Goal: Task Accomplishment & Management: Complete application form

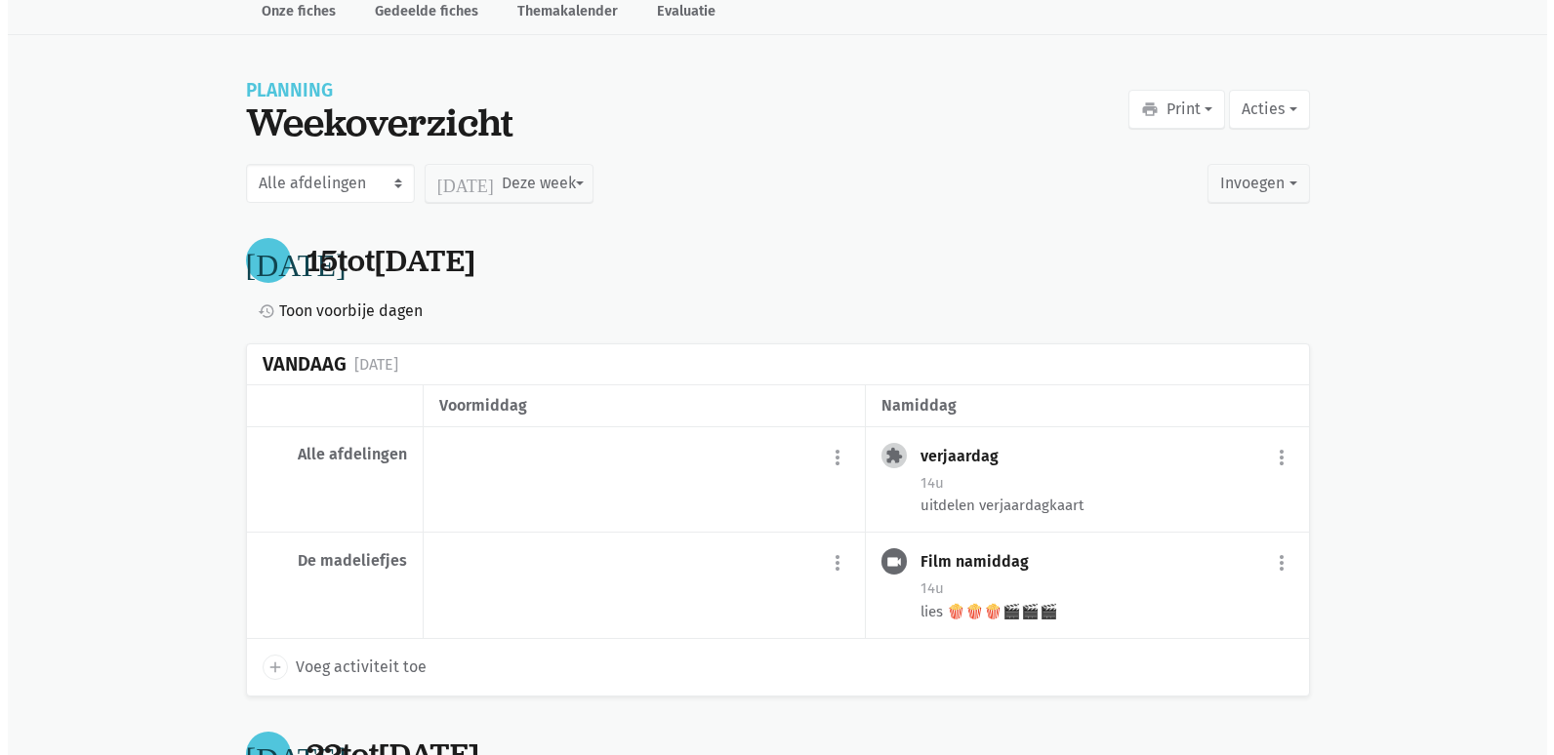
scroll to position [195, 0]
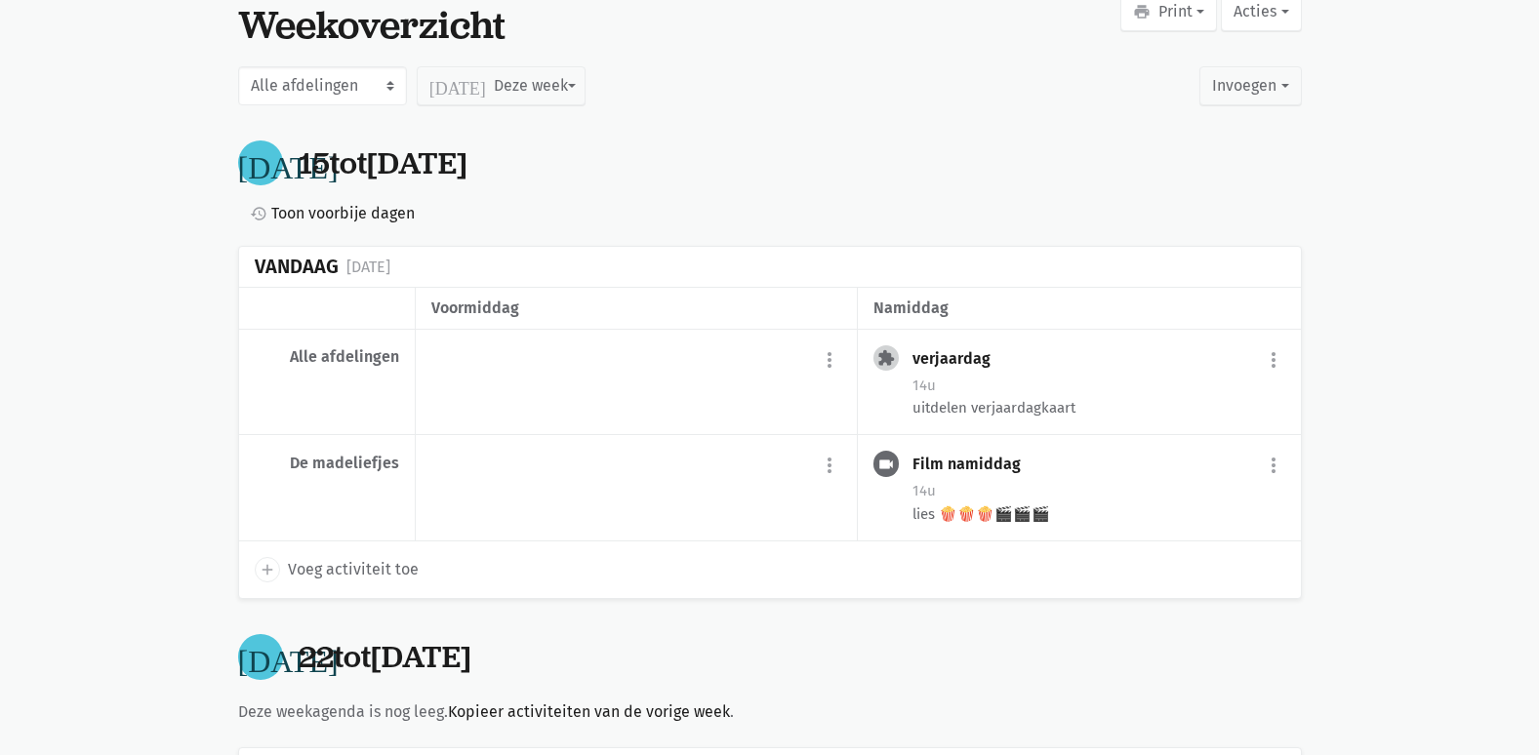
click at [361, 569] on span "Voeg activiteit toe" at bounding box center [353, 569] width 131 height 25
select select "14:00"
select select "15:00"
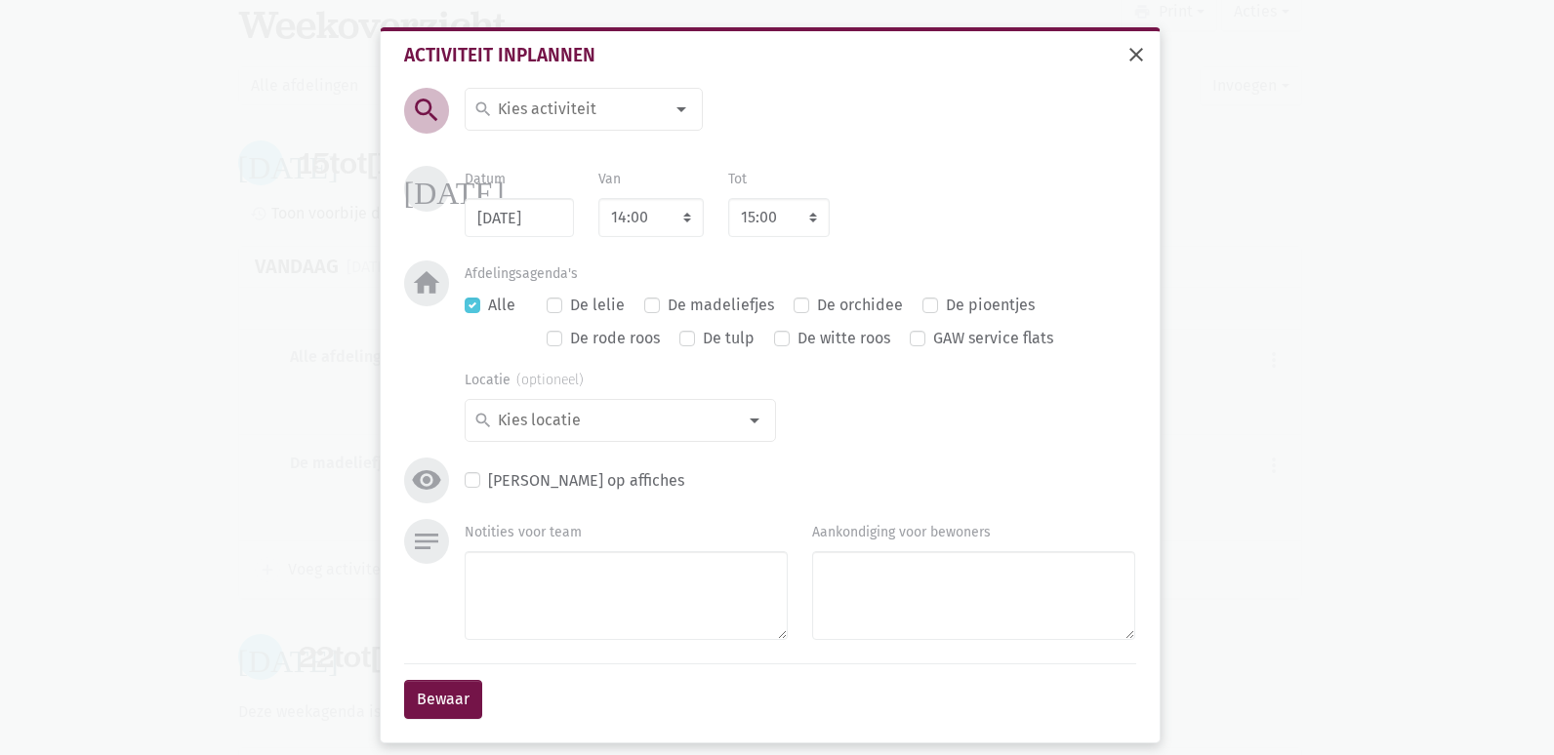
click at [1134, 51] on span "close" at bounding box center [1135, 54] width 23 height 23
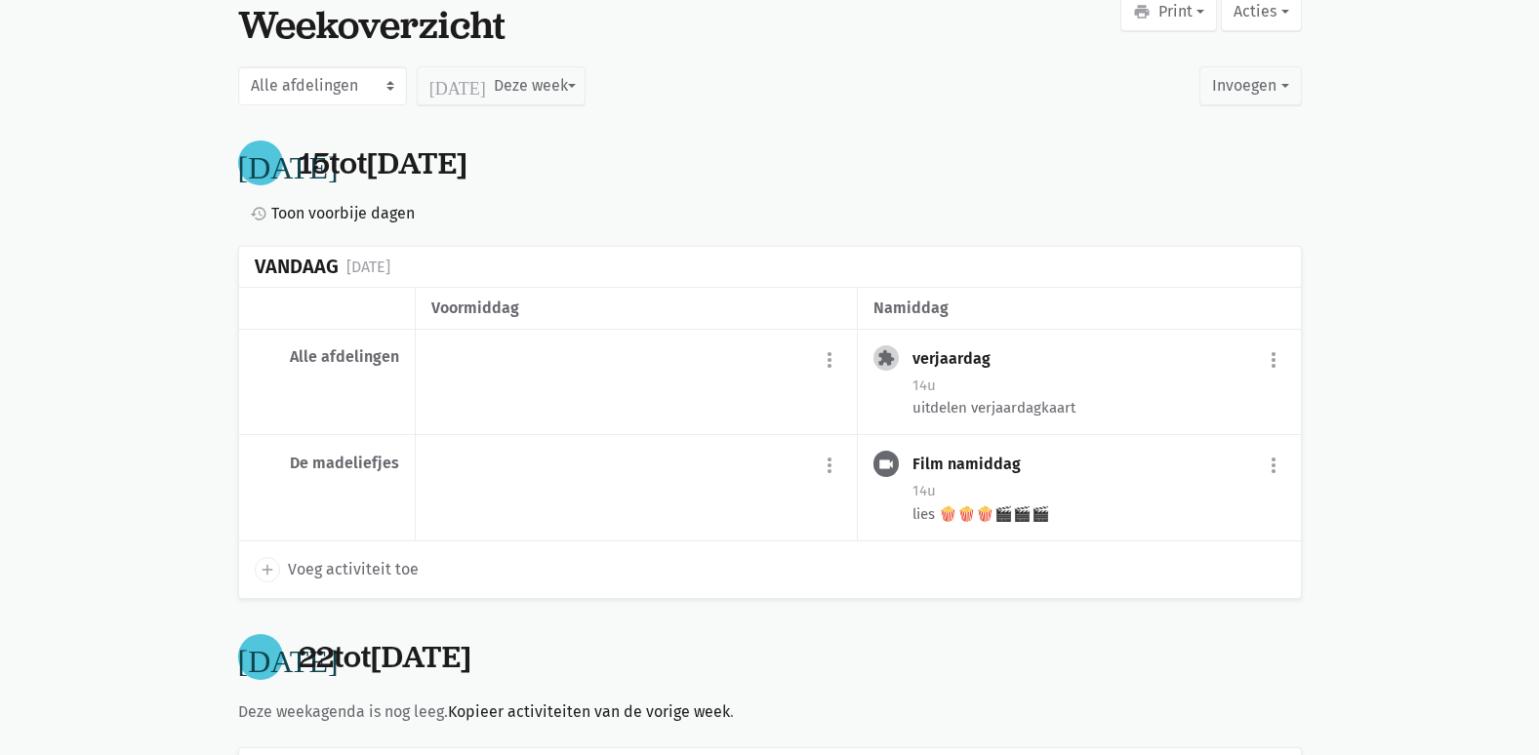
click at [362, 576] on span "Voeg activiteit toe" at bounding box center [353, 569] width 131 height 25
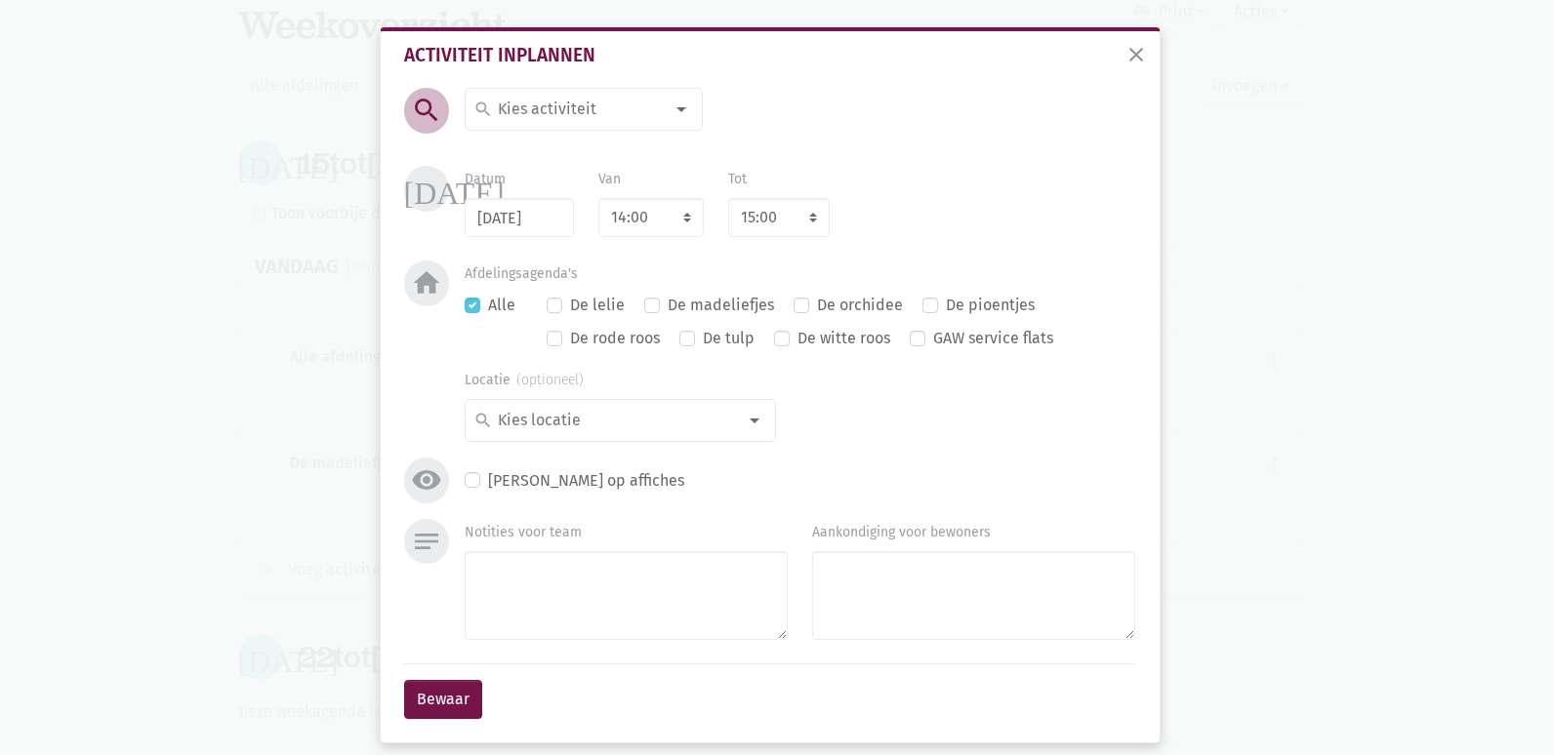
click at [667, 111] on div at bounding box center [681, 109] width 39 height 39
type input "gez"
click at [604, 148] on label "Gezelschapsspelen" at bounding box center [565, 148] width 136 height 25
click at [519, 612] on textarea "Notities voor team" at bounding box center [626, 595] width 323 height 89
type textarea "uno"
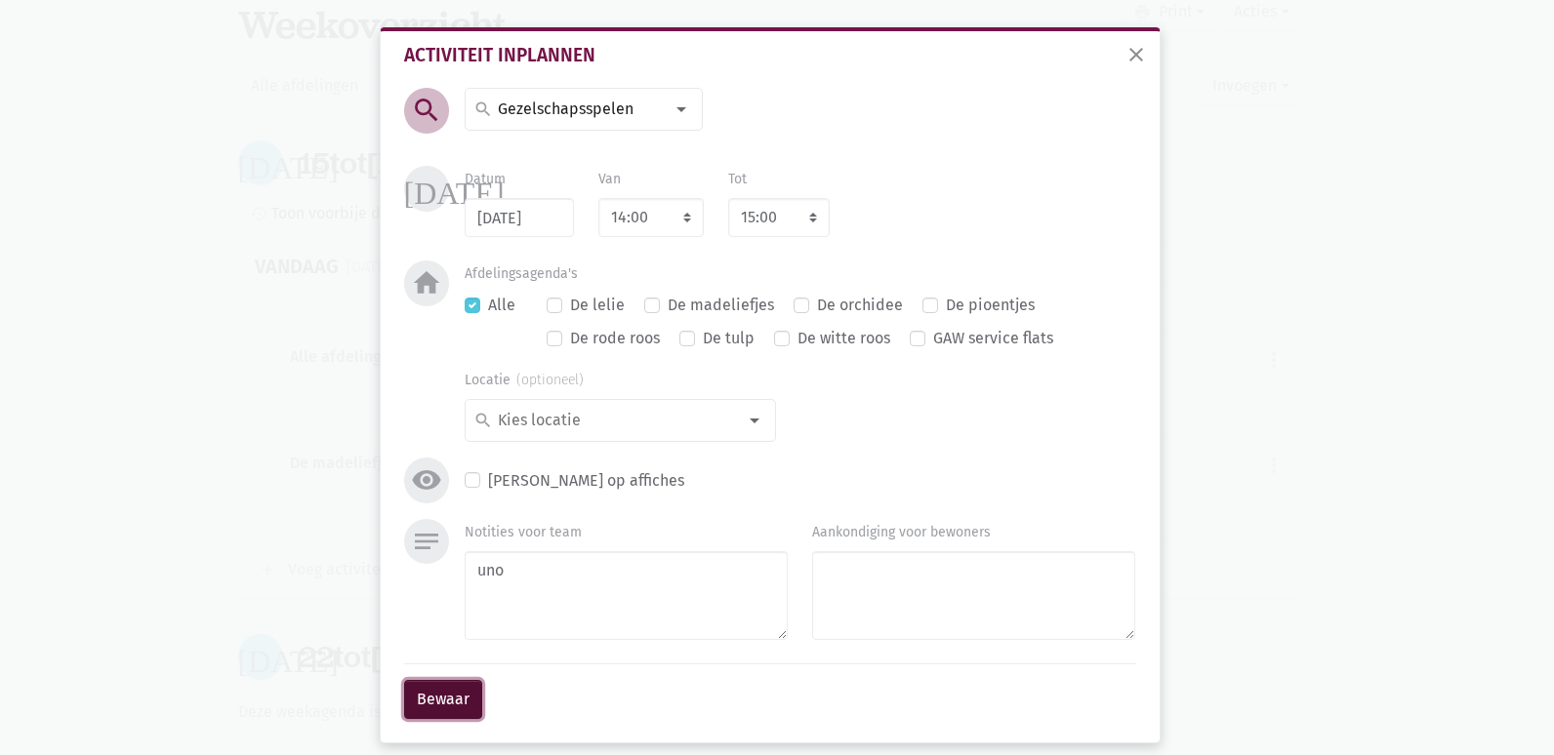
click at [428, 713] on button "Bewaar" at bounding box center [443, 699] width 78 height 39
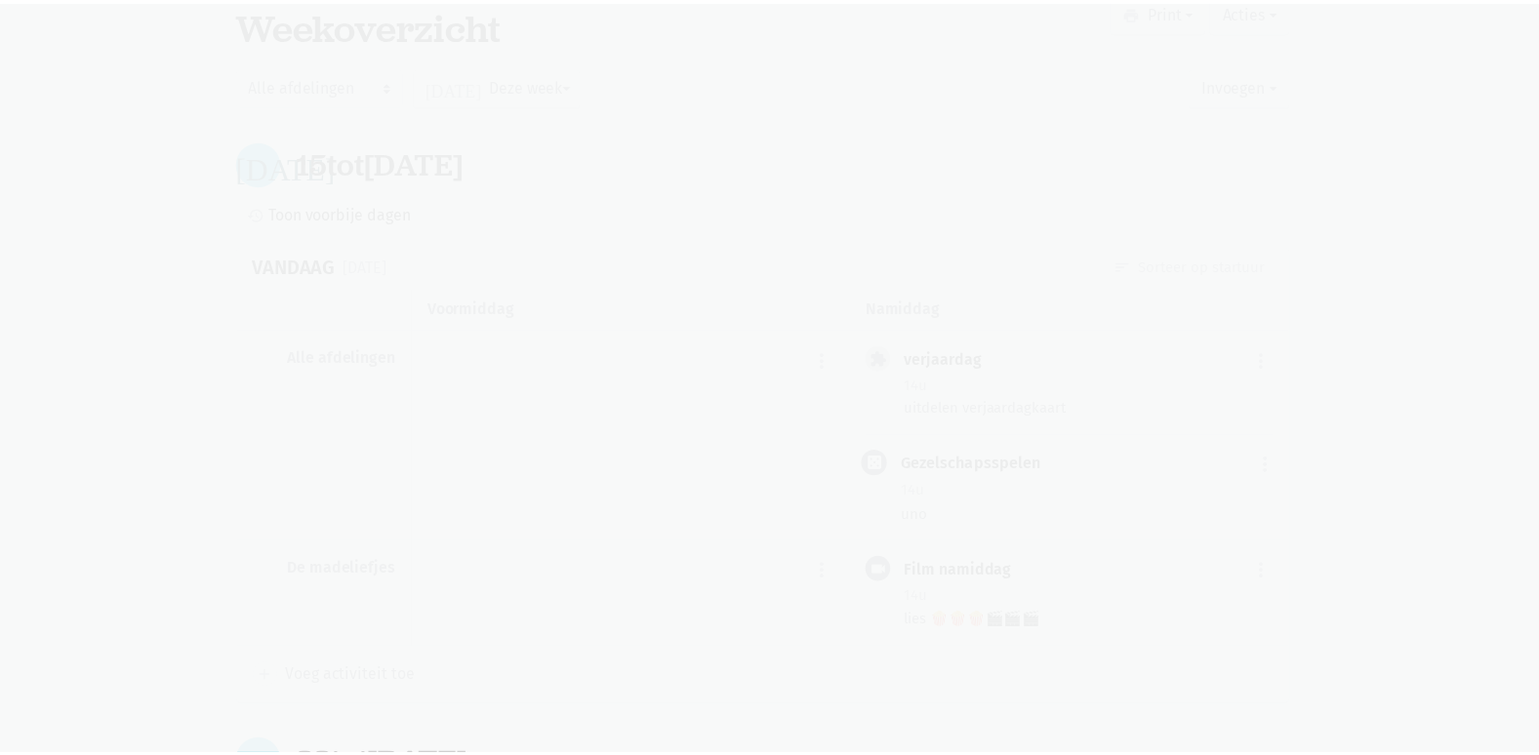
scroll to position [246, 0]
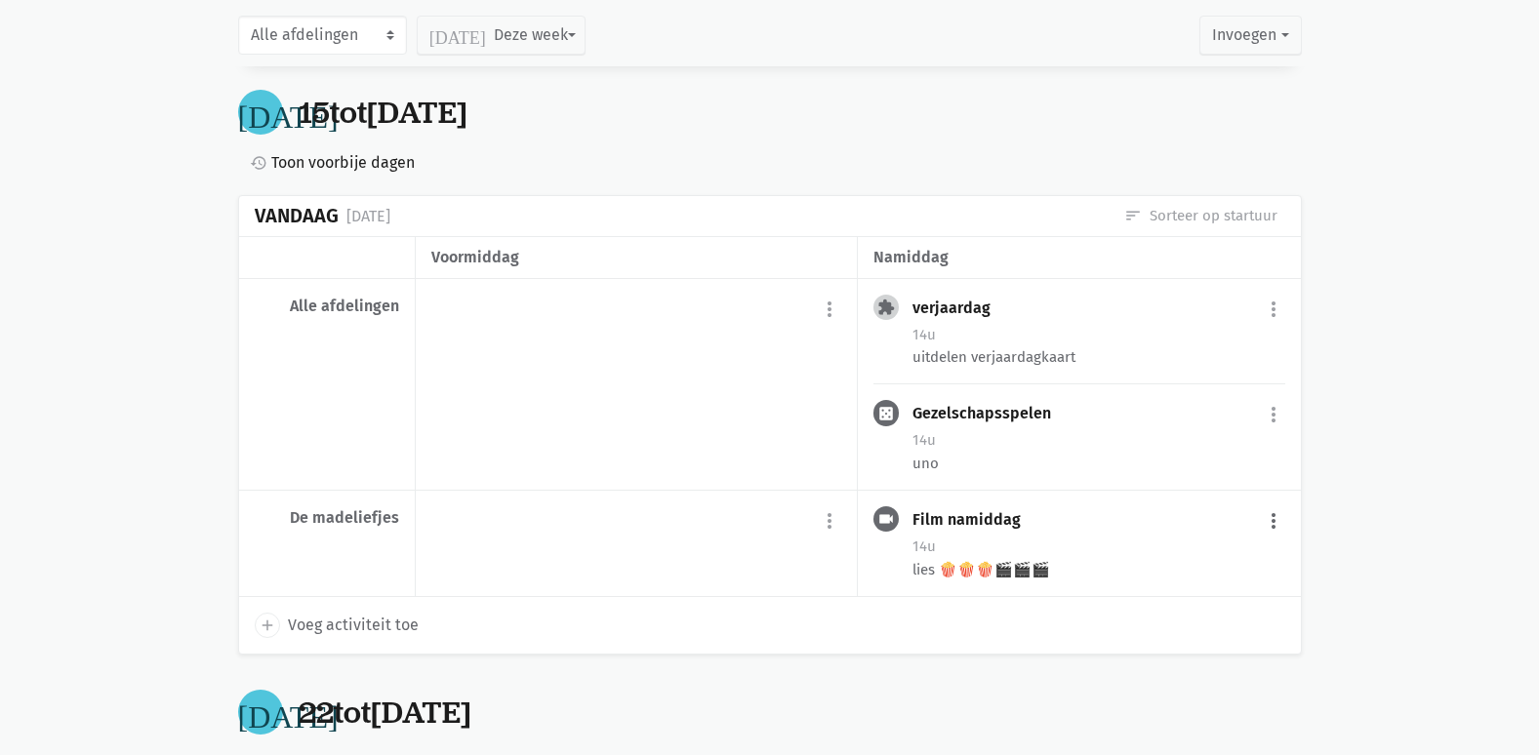
click at [1266, 530] on button "more_vert" at bounding box center [1273, 521] width 23 height 37
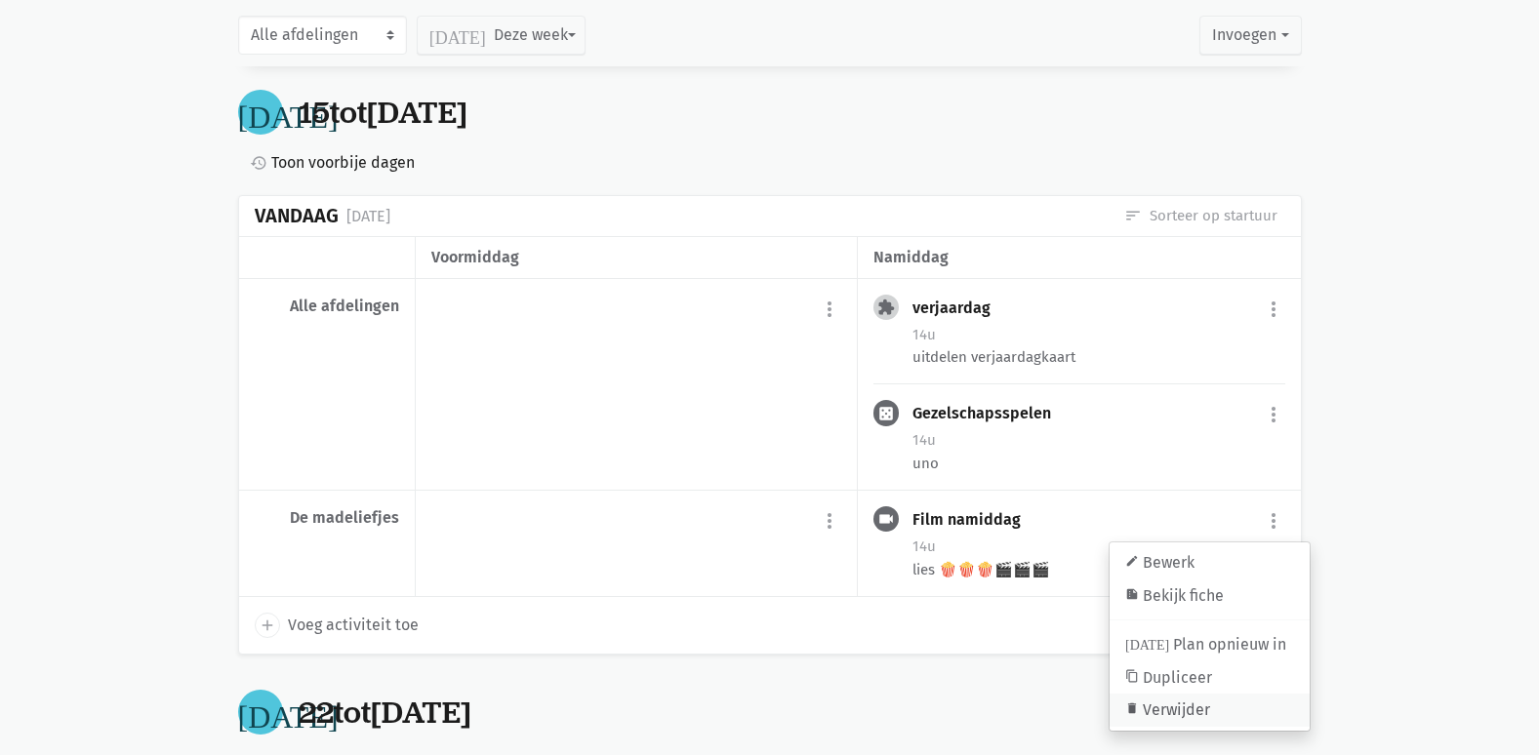
drag, startPoint x: 1162, startPoint y: 709, endPoint x: 852, endPoint y: 81, distance: 700.2
click at [1162, 710] on link "delete Verwijder" at bounding box center [1210, 710] width 200 height 33
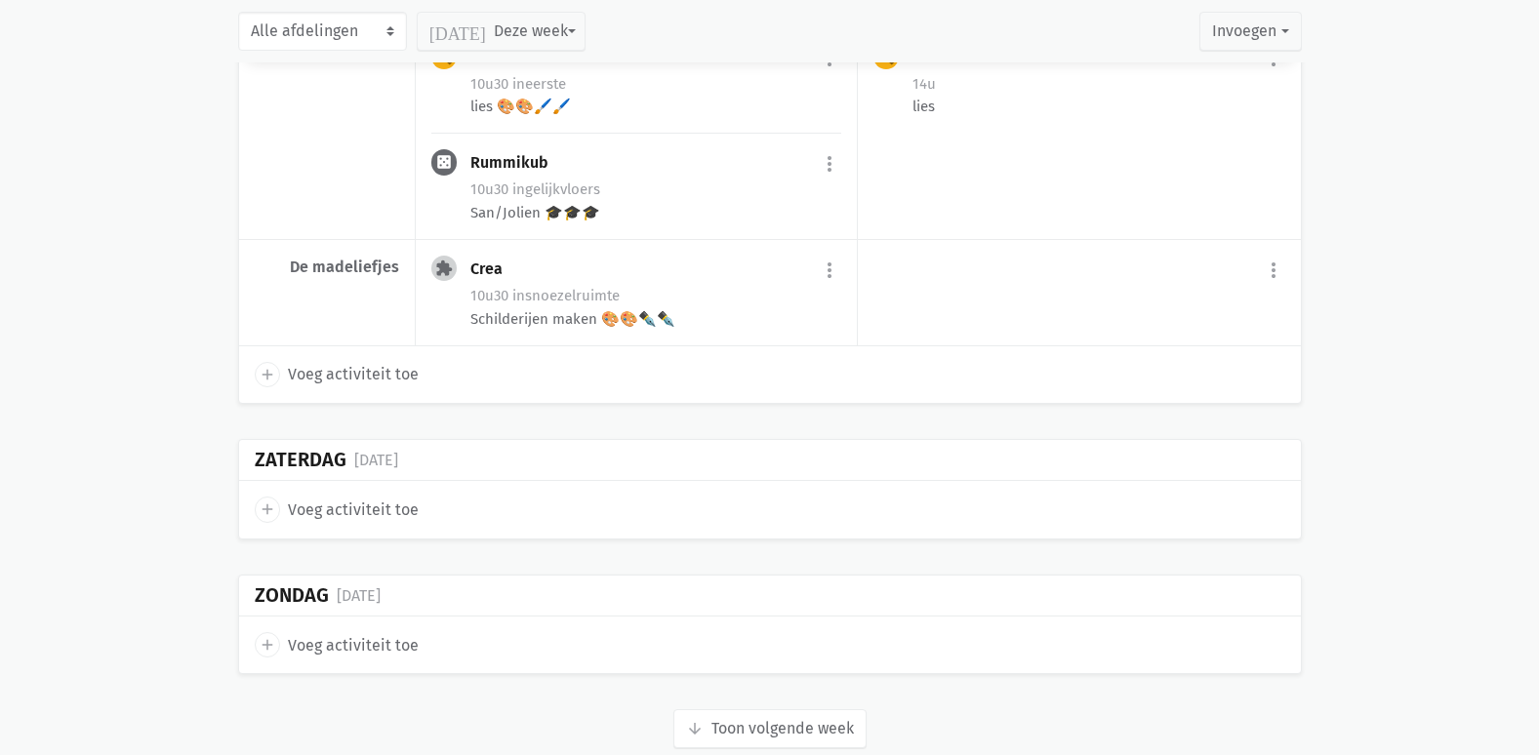
scroll to position [3064, 0]
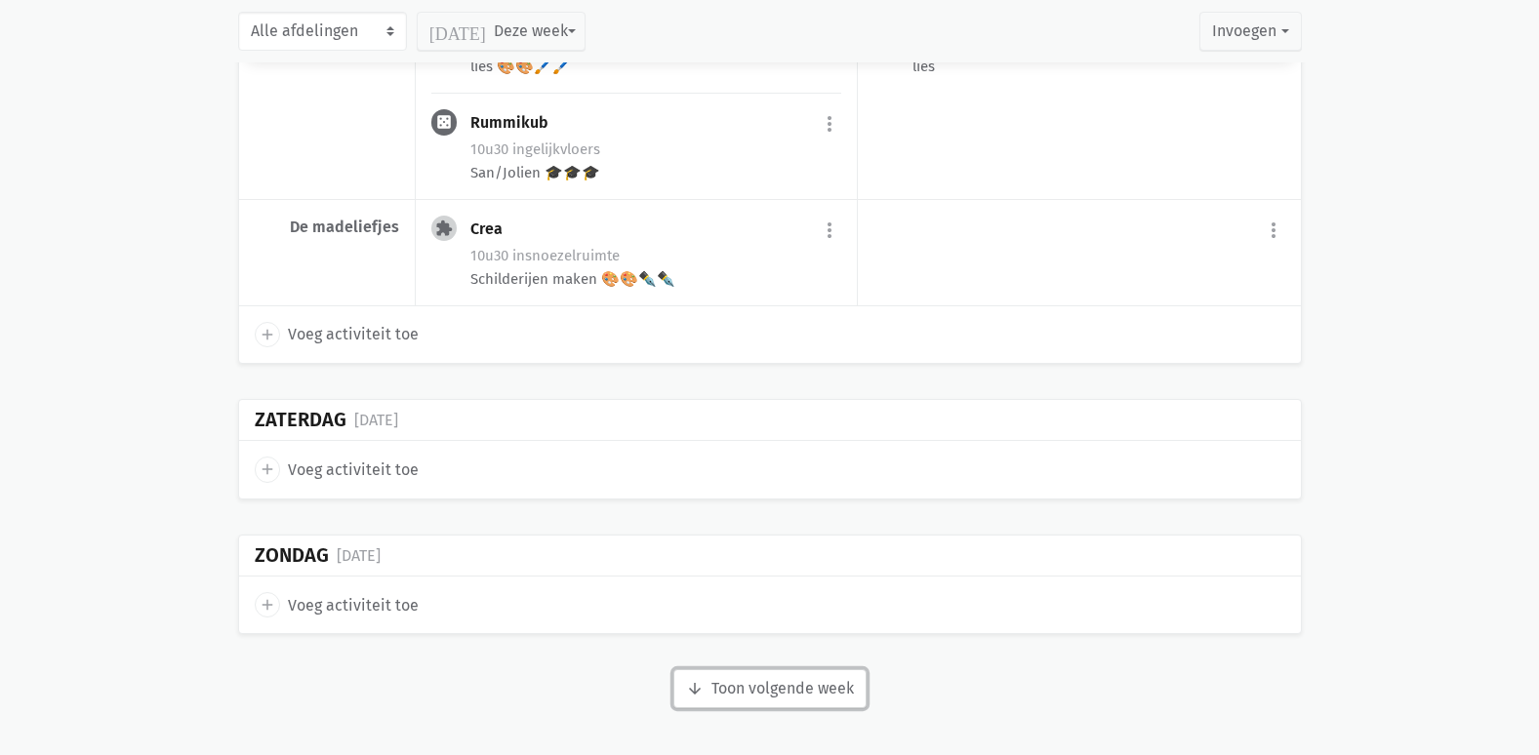
click at [812, 701] on button "arrow_downward Week wordt geladen Toon volgende week" at bounding box center [769, 689] width 193 height 39
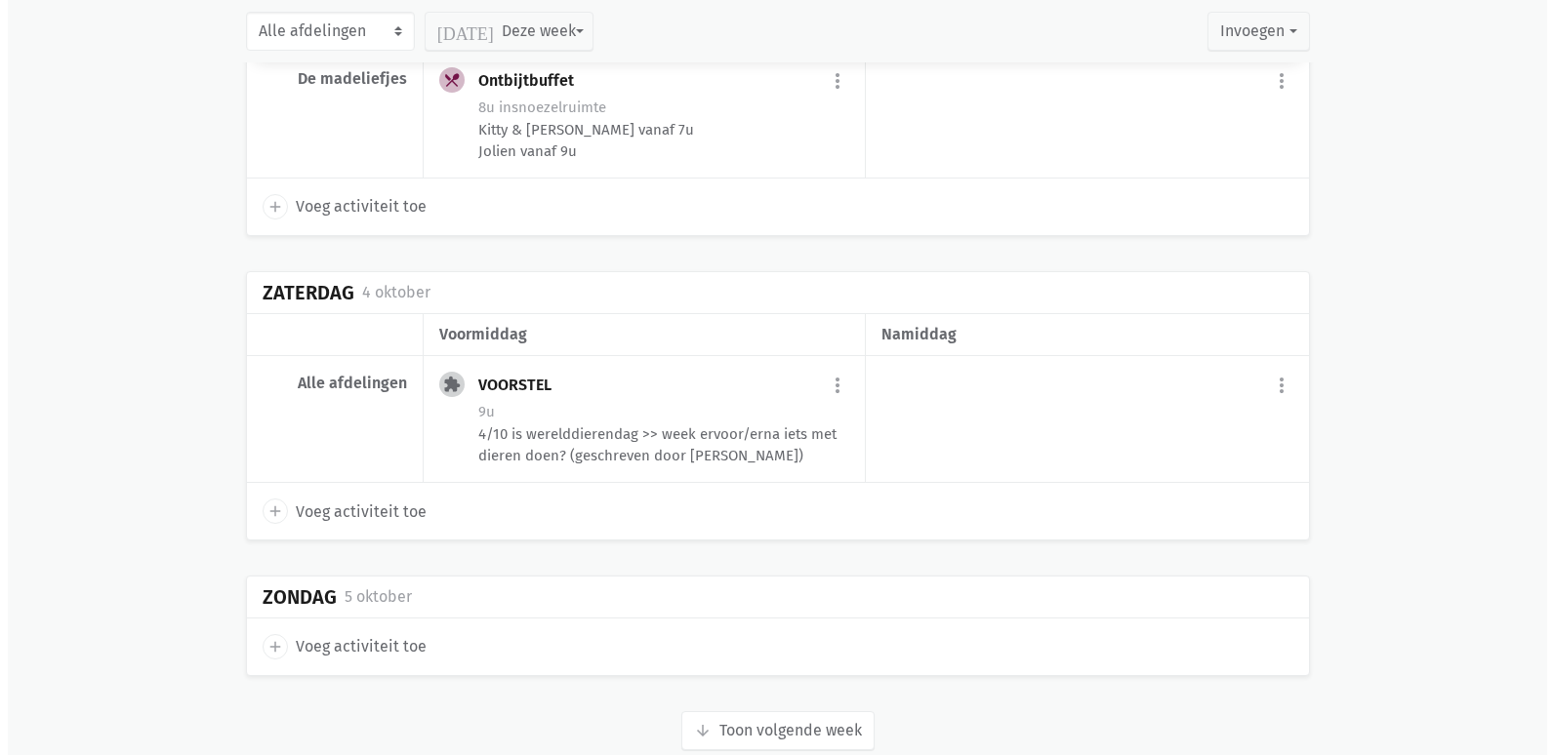
scroll to position [6050, 0]
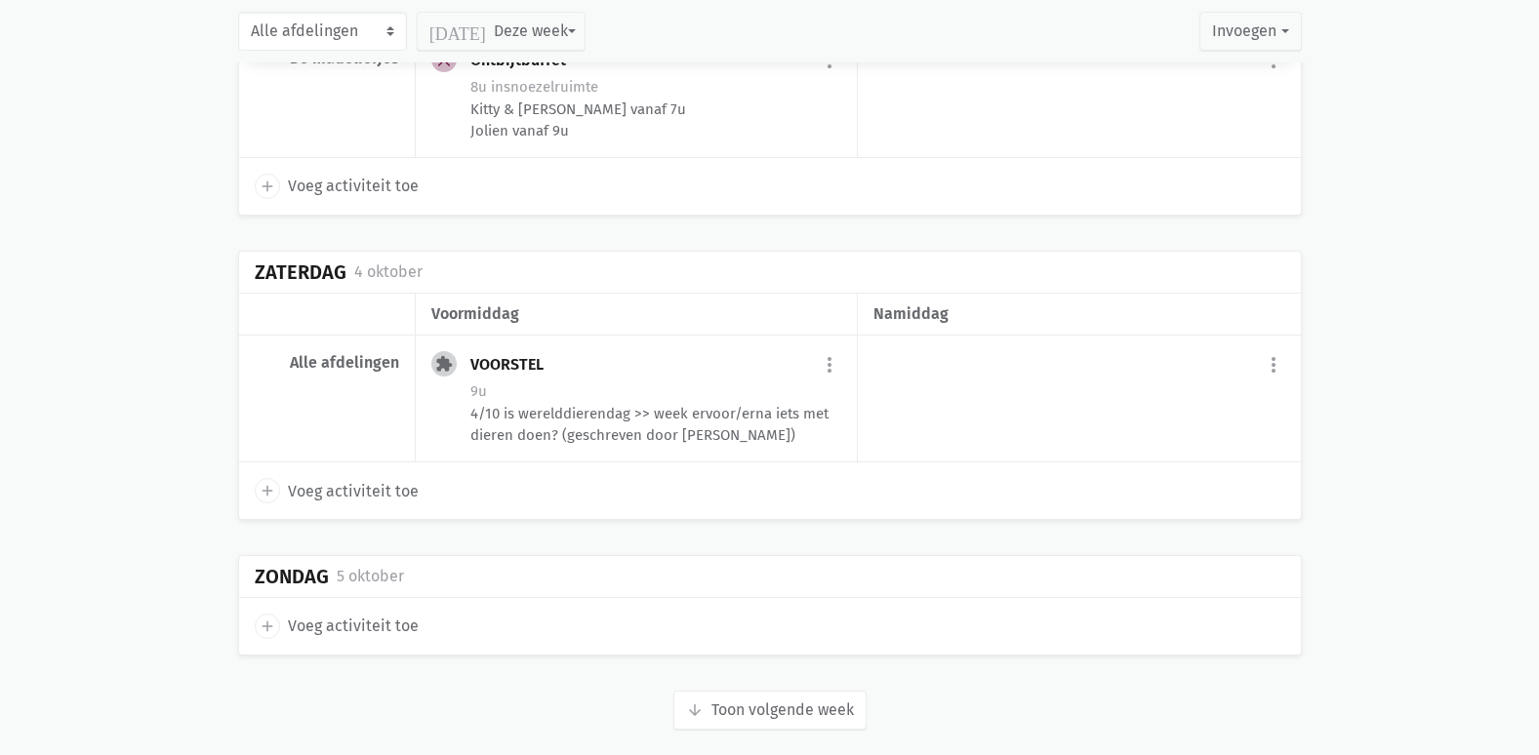
click at [372, 614] on span "Voeg activiteit toe" at bounding box center [353, 626] width 131 height 25
select select "14:00"
select select "15:00"
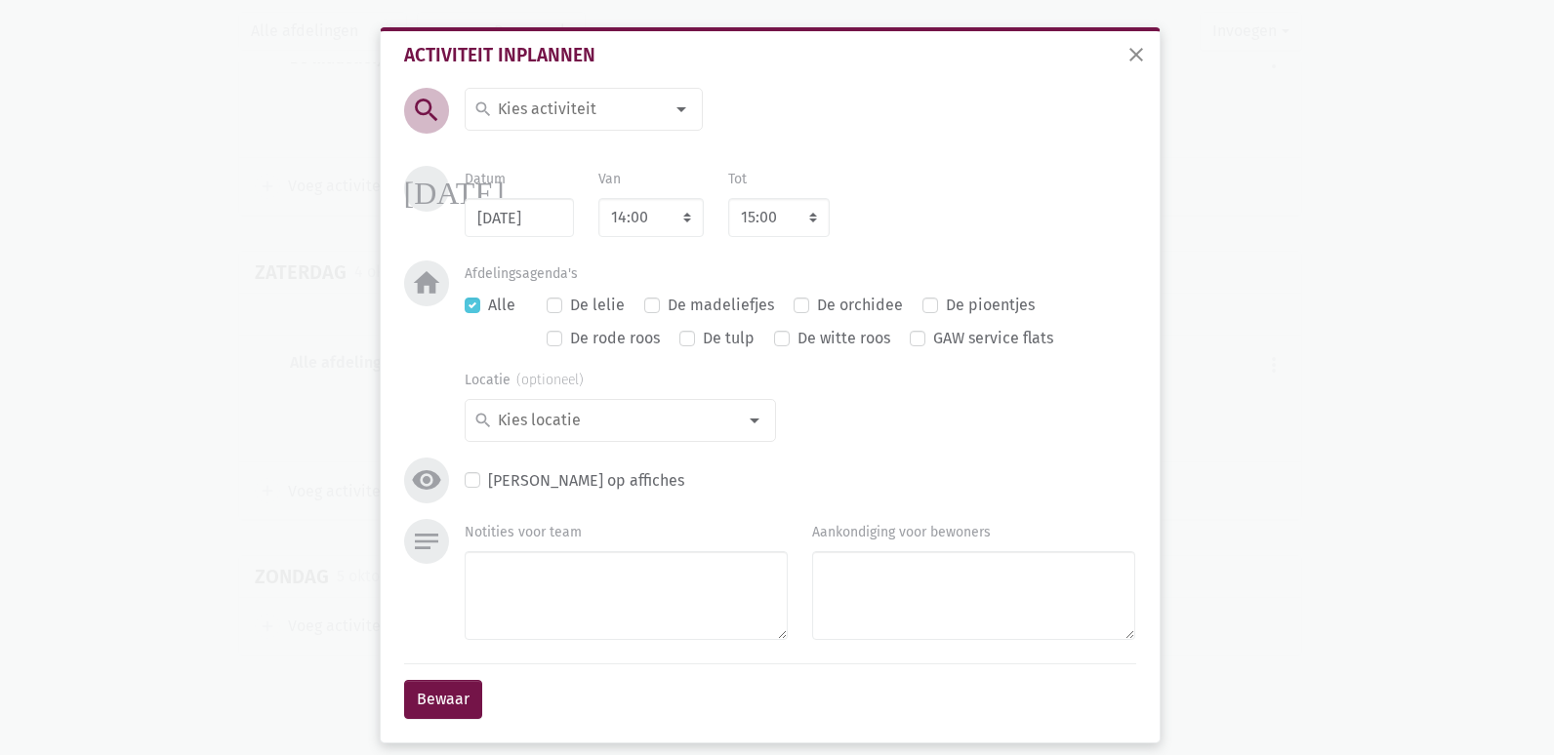
click at [683, 121] on div at bounding box center [681, 109] width 39 height 39
type input "gez"
click at [626, 155] on span "Gezelschapsspelen" at bounding box center [590, 148] width 235 height 25
click at [449, 713] on button "Bewaar" at bounding box center [443, 699] width 78 height 39
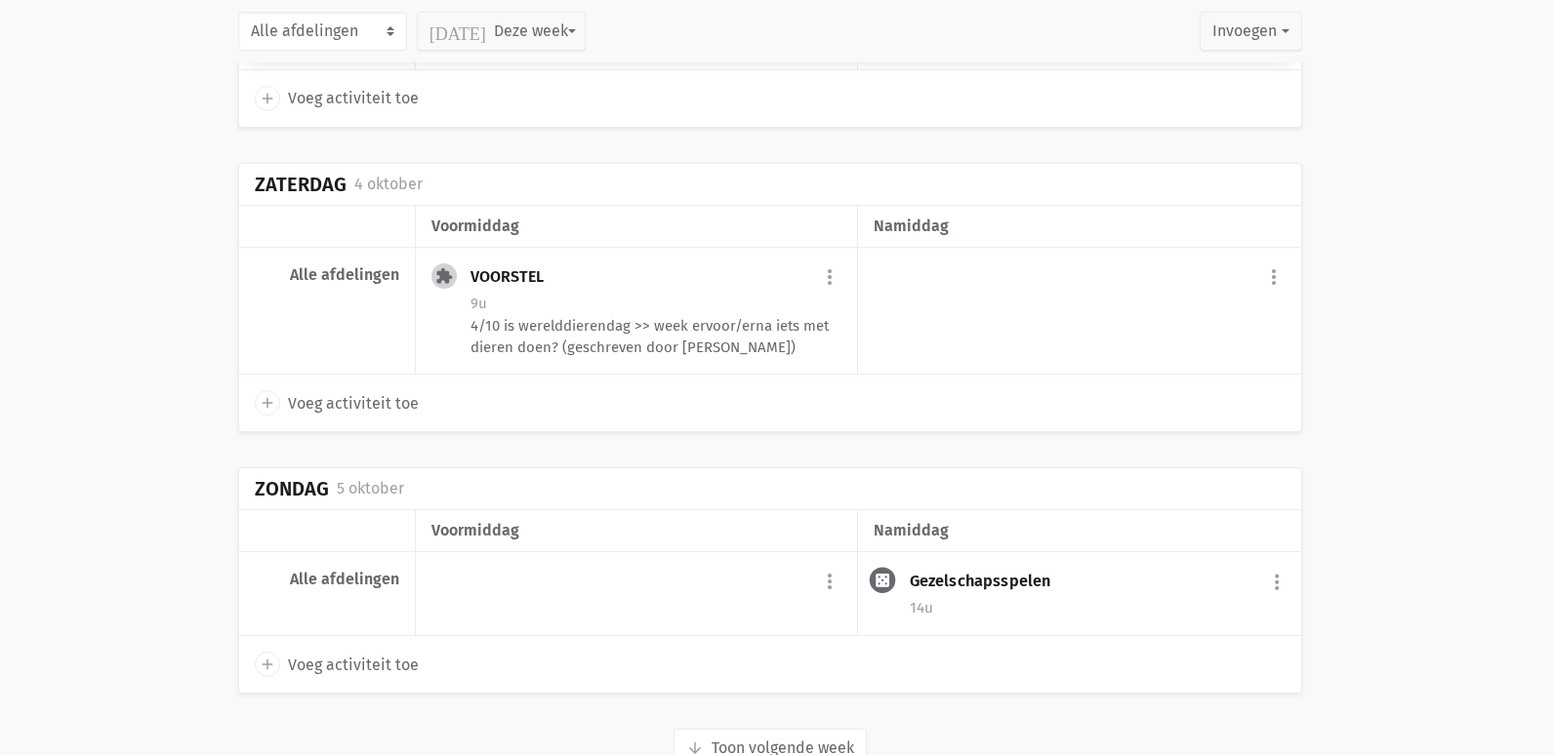
scroll to position [6175, 0]
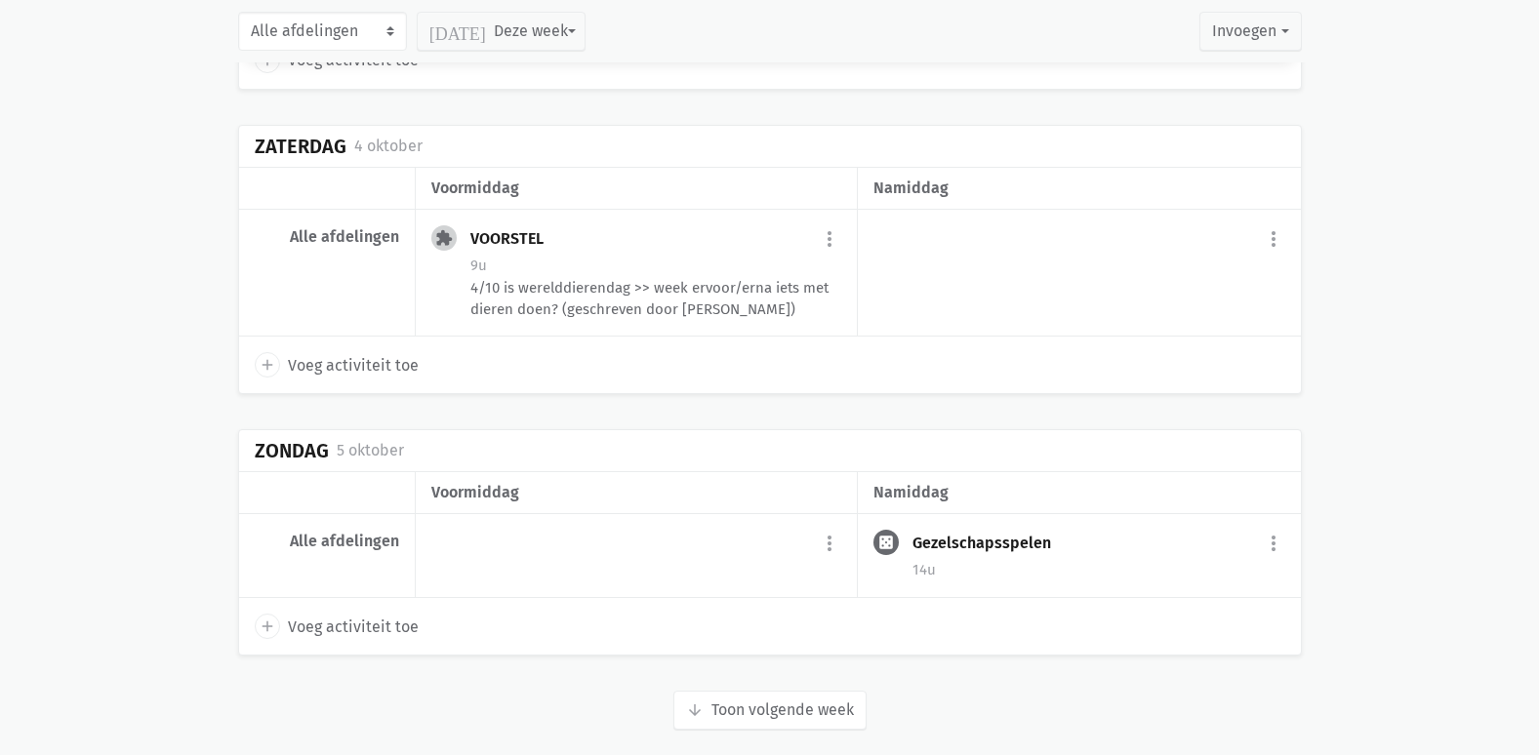
click at [367, 353] on span "Voeg activiteit toe" at bounding box center [353, 365] width 131 height 25
select select "14:00"
select select "15:00"
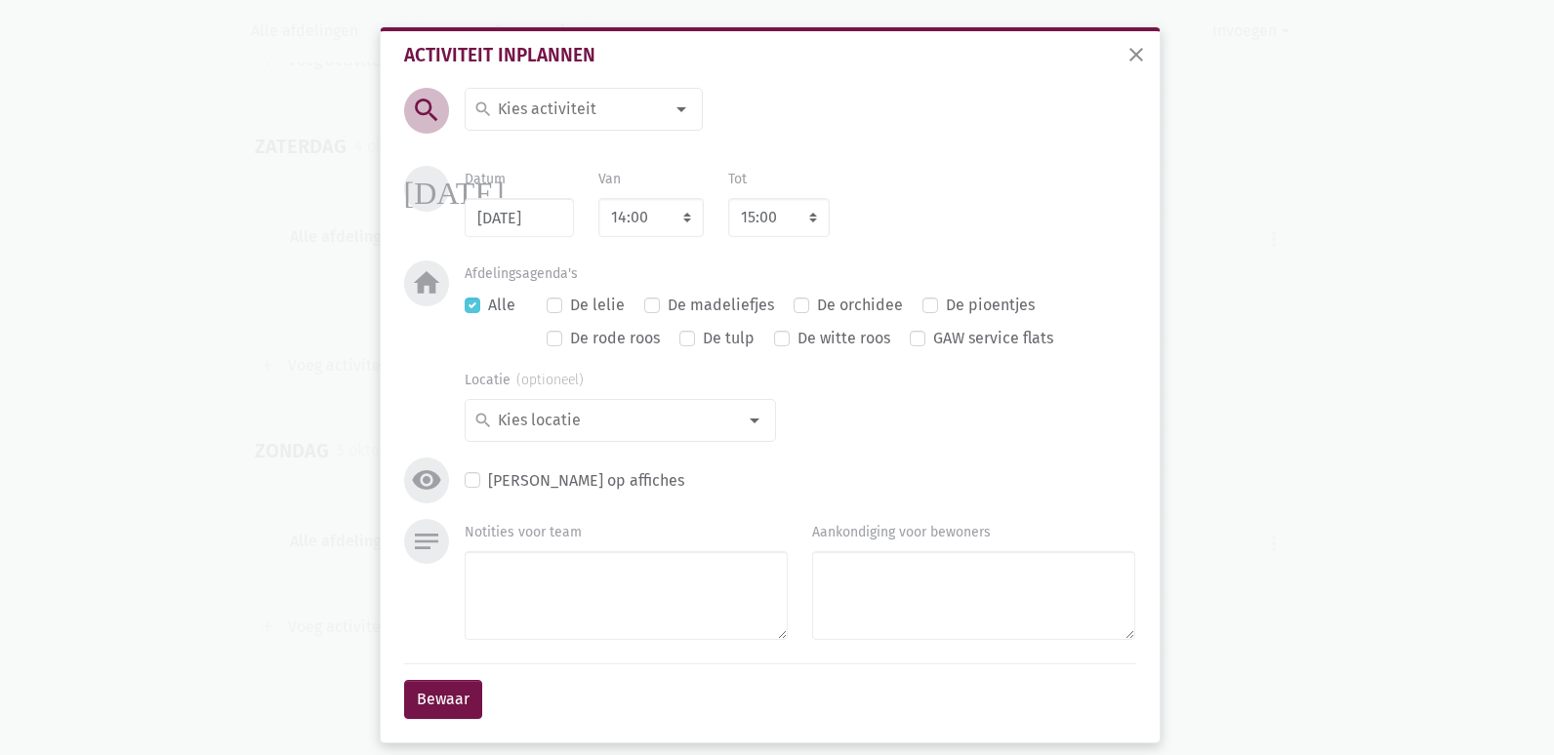
click at [675, 110] on div at bounding box center [681, 109] width 39 height 39
type input "gez"
click at [581, 160] on ul "Gezelschapsspelen gez (selecteer en maak nieuwe) Typ om nieuwe te maken" at bounding box center [591, 168] width 251 height 73
click at [579, 107] on input "gez" at bounding box center [579, 109] width 169 height 25
click at [633, 151] on span "Gezelschapsspelen" at bounding box center [590, 148] width 235 height 25
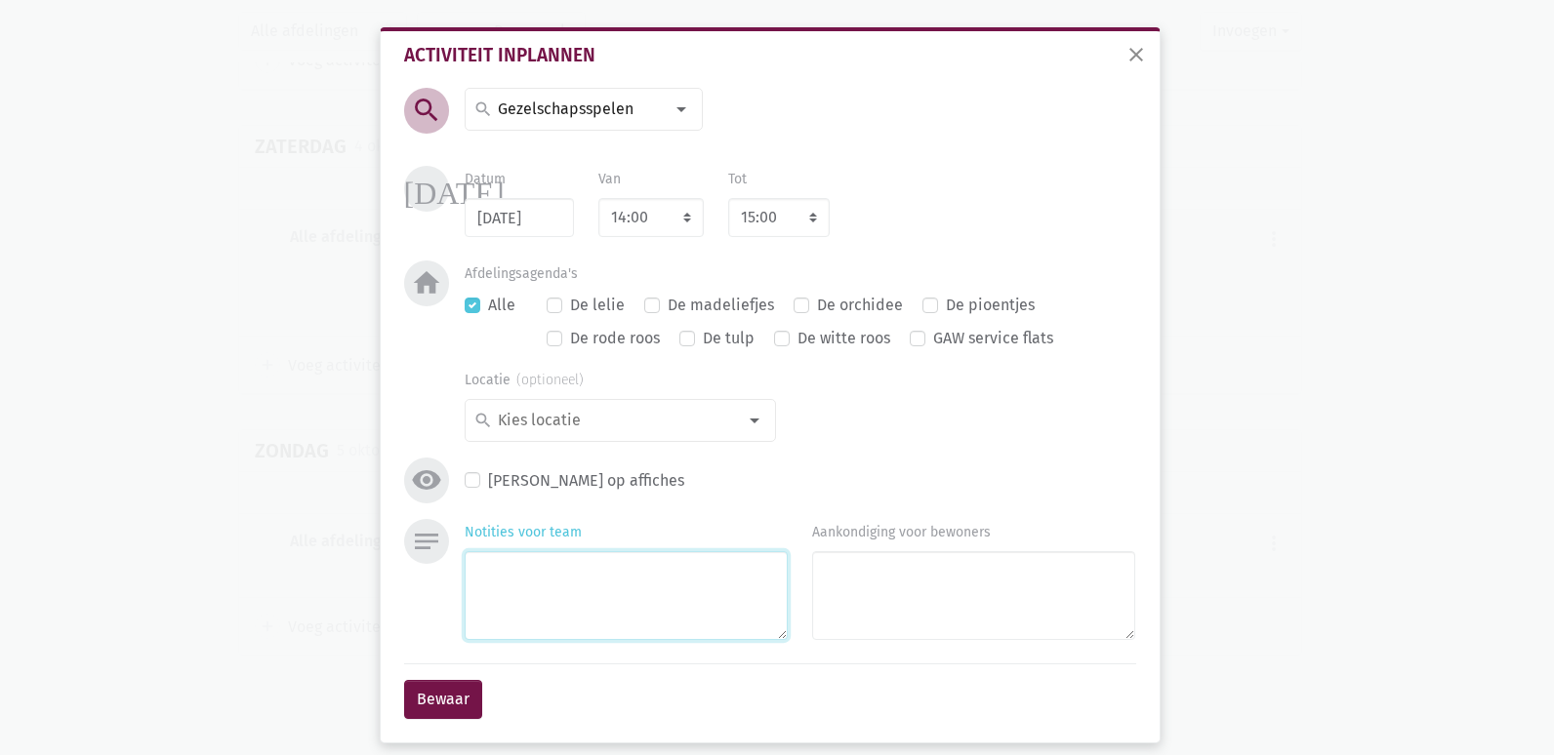
click at [488, 591] on textarea "Notities voor team" at bounding box center [626, 595] width 323 height 89
click at [540, 575] on textarea "wie is het thema dieren" at bounding box center [626, 595] width 323 height 89
type textarea "wie is het? thema dieren"
click at [416, 702] on button "Bewaar" at bounding box center [443, 699] width 78 height 39
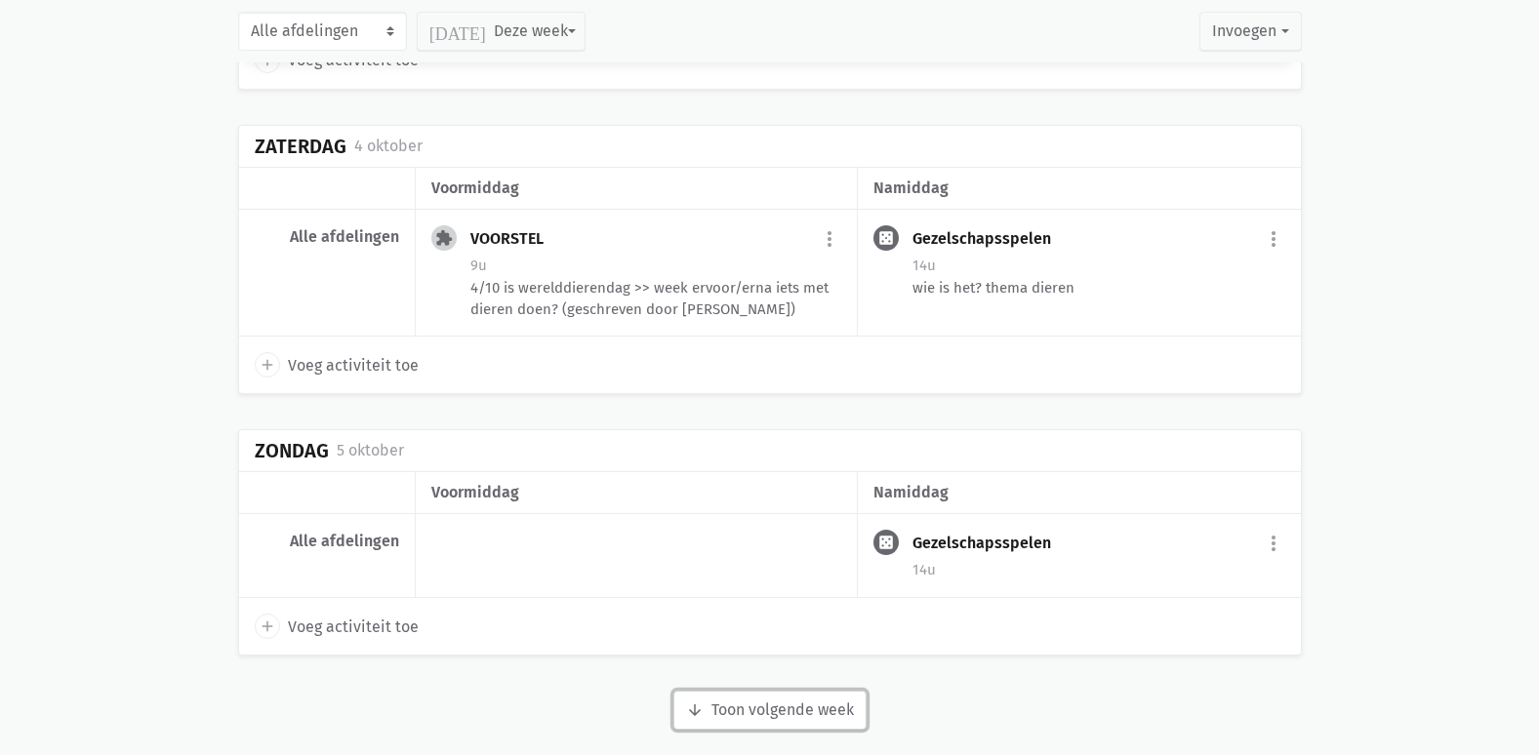
click at [788, 702] on button "arrow_downward Week wordt geladen Toon volgende week" at bounding box center [769, 710] width 193 height 39
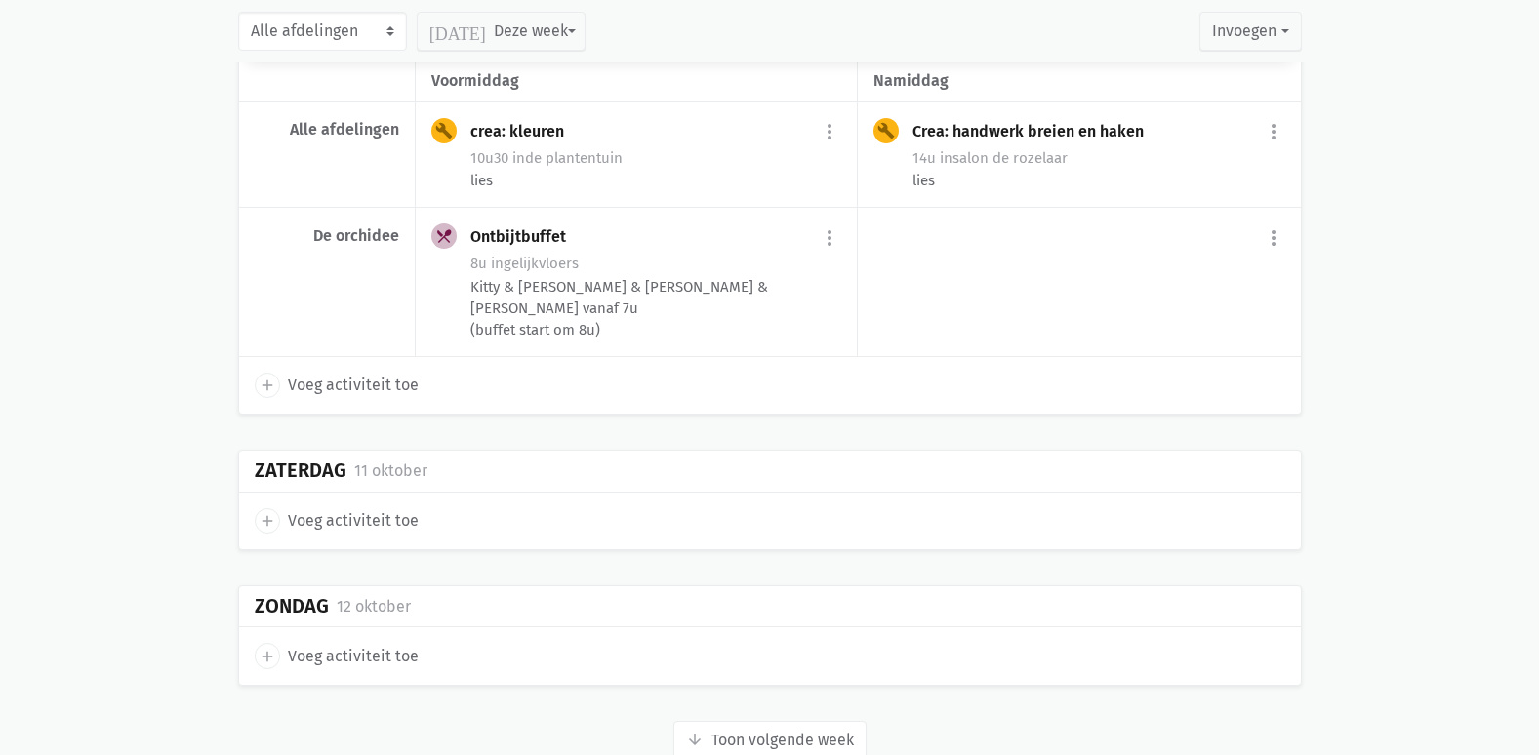
scroll to position [9058, 0]
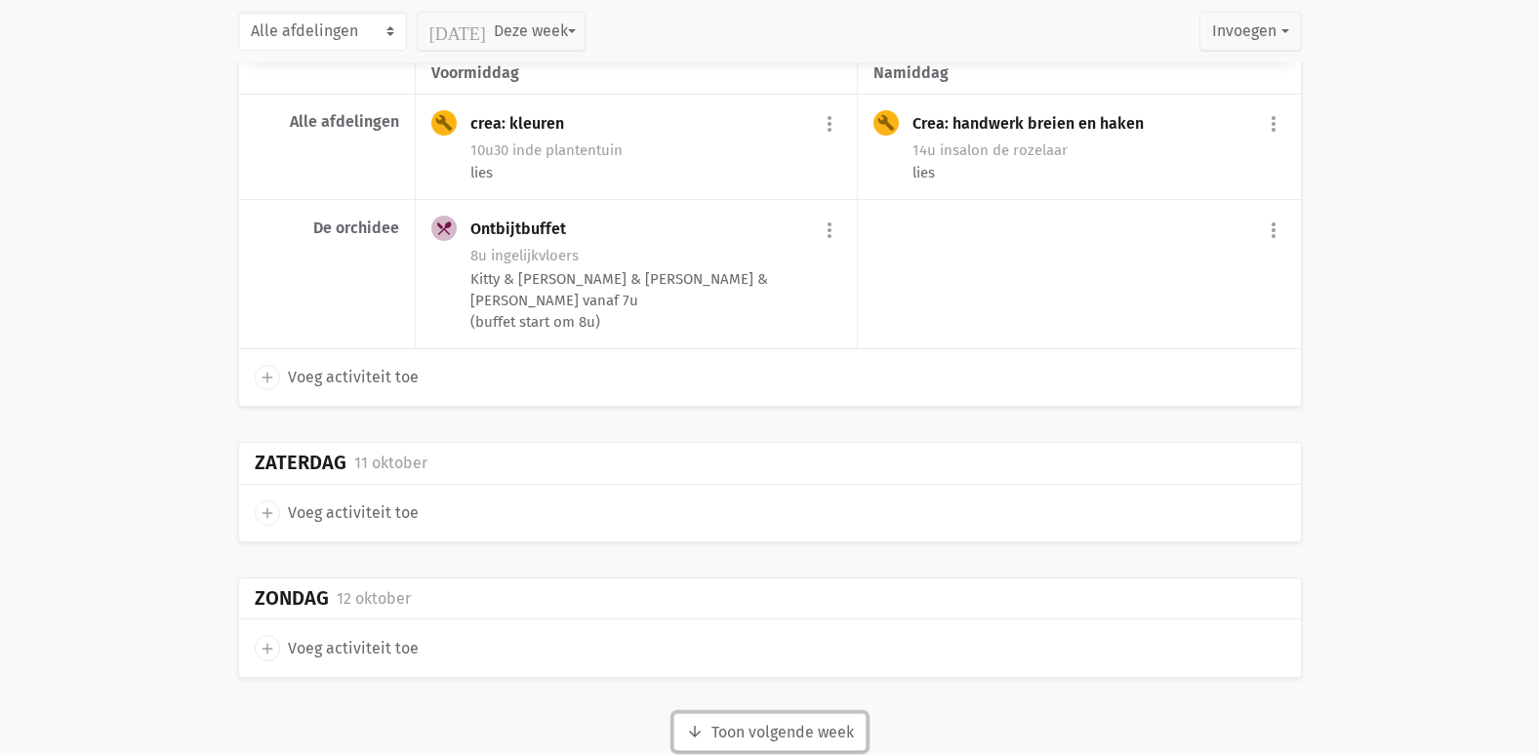
click at [782, 713] on button "arrow_downward Week wordt geladen Toon volgende week" at bounding box center [769, 732] width 193 height 39
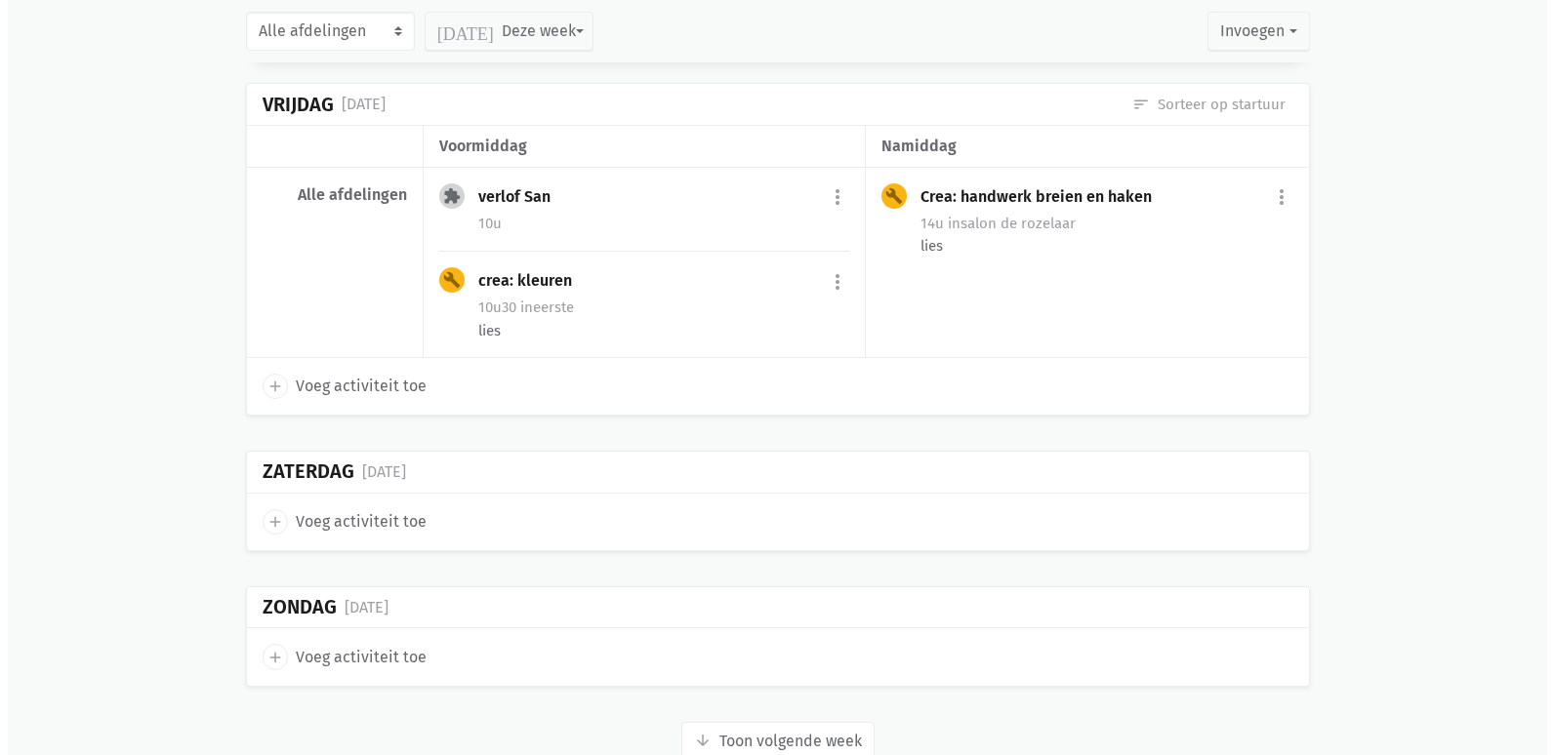
scroll to position [11449, 0]
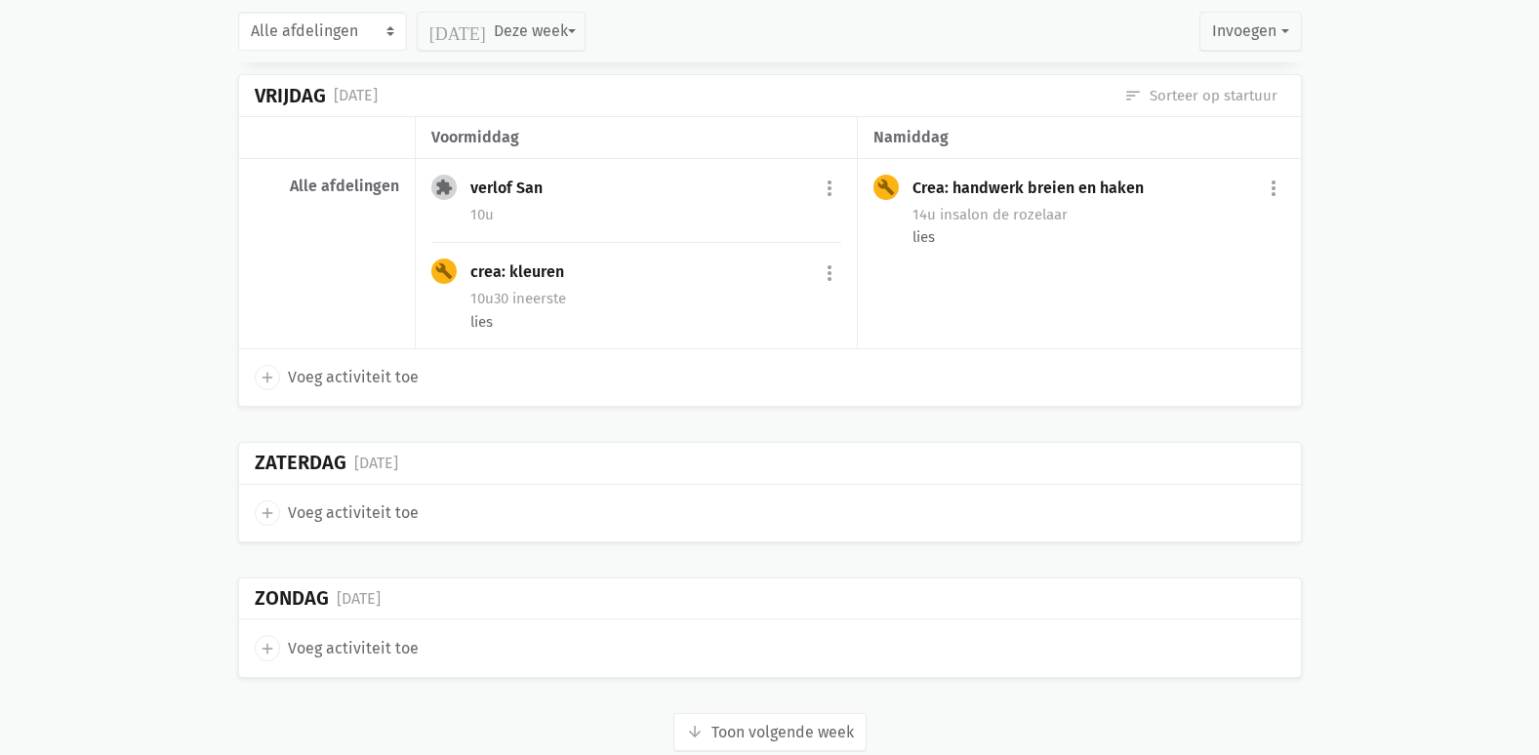
click at [338, 501] on span "Voeg activiteit toe" at bounding box center [353, 513] width 131 height 25
select select "14:00"
select select "15:00"
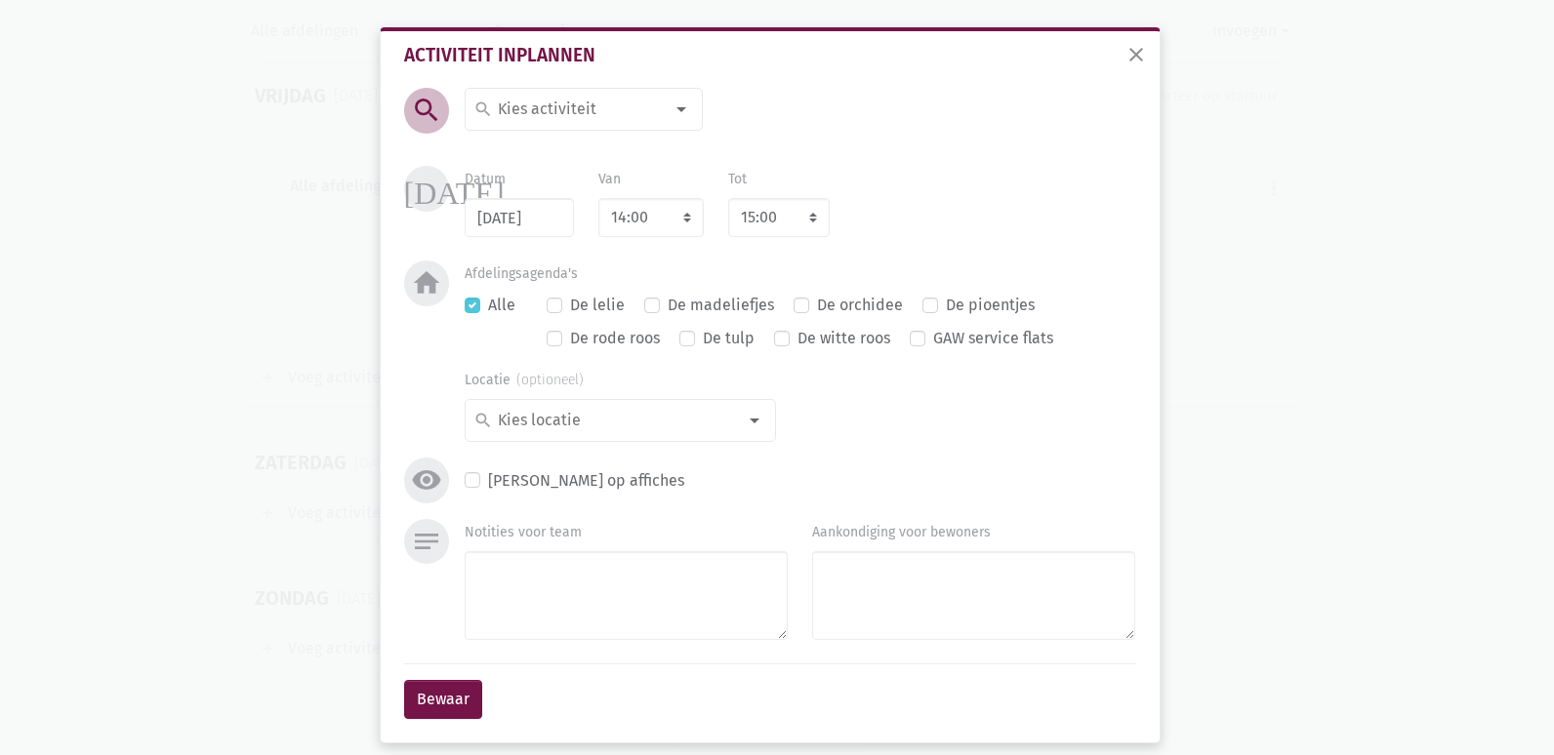
click at [672, 102] on div at bounding box center [681, 109] width 39 height 39
type input "g"
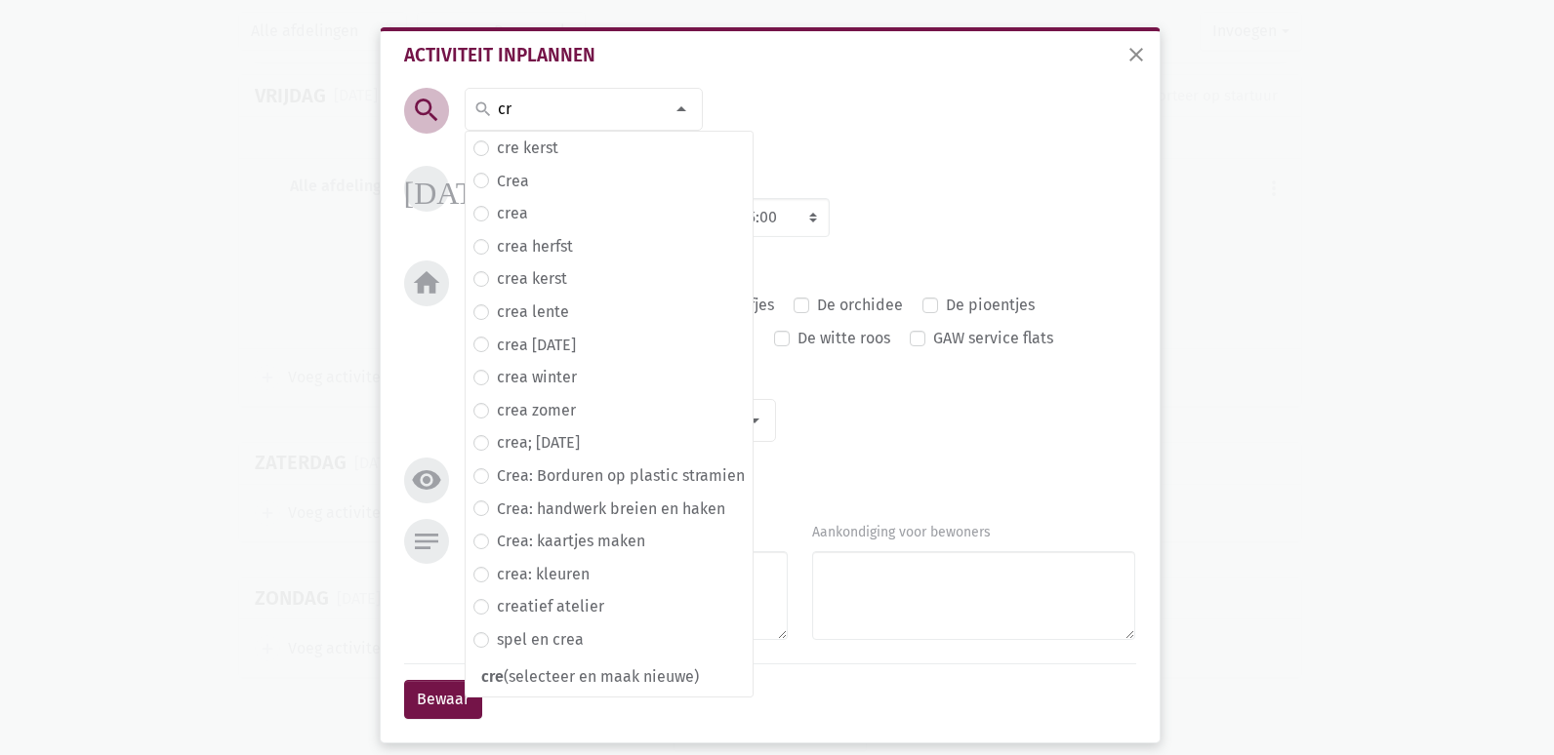
type input "c"
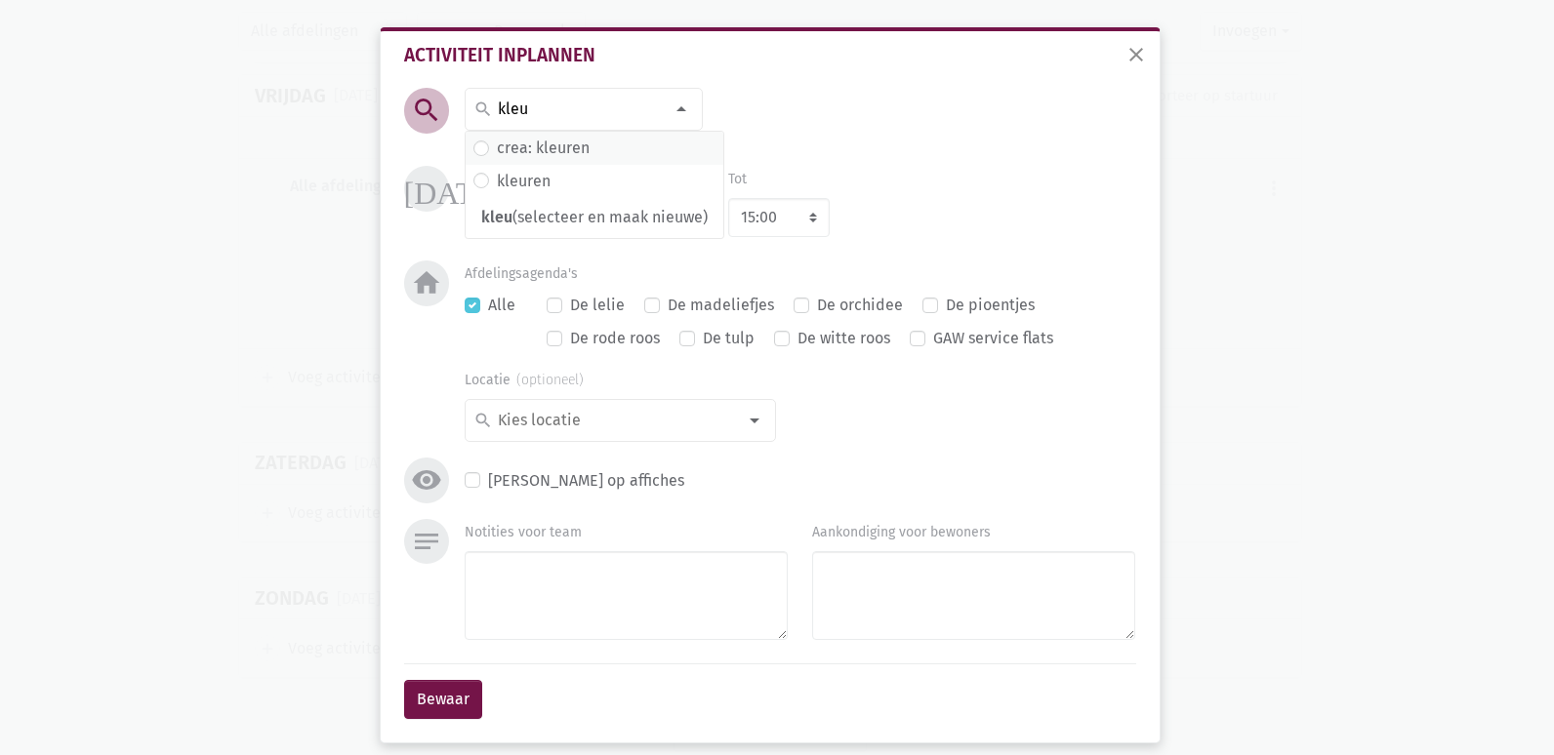
type input "kleu"
click at [598, 149] on span "crea: kleuren" at bounding box center [594, 148] width 242 height 25
drag, startPoint x: 450, startPoint y: 703, endPoint x: 475, endPoint y: 694, distance: 26.9
click at [456, 703] on button "Bewaar" at bounding box center [443, 699] width 78 height 39
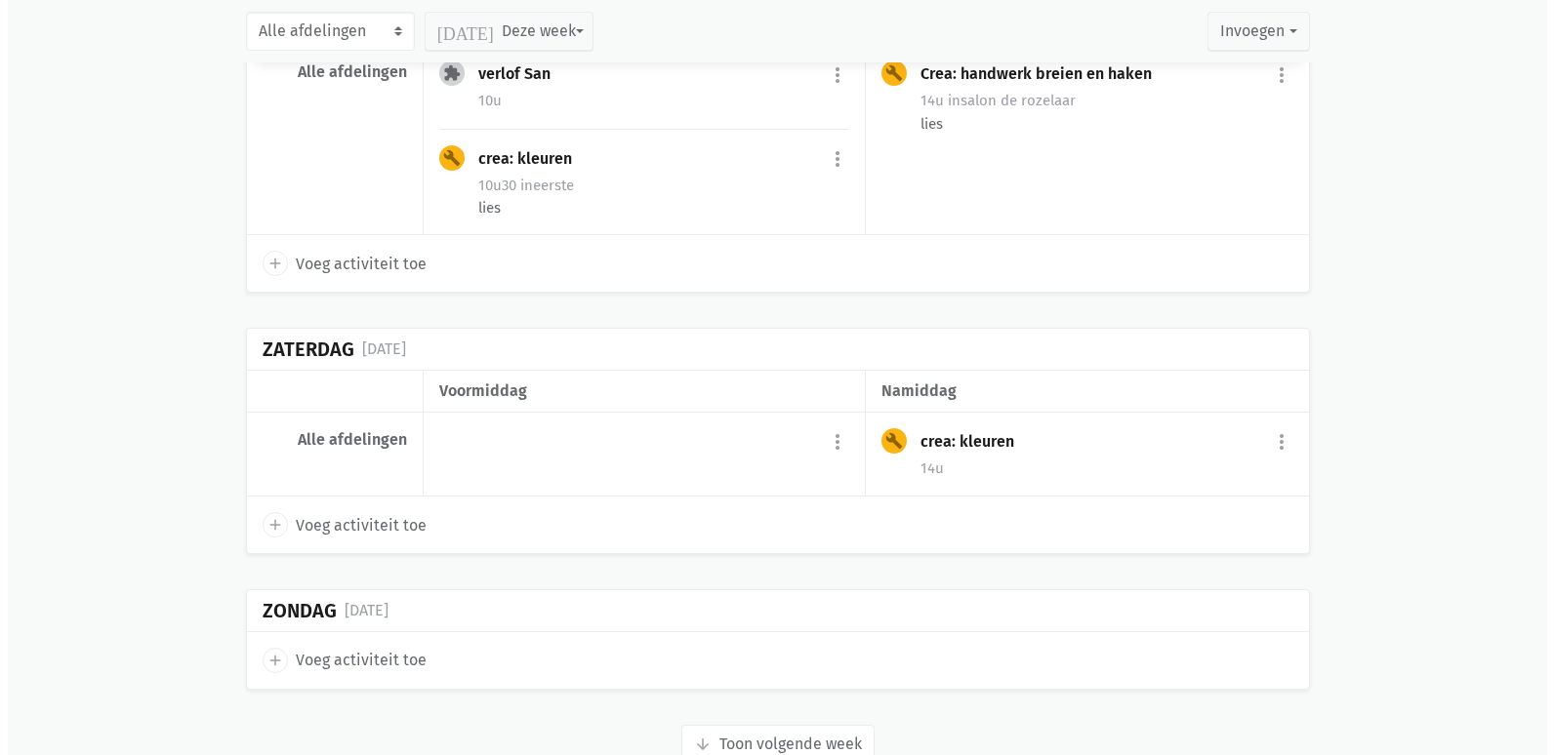
scroll to position [11531, 0]
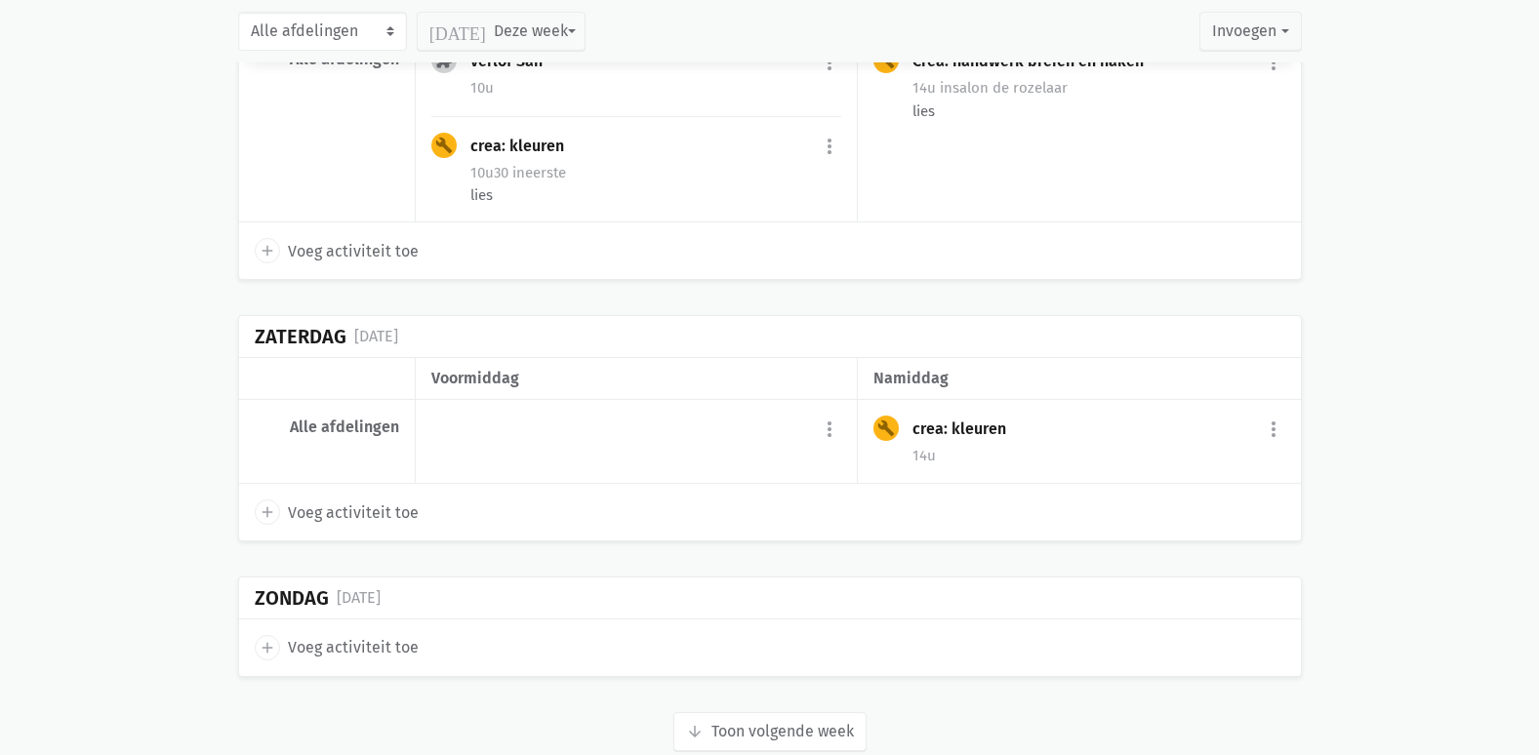
click at [306, 635] on span "Voeg activiteit toe" at bounding box center [353, 647] width 131 height 25
select select "14:00"
select select "15:00"
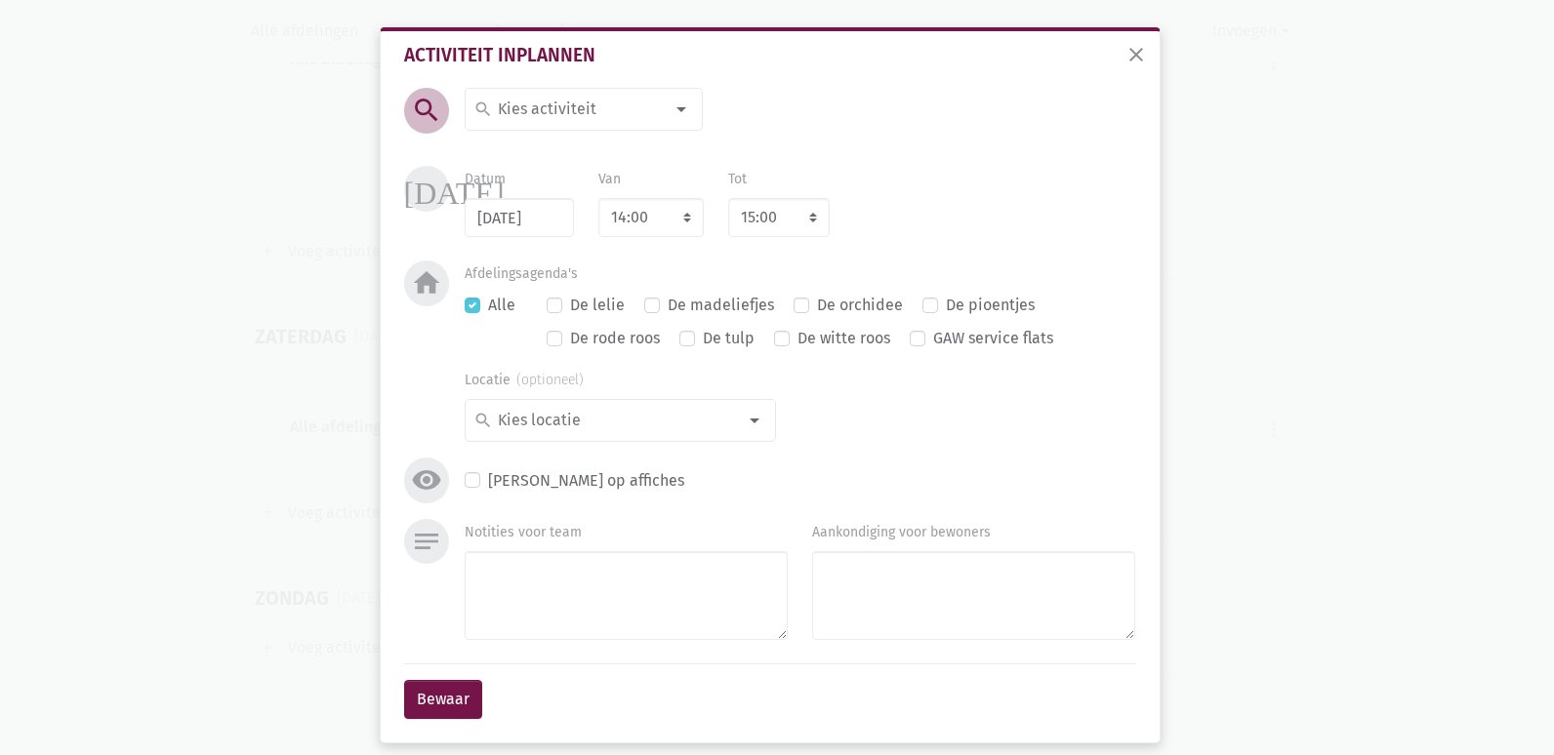
click at [680, 109] on div at bounding box center [681, 109] width 39 height 39
type input "gez"
click at [588, 140] on label "Gezelschapsspelen" at bounding box center [565, 148] width 136 height 25
click at [449, 718] on button "Bewaar" at bounding box center [443, 699] width 78 height 39
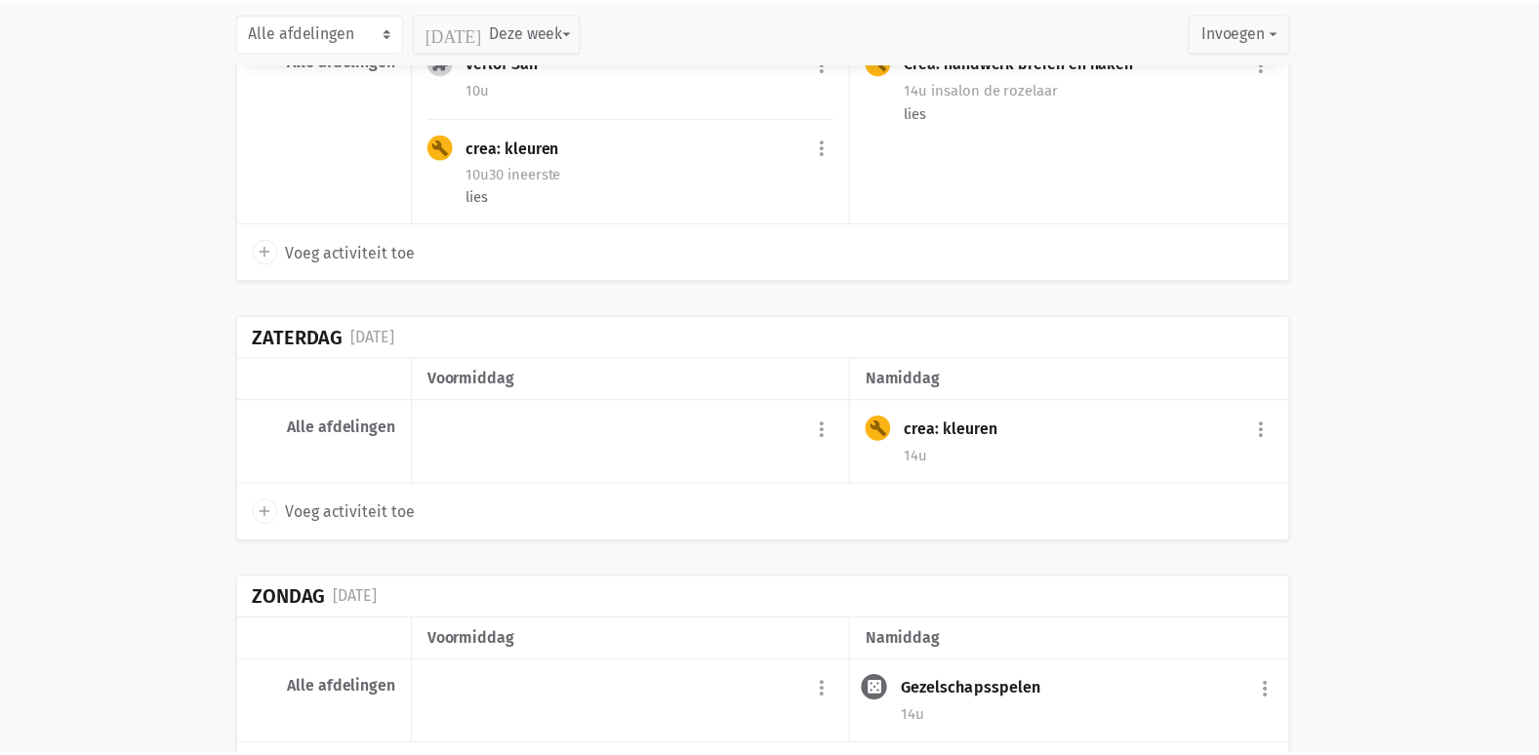
scroll to position [11657, 0]
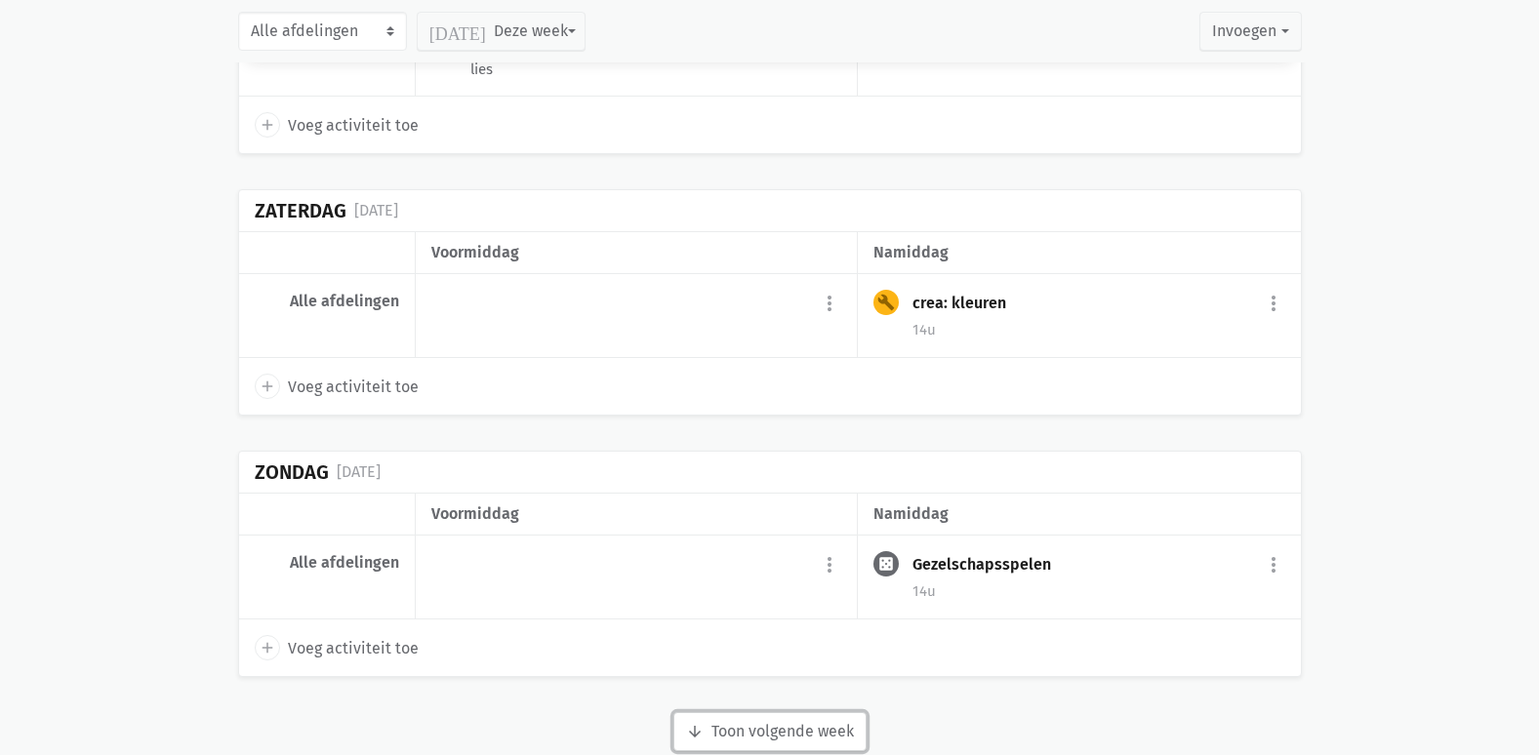
click at [795, 713] on button "arrow_downward Week wordt geladen Toon volgende week" at bounding box center [769, 732] width 193 height 39
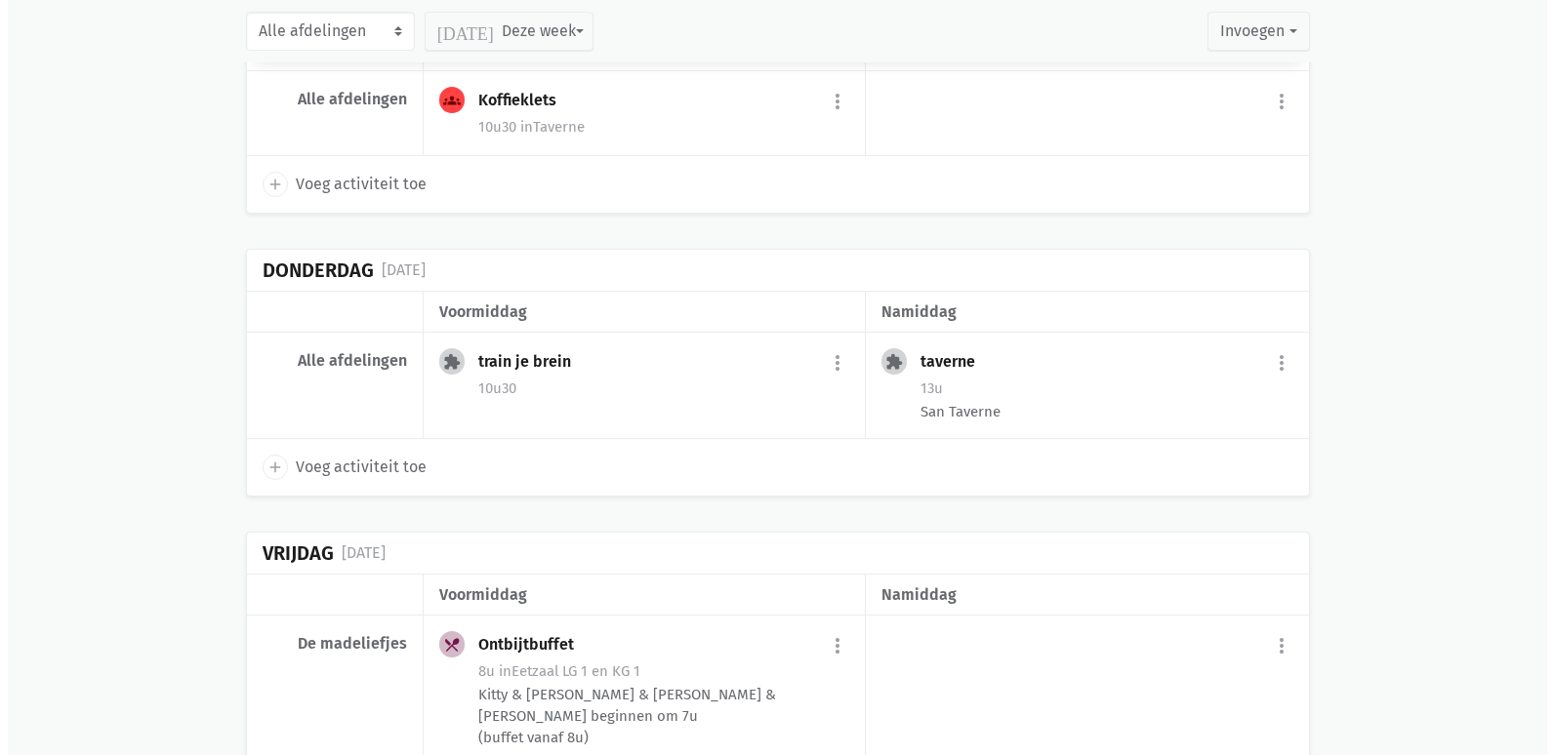
scroll to position [13414, 0]
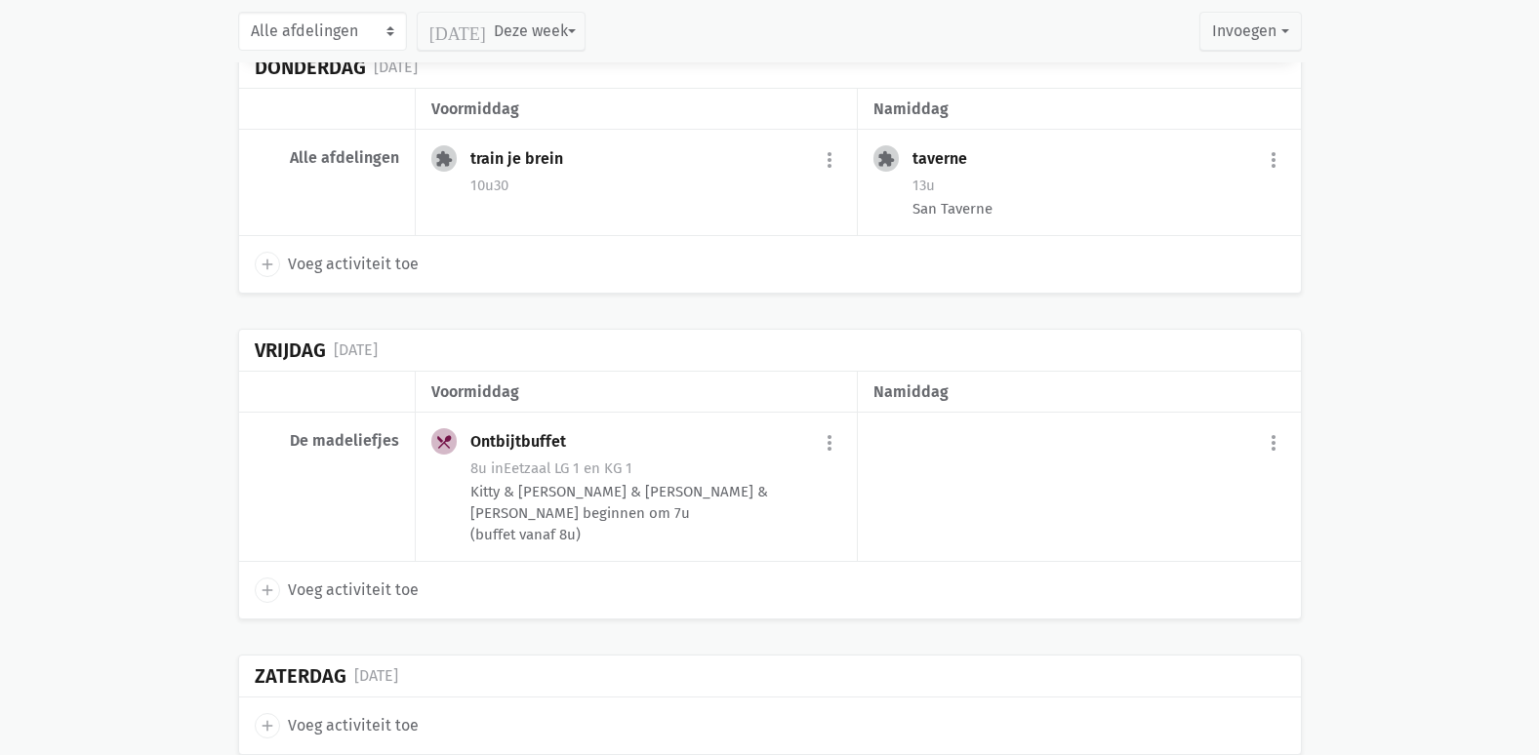
click at [314, 578] on span "Voeg activiteit toe" at bounding box center [353, 590] width 131 height 25
select select "14:00"
select select "15:00"
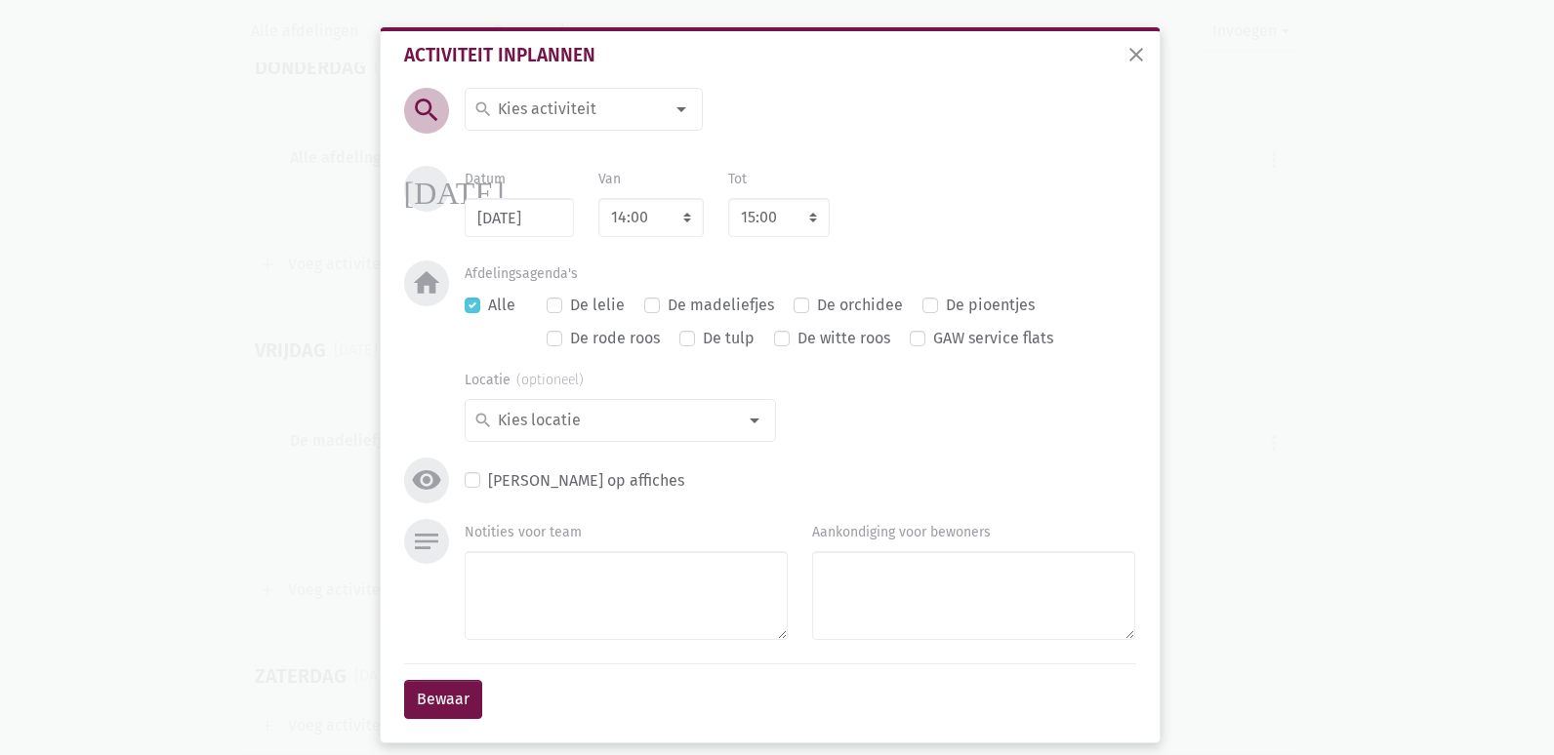
click at [674, 109] on div at bounding box center [681, 109] width 39 height 39
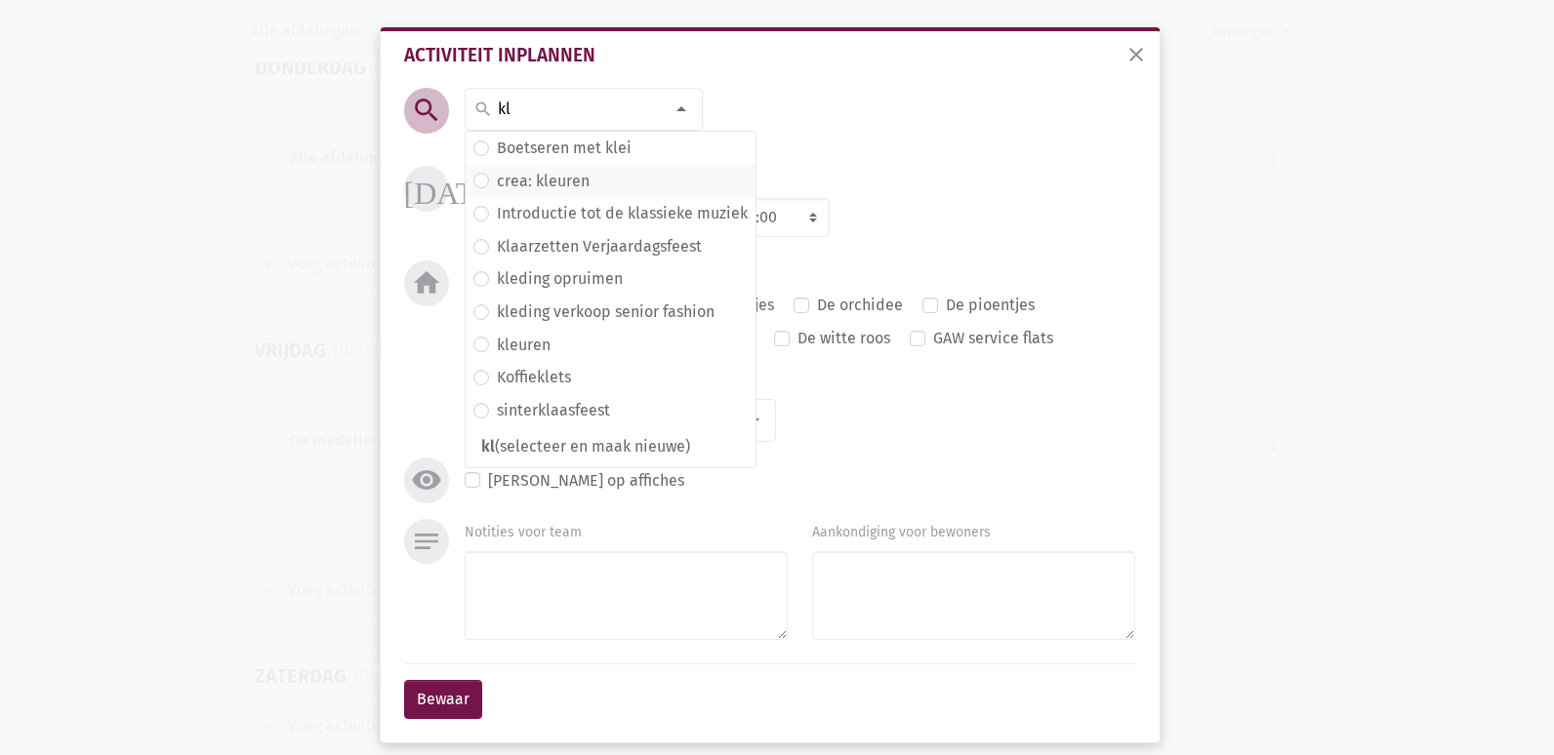
type input "kl"
click at [589, 184] on span "crea: kleuren" at bounding box center [610, 181] width 274 height 25
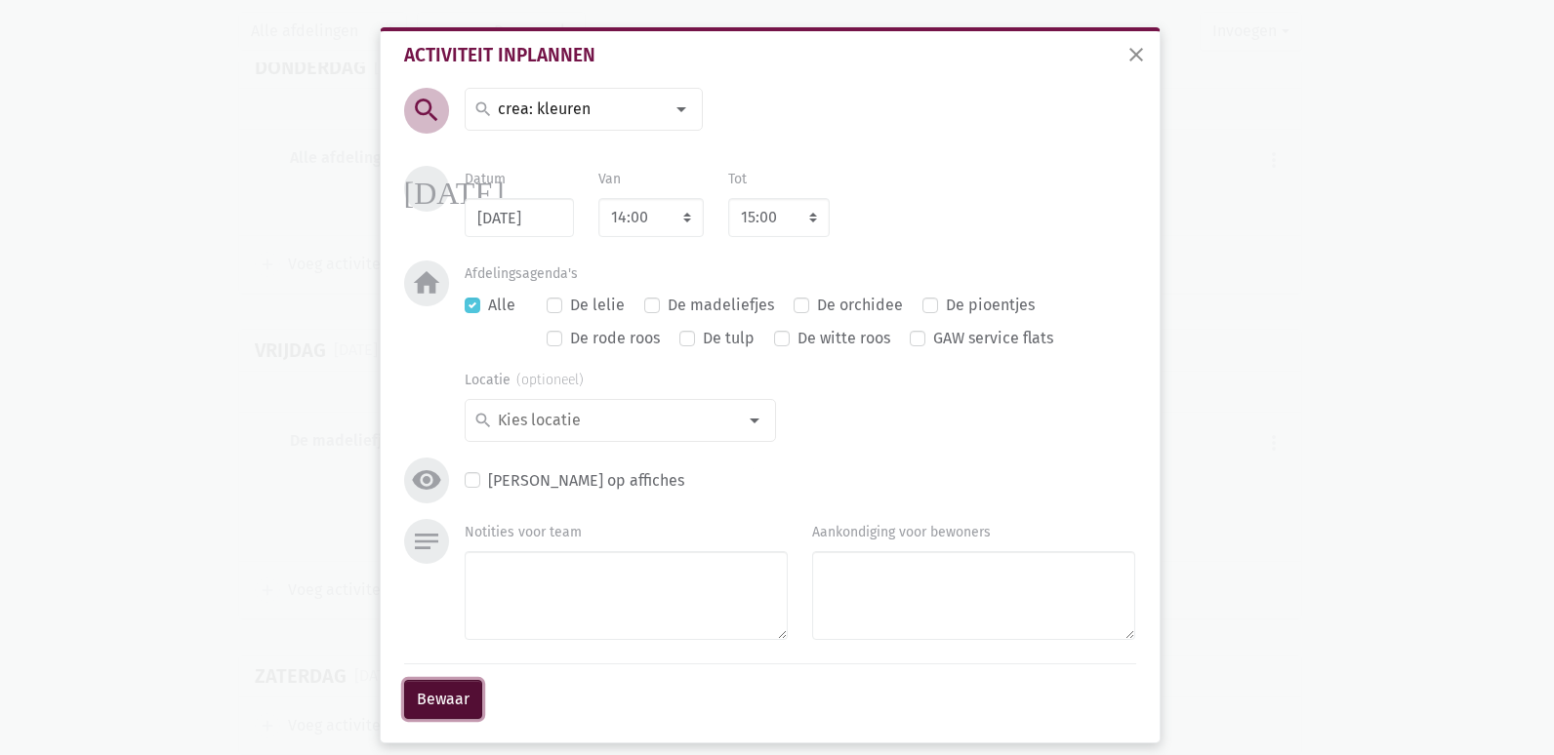
click at [432, 714] on button "Bewaar" at bounding box center [443, 699] width 78 height 39
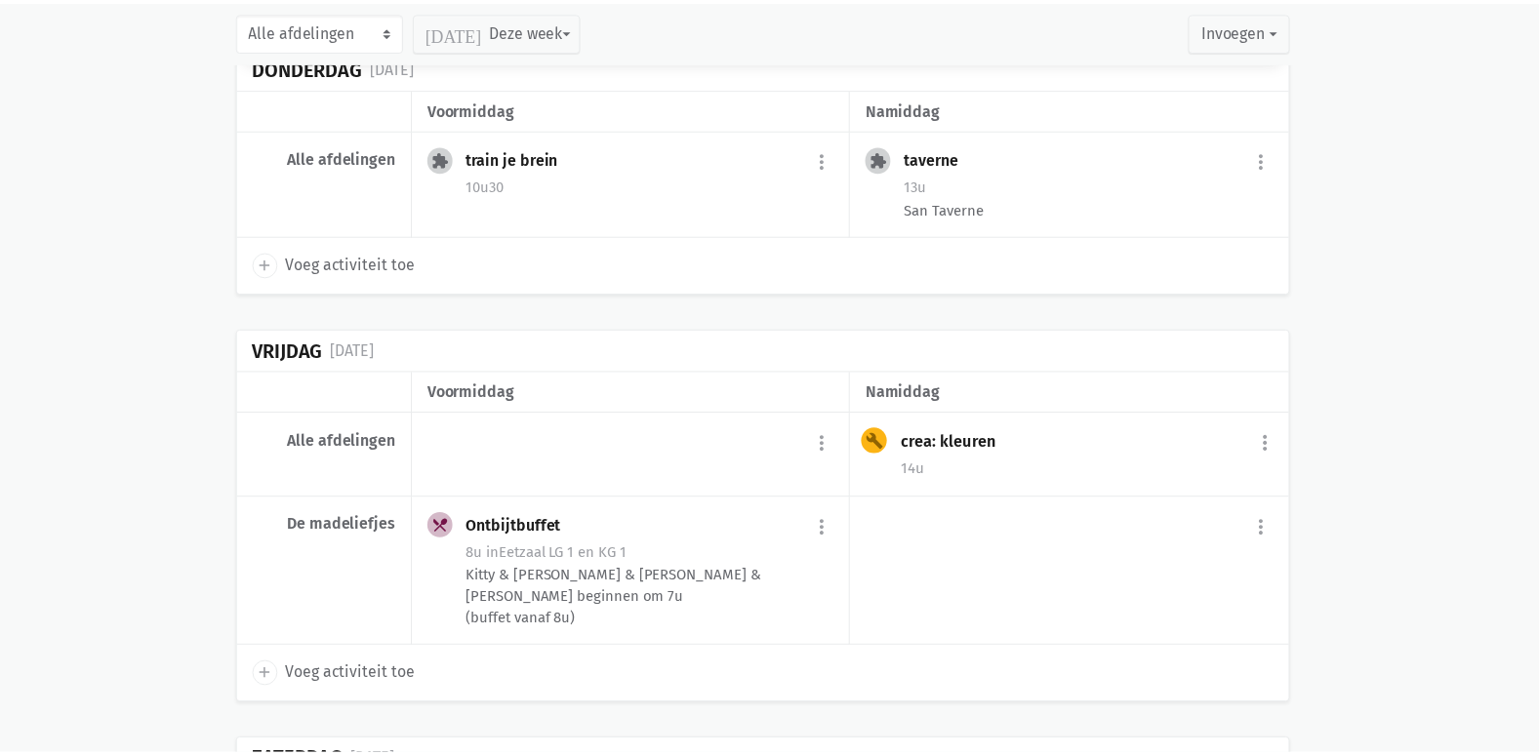
scroll to position [13453, 0]
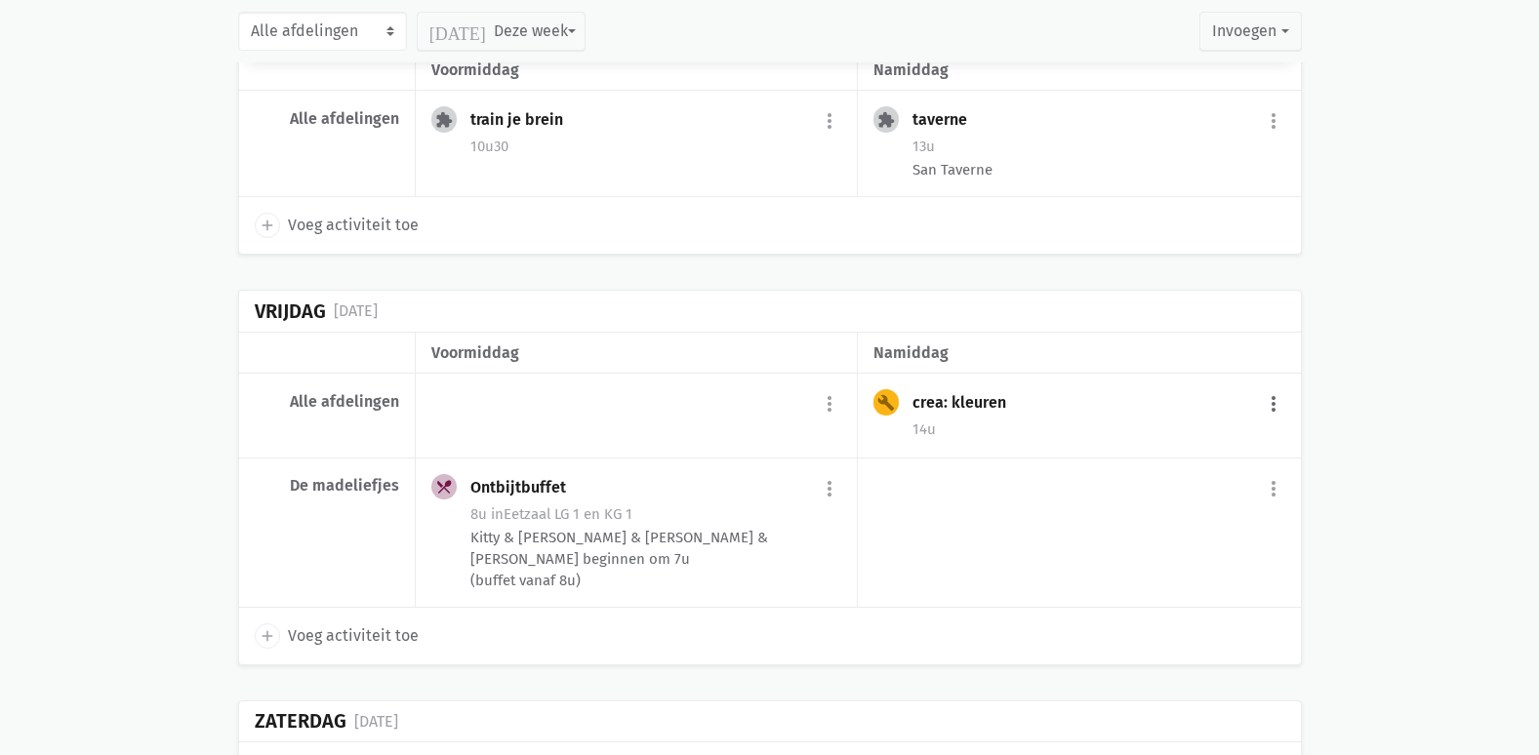
click at [1264, 386] on button "more_vert" at bounding box center [1273, 404] width 23 height 37
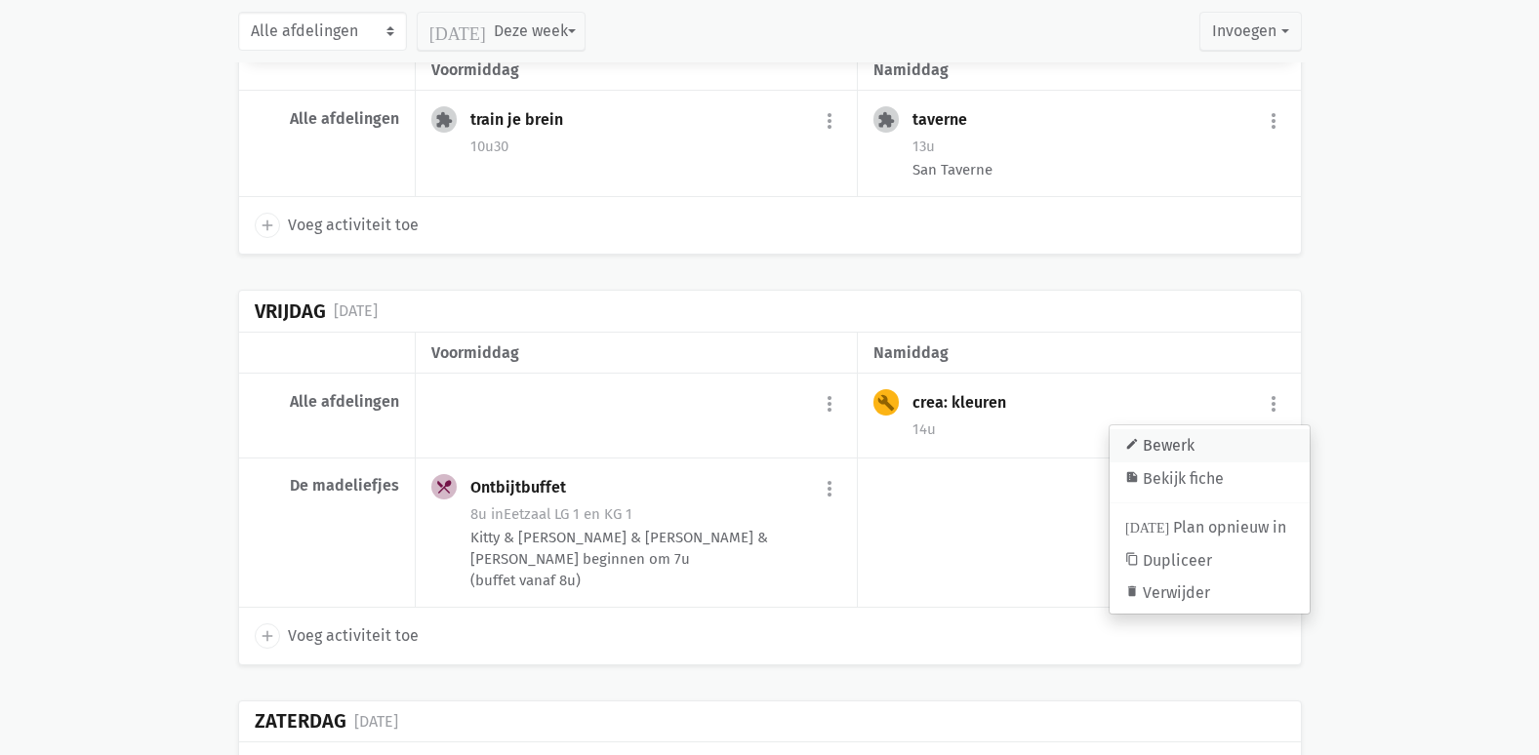
click at [1200, 429] on link "edit Bewerk" at bounding box center [1210, 445] width 200 height 33
select select "14:00"
select select "15:00"
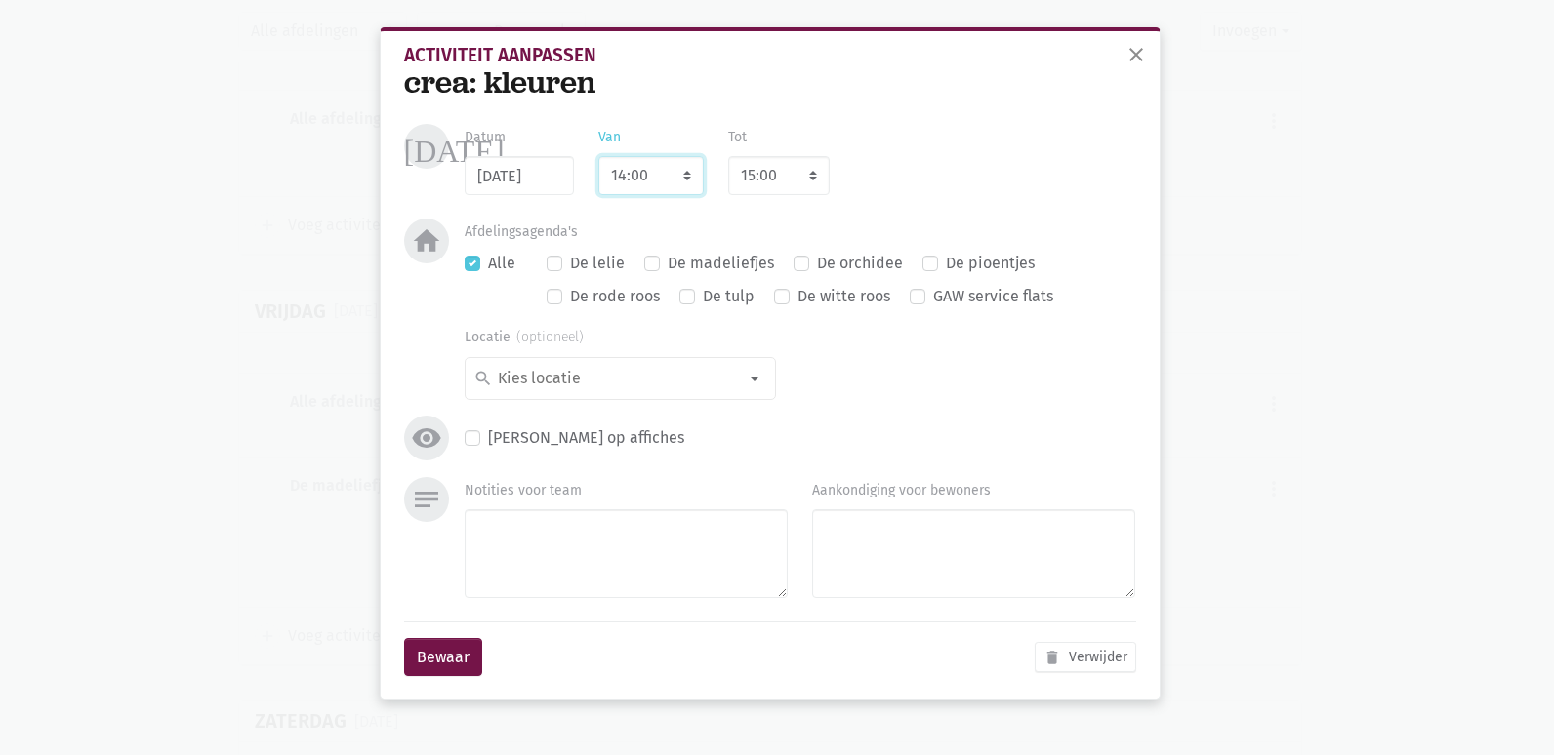
click at [664, 174] on select "7:00 7:15 7:30 7:45 8:00 8:15 8:30 8:45 9:00 9:15 9:30 9:45 10:00 10:15 10:30 1…" at bounding box center [650, 175] width 105 height 39
select select "10:30"
click at [598, 156] on select "7:00 7:15 7:30 7:45 8:00 8:15 8:30 8:45 9:00 9:15 9:30 9:45 10:00 10:15 10:30 1…" at bounding box center [650, 175] width 105 height 39
select select "11:30"
click at [440, 651] on button "Bewaar" at bounding box center [443, 657] width 78 height 39
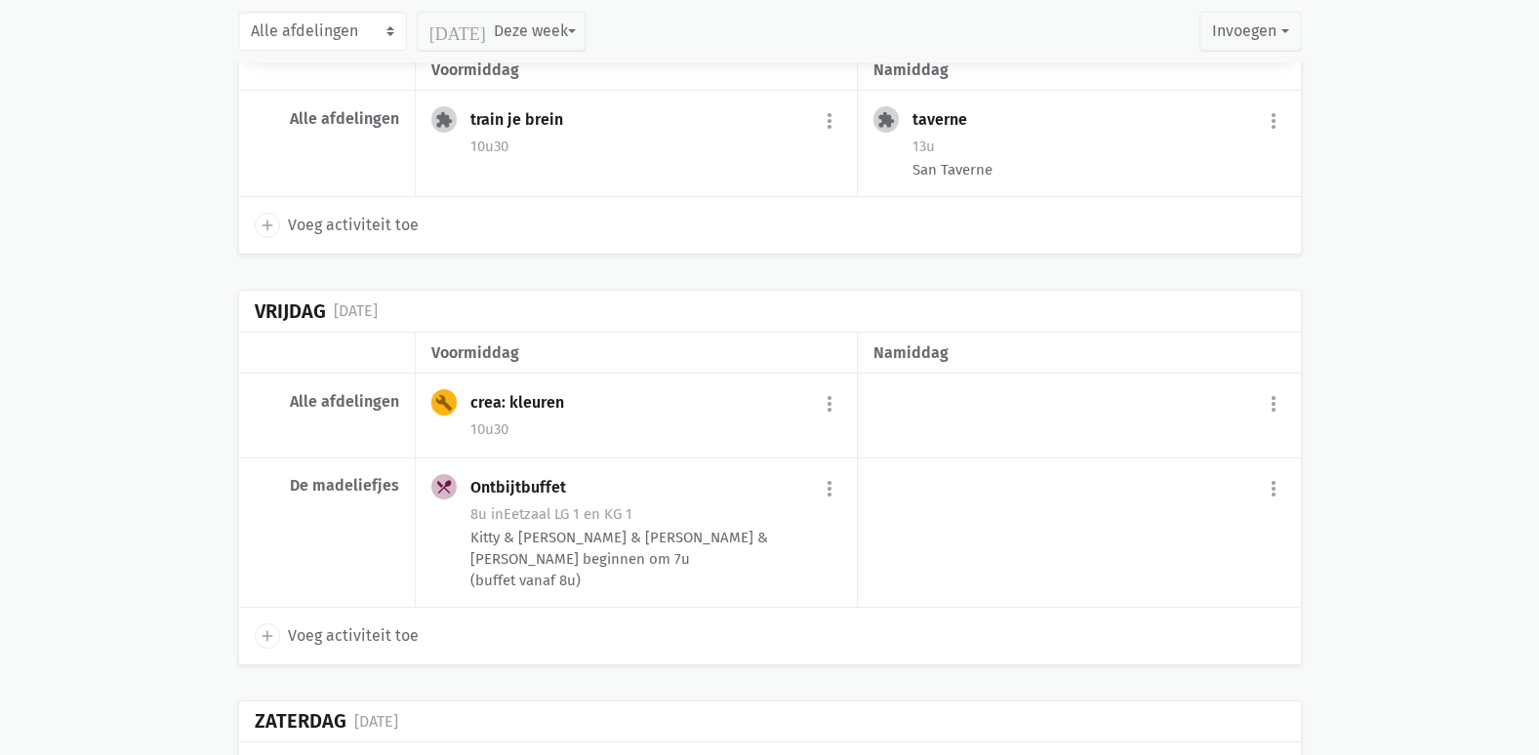
click at [377, 624] on span "Voeg activiteit toe" at bounding box center [353, 636] width 131 height 25
select select "14:00"
select select "15:00"
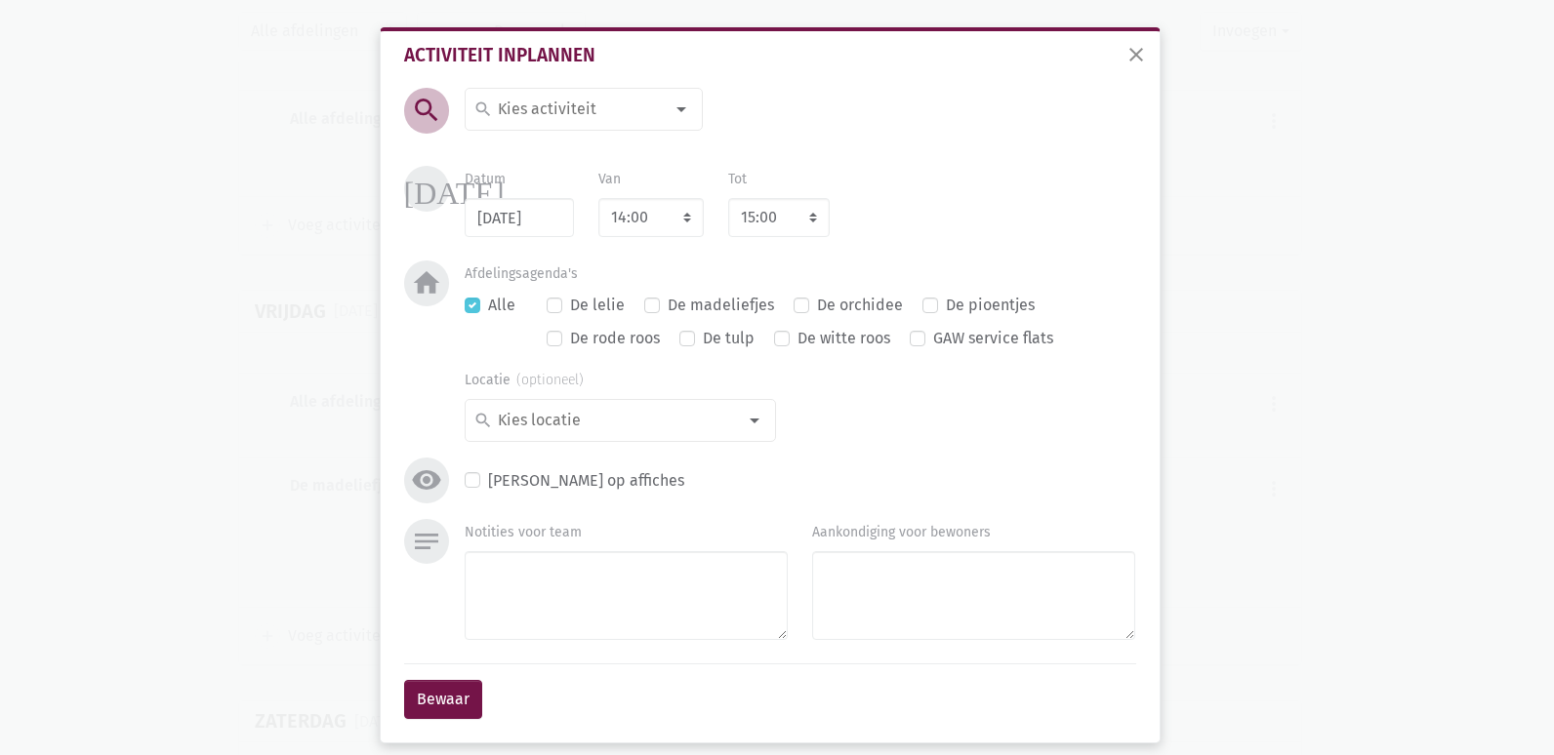
click at [672, 111] on div at bounding box center [681, 109] width 39 height 39
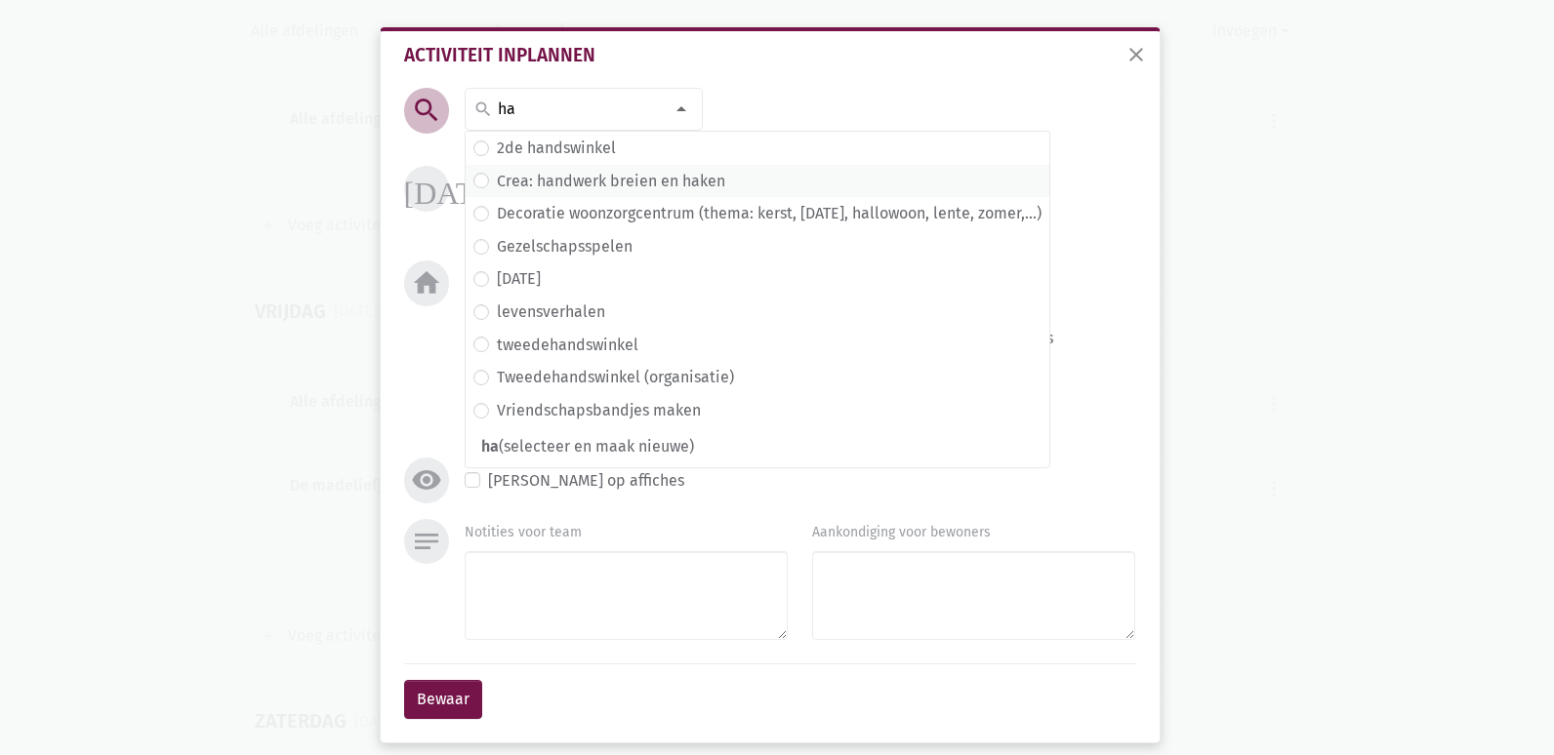
type input "ha"
click at [594, 178] on label "Crea: handwerk breien en haken" at bounding box center [611, 181] width 228 height 25
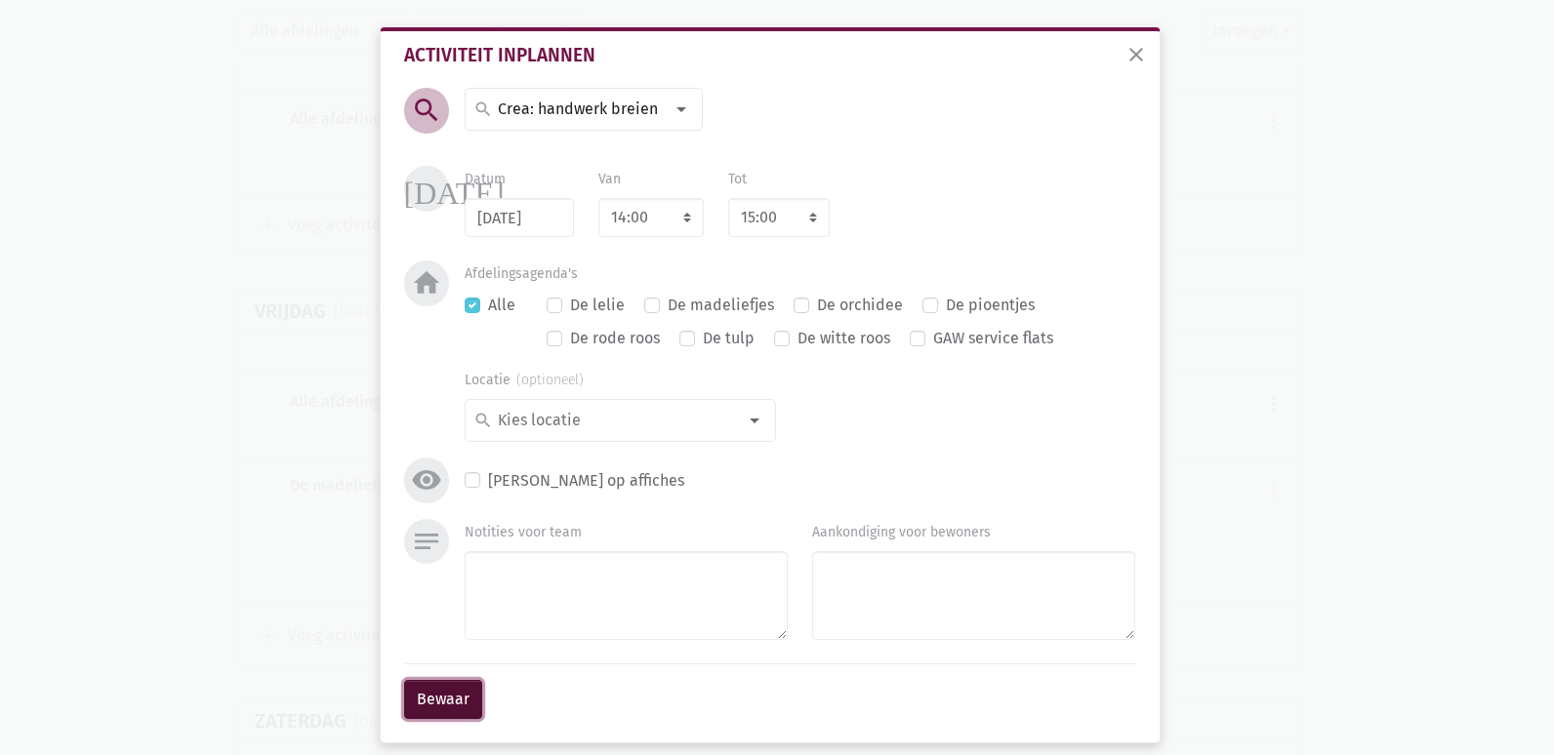
click at [421, 710] on button "Bewaar" at bounding box center [443, 699] width 78 height 39
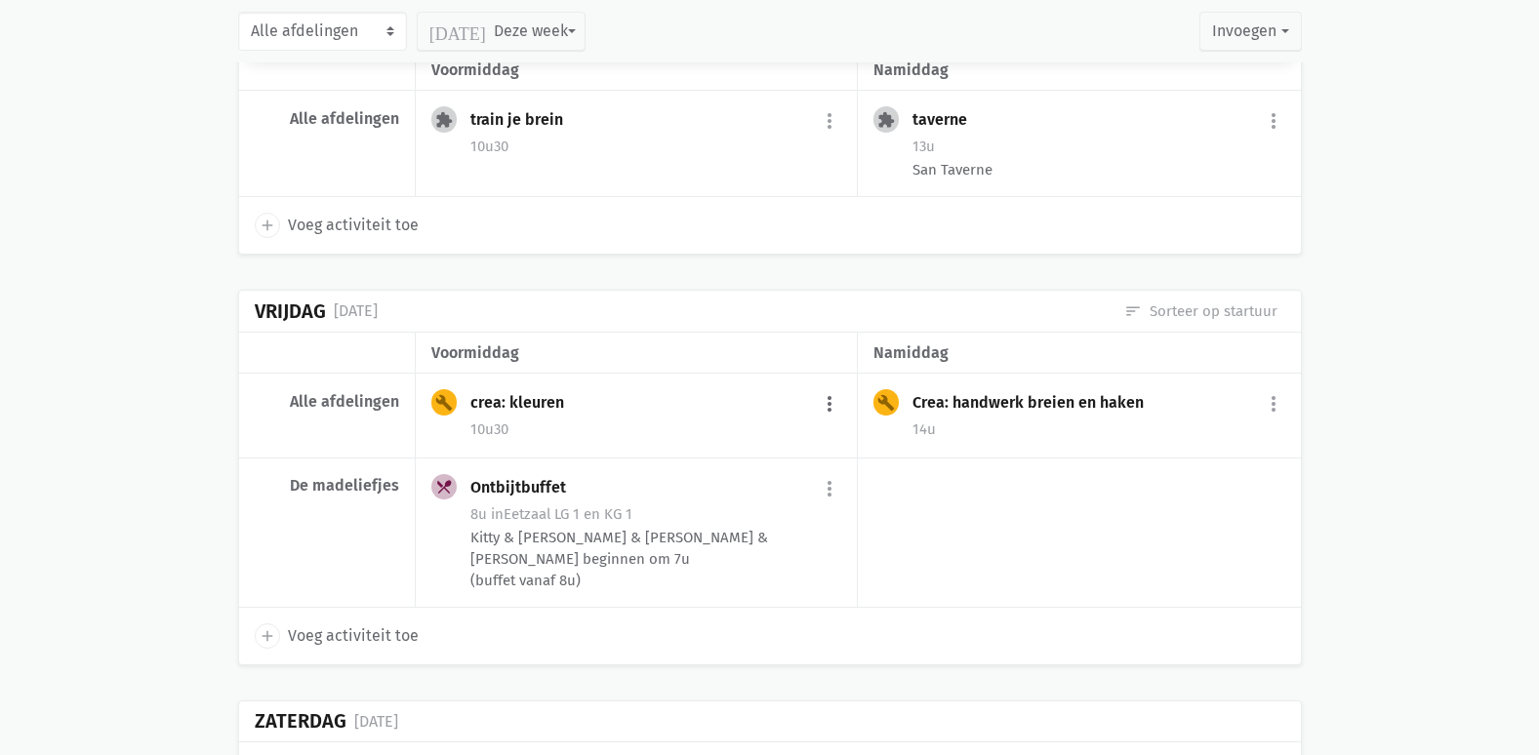
click at [819, 386] on button "more_vert" at bounding box center [829, 404] width 23 height 37
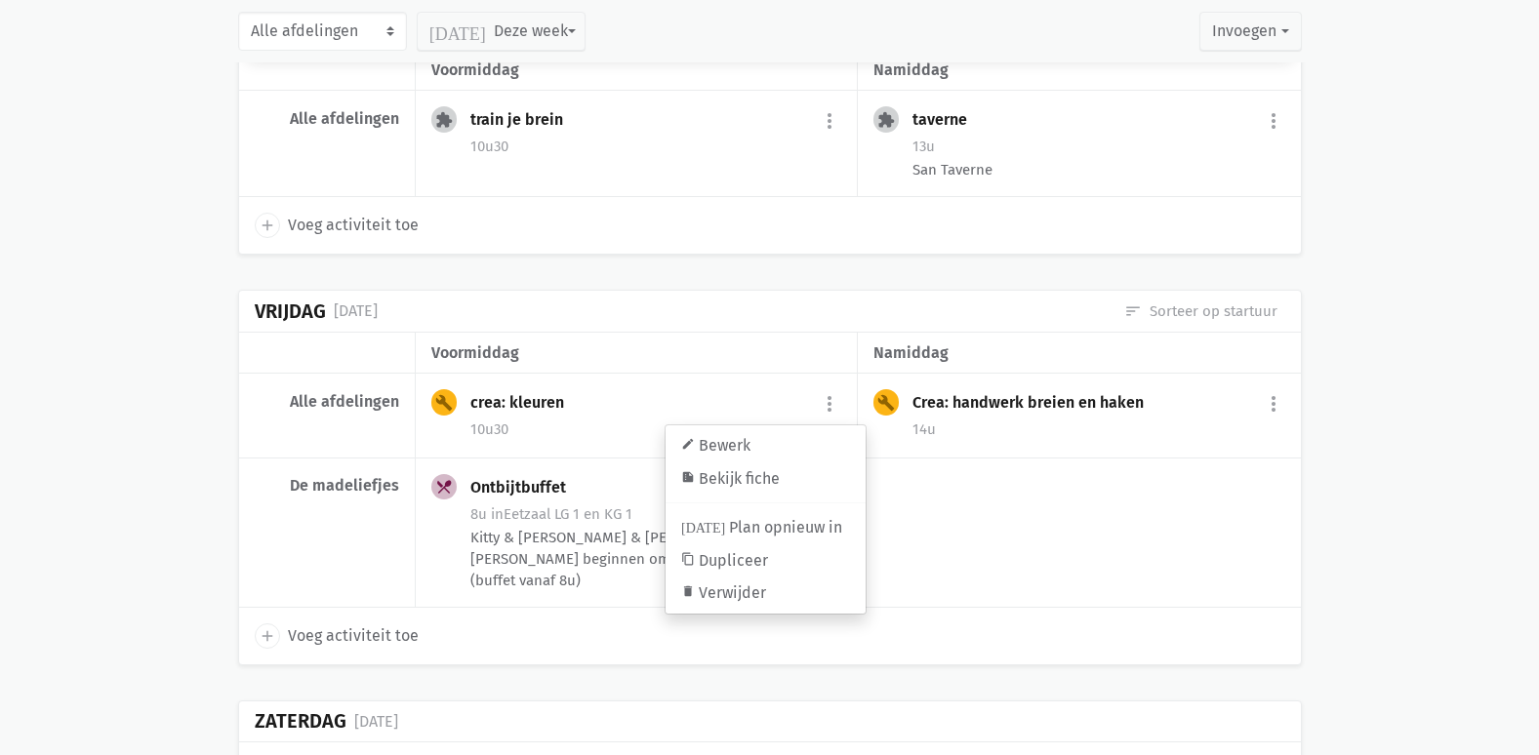
click at [1030, 463] on div "add Voeg activiteit toe" at bounding box center [1079, 533] width 442 height 149
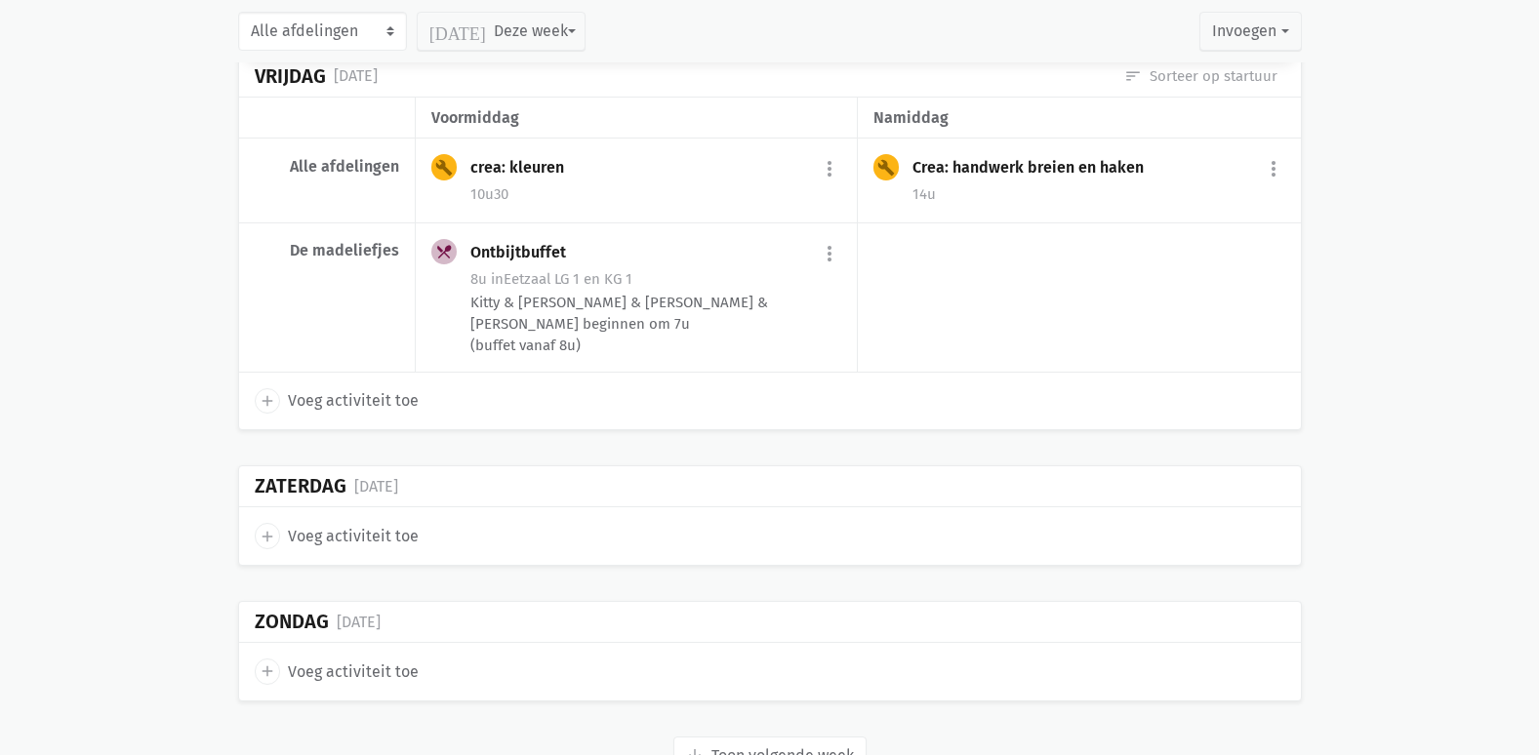
scroll to position [13690, 0]
click at [819, 735] on button "arrow_downward Week wordt geladen Toon volgende week" at bounding box center [769, 754] width 193 height 39
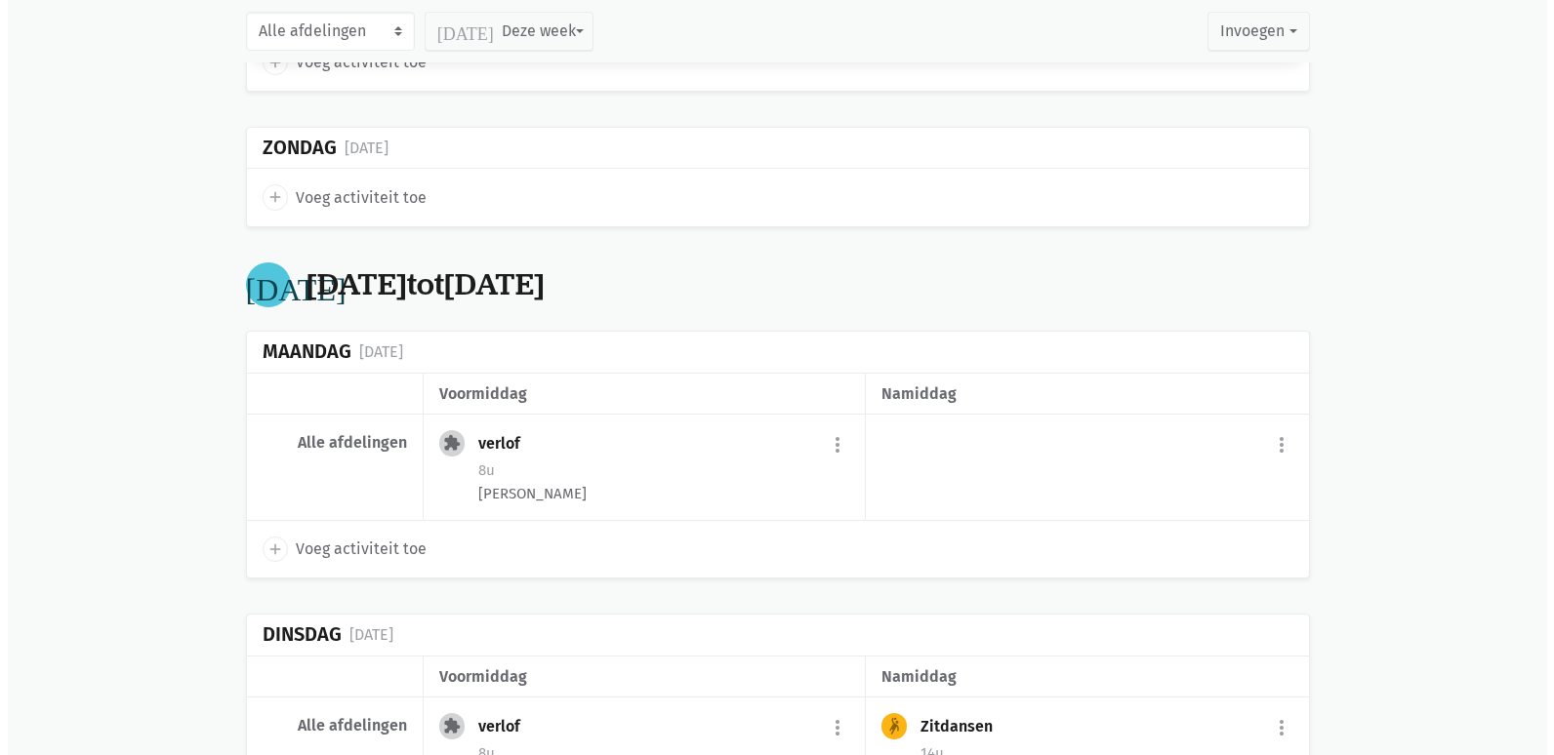
scroll to position [14178, 0]
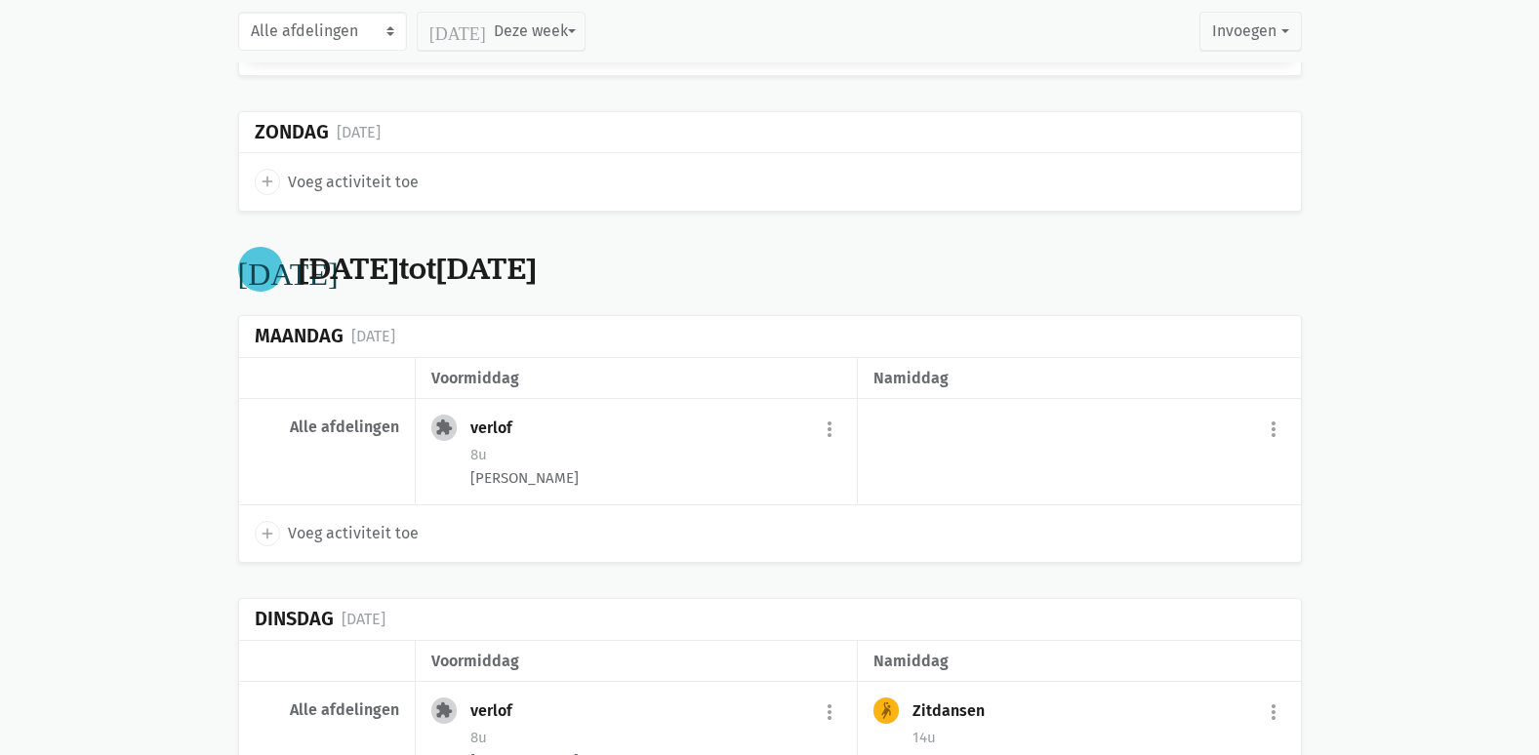
click at [327, 506] on div "add Voeg activiteit toe" at bounding box center [770, 534] width 1062 height 57
click at [340, 521] on span "Voeg activiteit toe" at bounding box center [353, 533] width 131 height 25
select select "14:00"
select select "15:00"
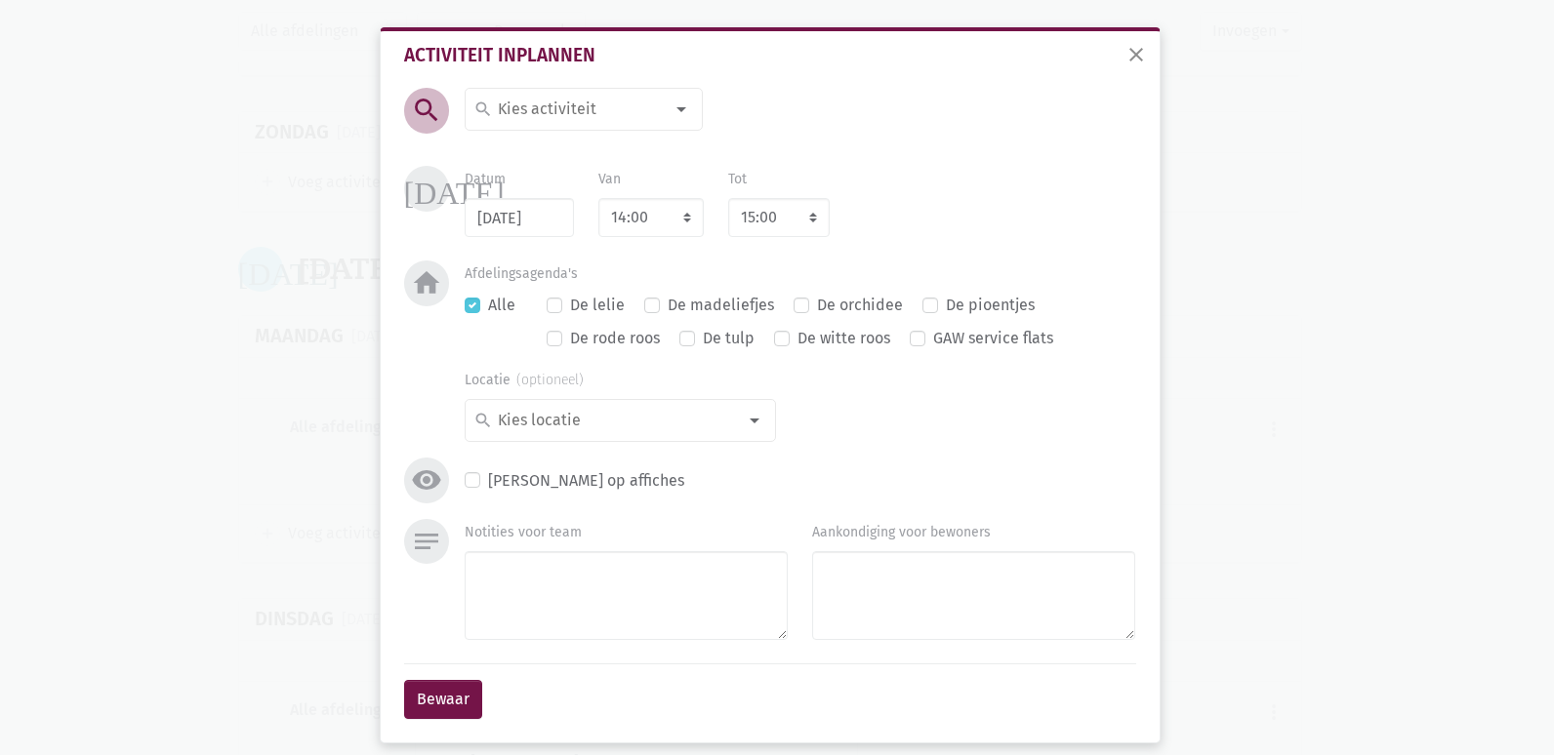
click at [672, 112] on div at bounding box center [681, 109] width 39 height 39
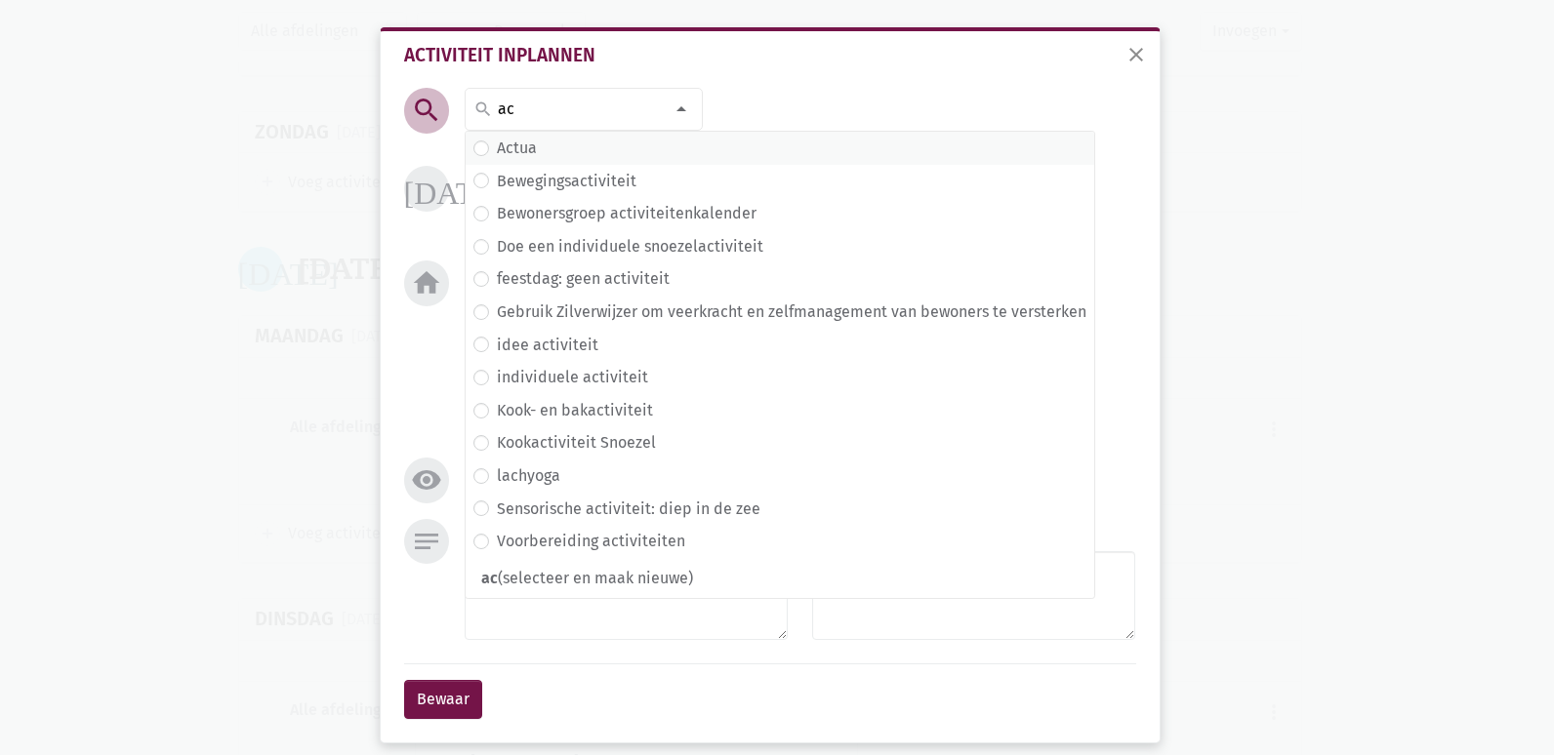
type input "ac"
click at [578, 147] on span "Actua" at bounding box center [779, 148] width 613 height 25
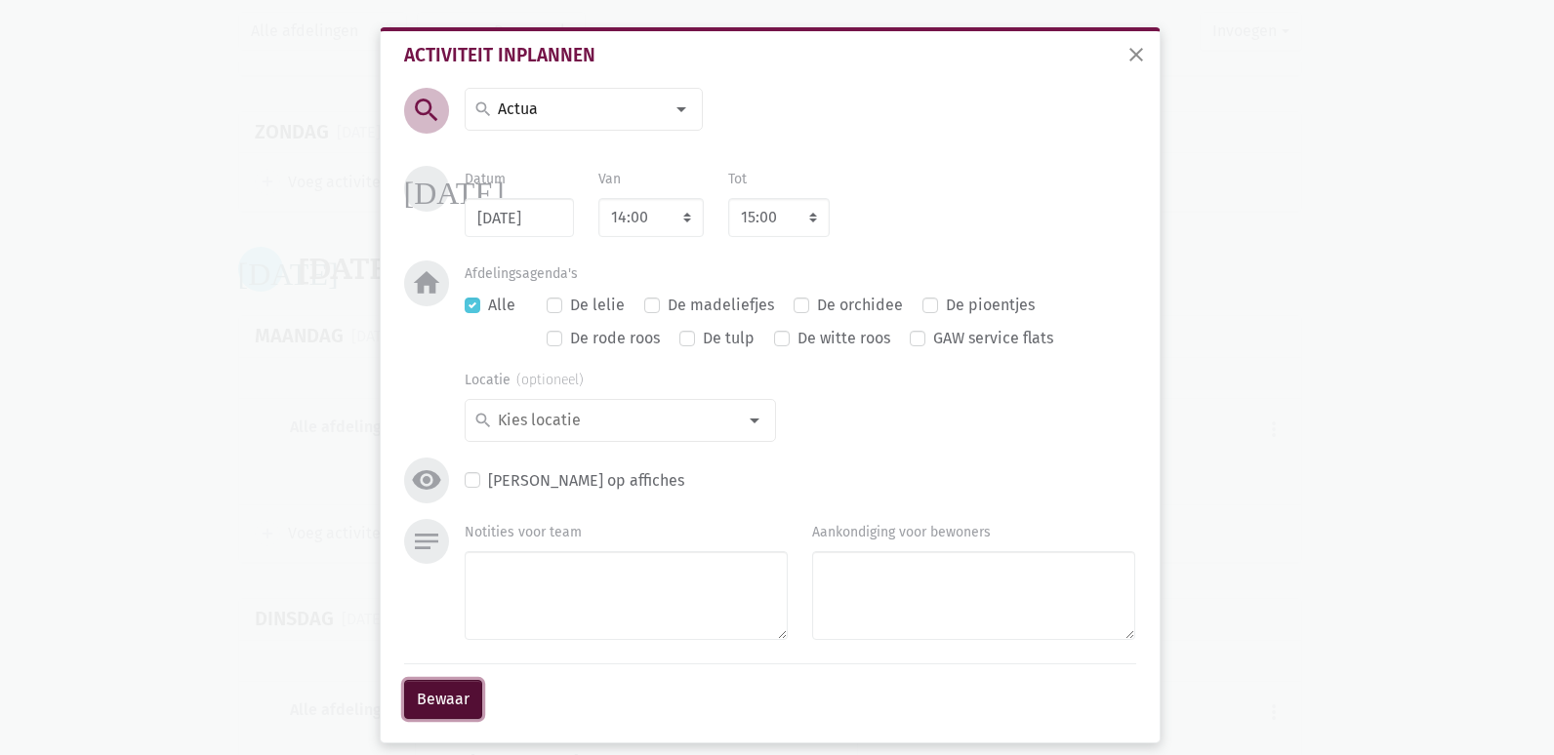
click at [442, 715] on button "Bewaar" at bounding box center [443, 699] width 78 height 39
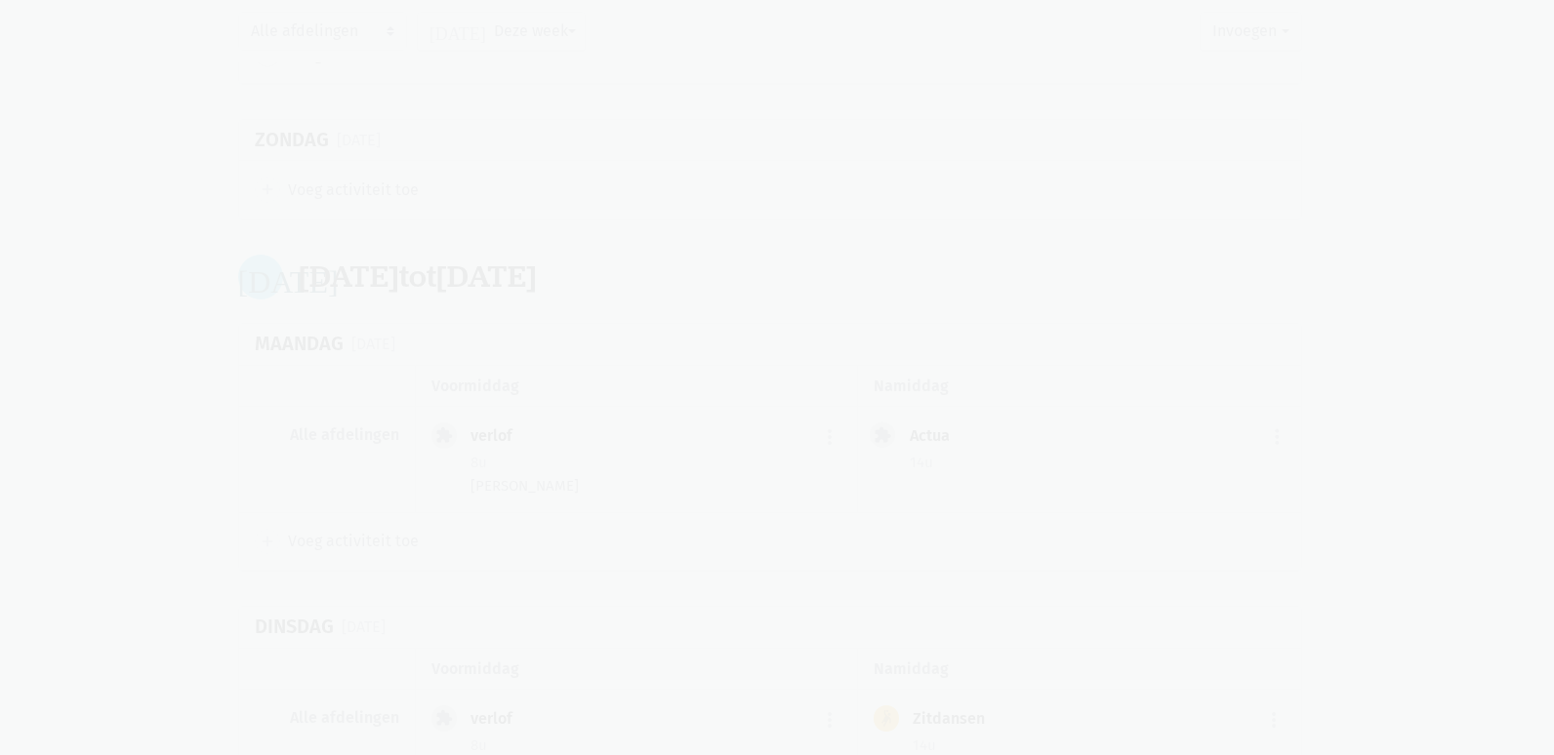
scroll to position [14128, 0]
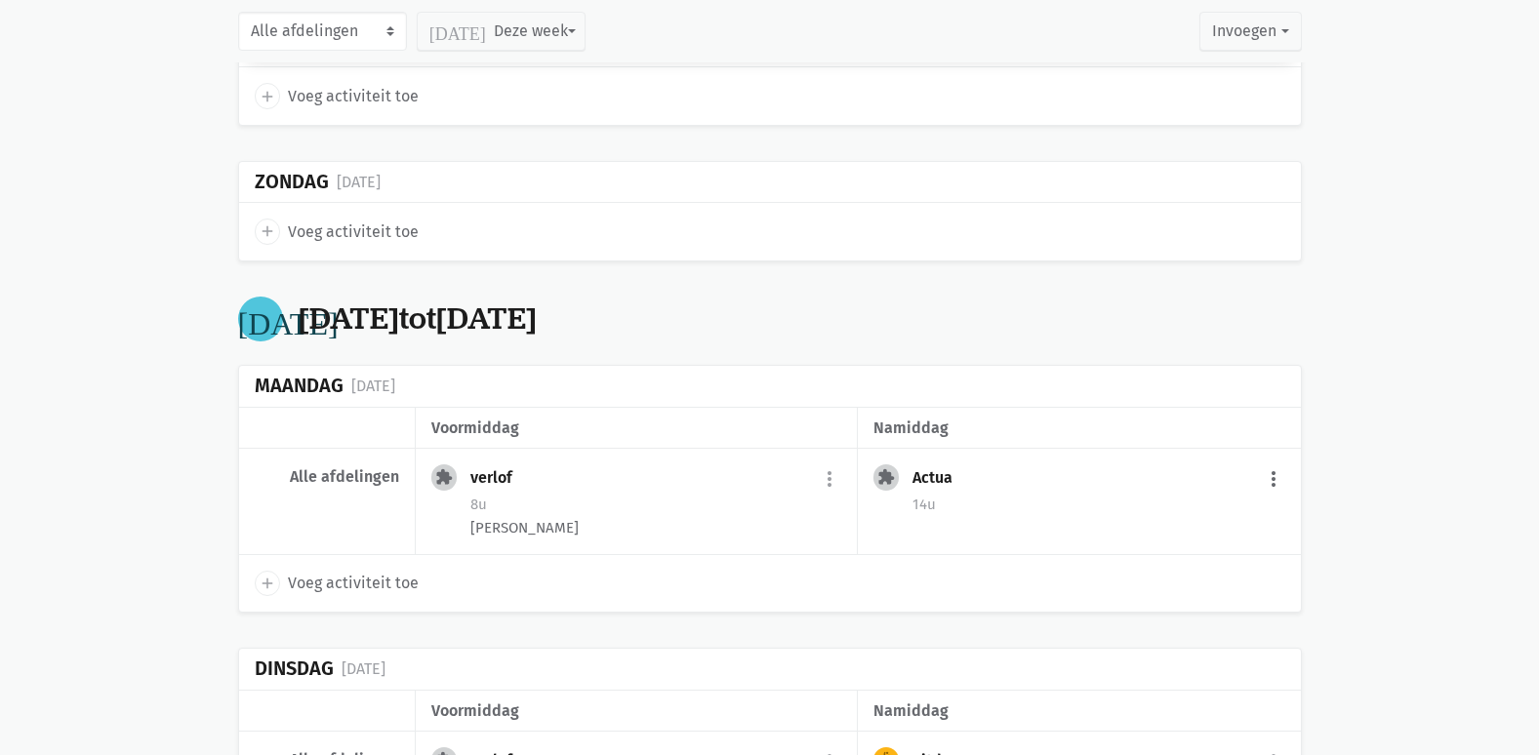
click at [1261, 465] on div "Actua more_vert edit Bewerk [PERSON_NAME] fiche [DATE] Plan opnieuw in content_…" at bounding box center [1099, 480] width 372 height 31
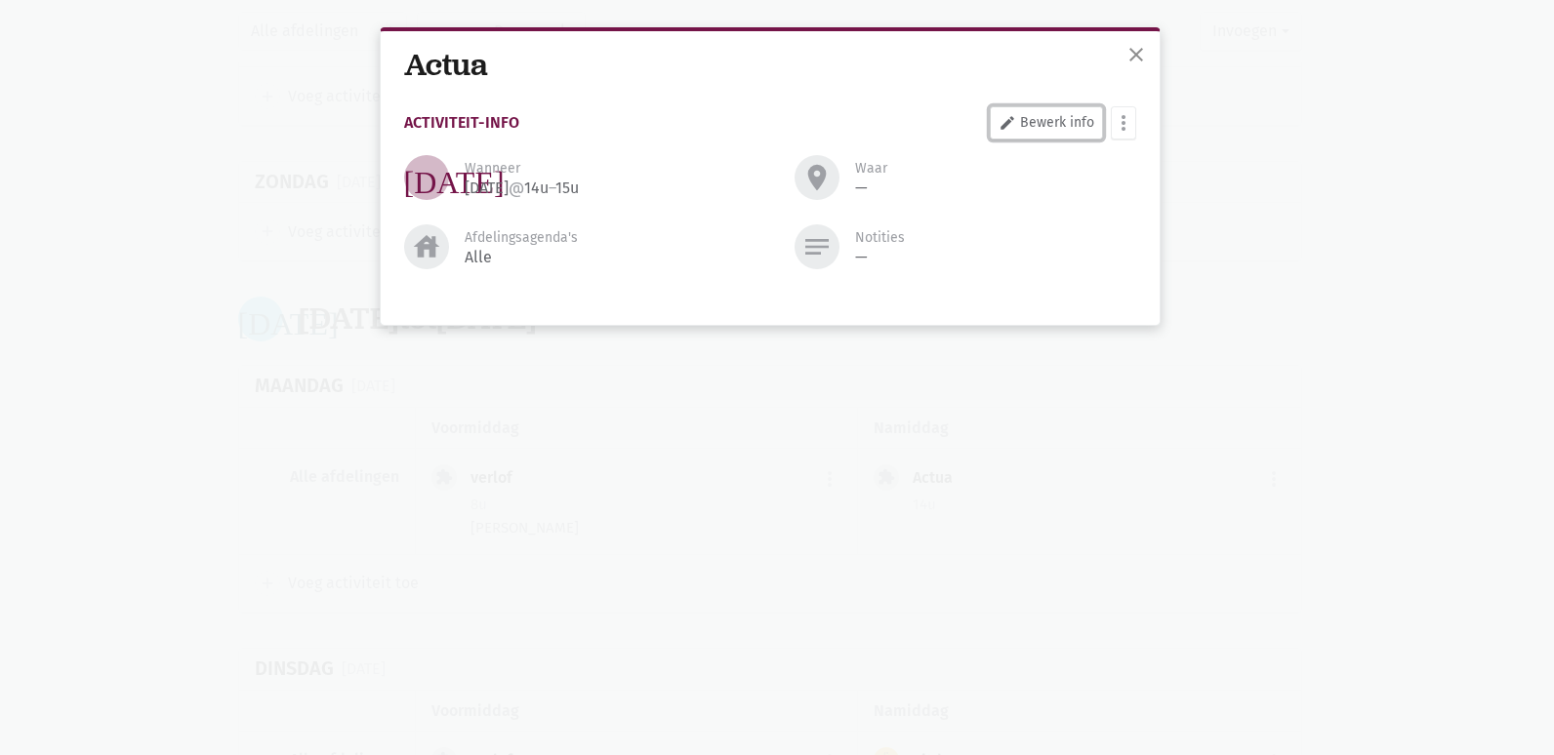
click at [1058, 118] on link "edit Bewerk info" at bounding box center [1046, 122] width 113 height 33
select select "14:00"
select select "15:00"
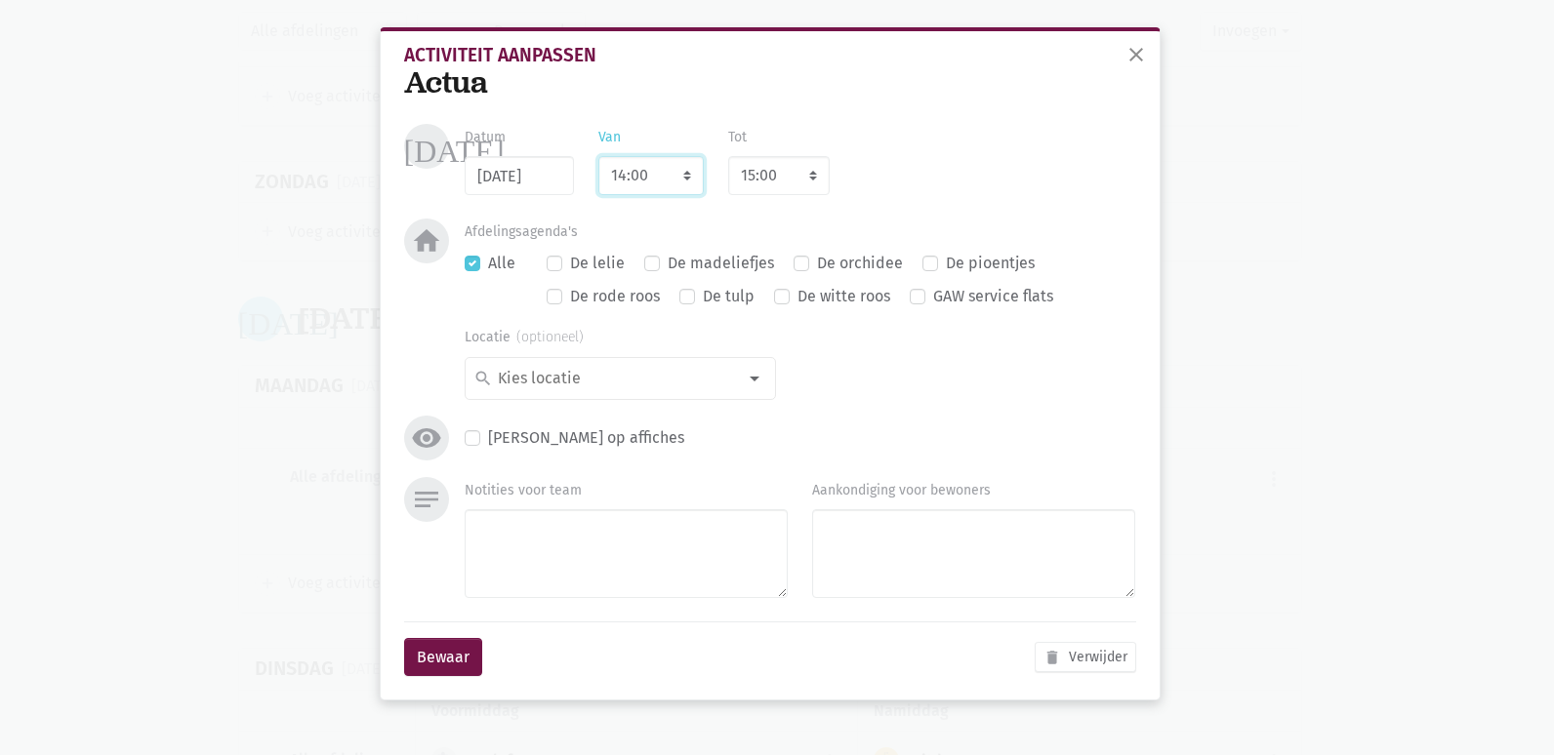
click at [661, 162] on select "7:00 7:15 7:30 7:45 8:00 8:15 8:30 8:45 9:00 9:15 9:30 9:45 10:00 10:15 10:30 1…" at bounding box center [650, 175] width 105 height 39
select select "10:30"
click at [598, 156] on select "7:00 7:15 7:30 7:45 8:00 8:15 8:30 8:45 9:00 9:15 9:30 9:45 10:00 10:15 10:30 1…" at bounding box center [650, 175] width 105 height 39
select select "11:30"
click at [795, 175] on select "8:00 8:15 8:30 8:45 9:00 9:15 9:30 9:45 10:00 10:15 10:30 10:45 11:00 11:15 11:…" at bounding box center [779, 175] width 102 height 39
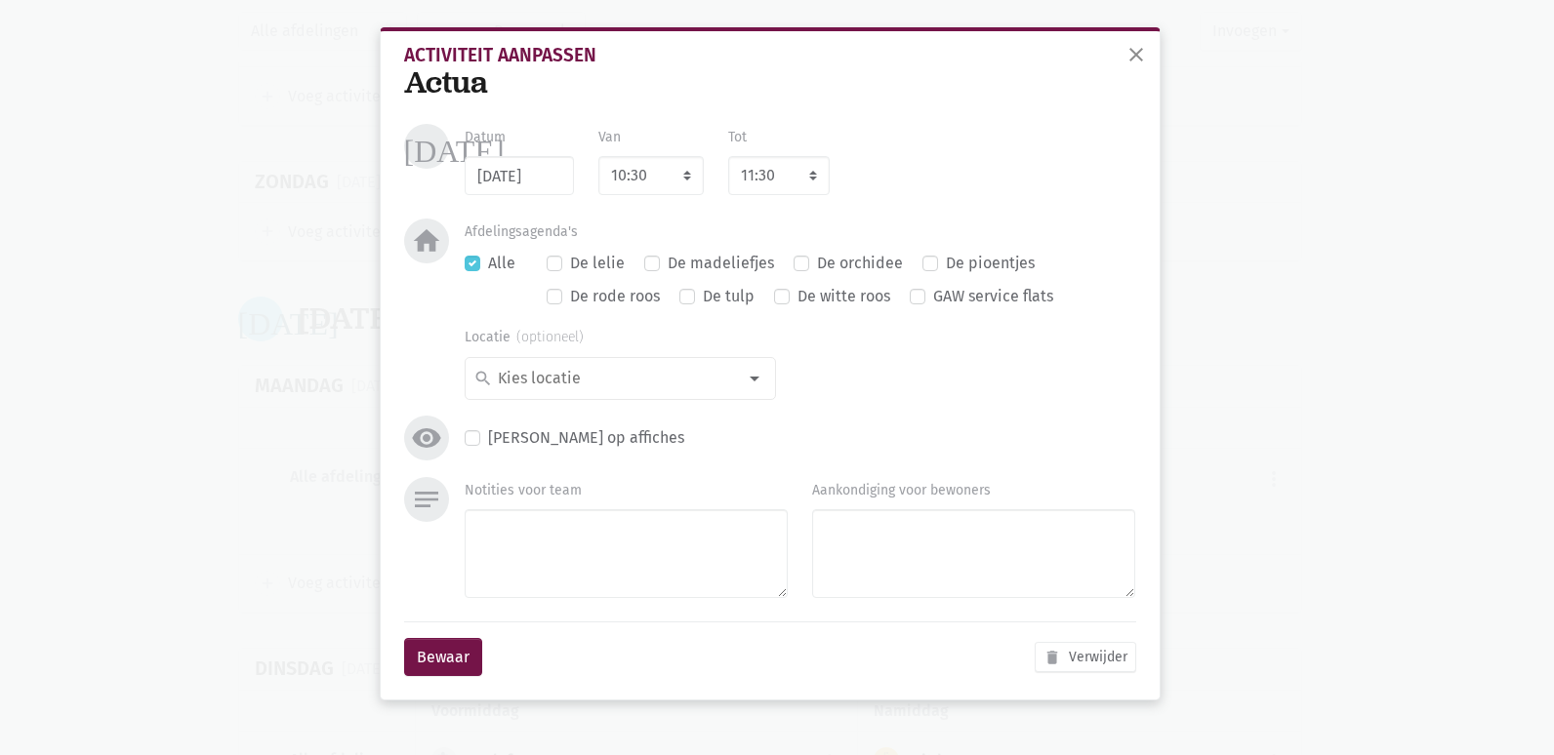
click at [962, 170] on div "Datum [DATE] Van 7:00 7:15 7:30 7:45 8:00 8:15 8:30 8:45 9:00 9:15 9:30 9:45 10…" at bounding box center [800, 159] width 695 height 71
click at [423, 666] on button "Bewaar" at bounding box center [443, 657] width 78 height 39
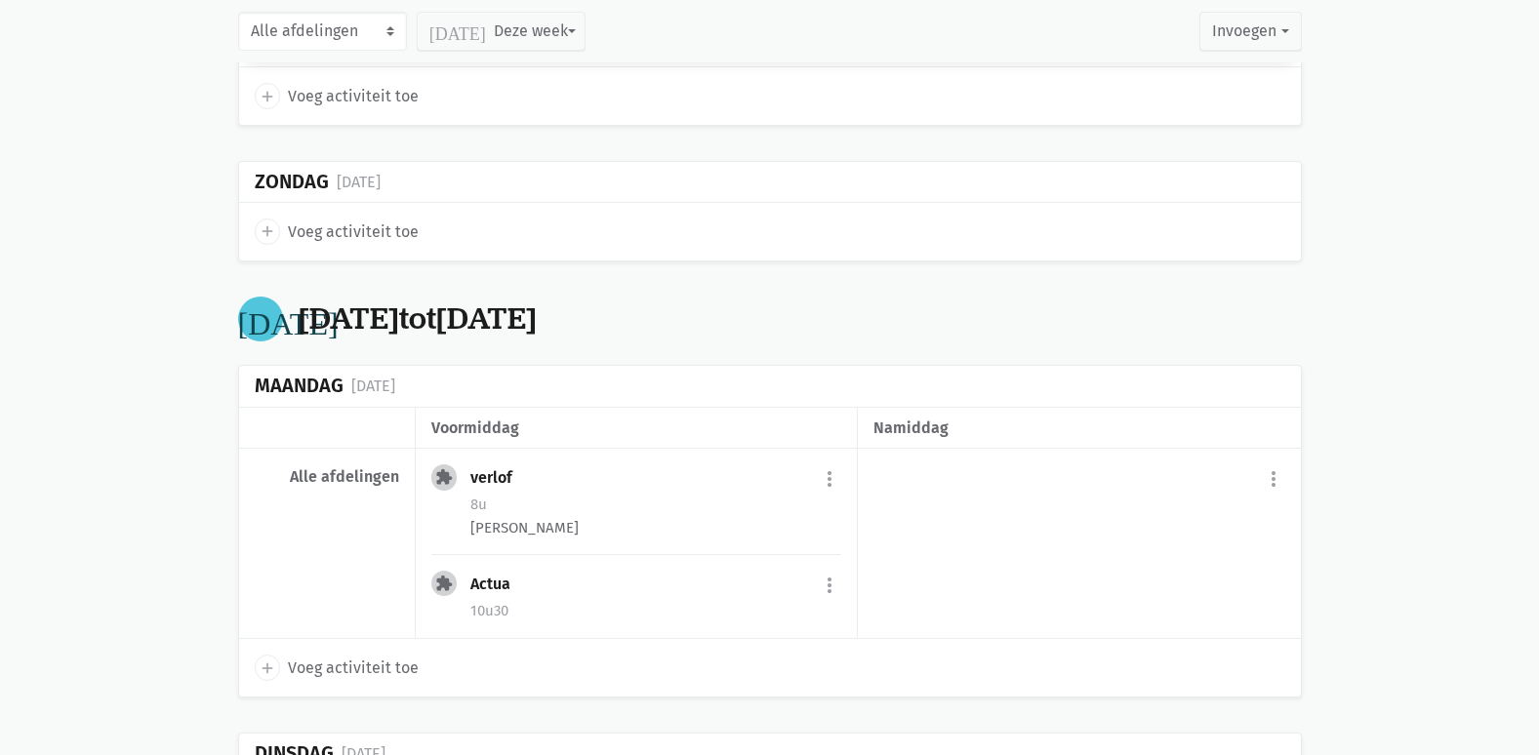
click at [330, 656] on span "Voeg activiteit toe" at bounding box center [353, 668] width 131 height 25
select select "14:00"
select select "15:00"
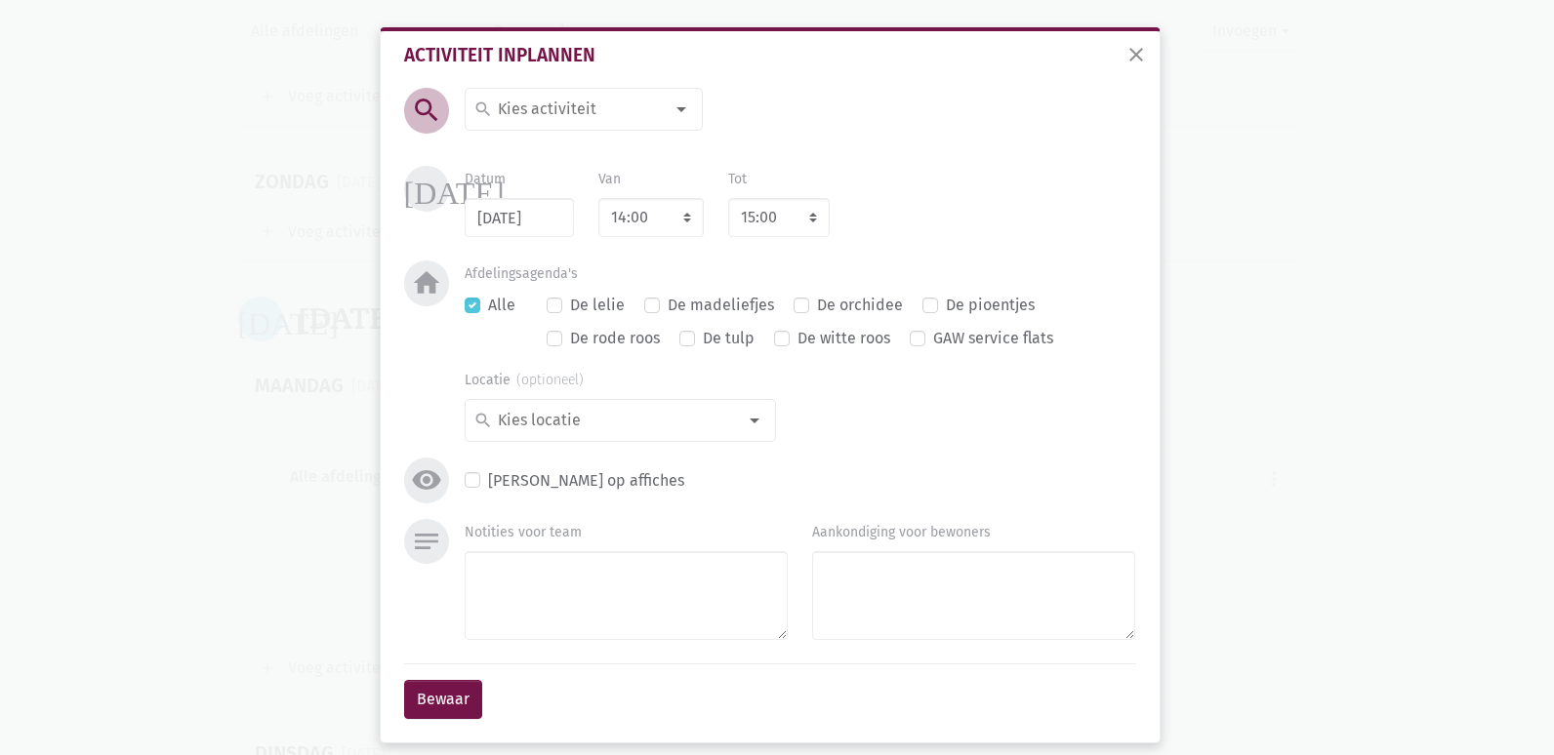
click at [675, 104] on div at bounding box center [681, 109] width 39 height 39
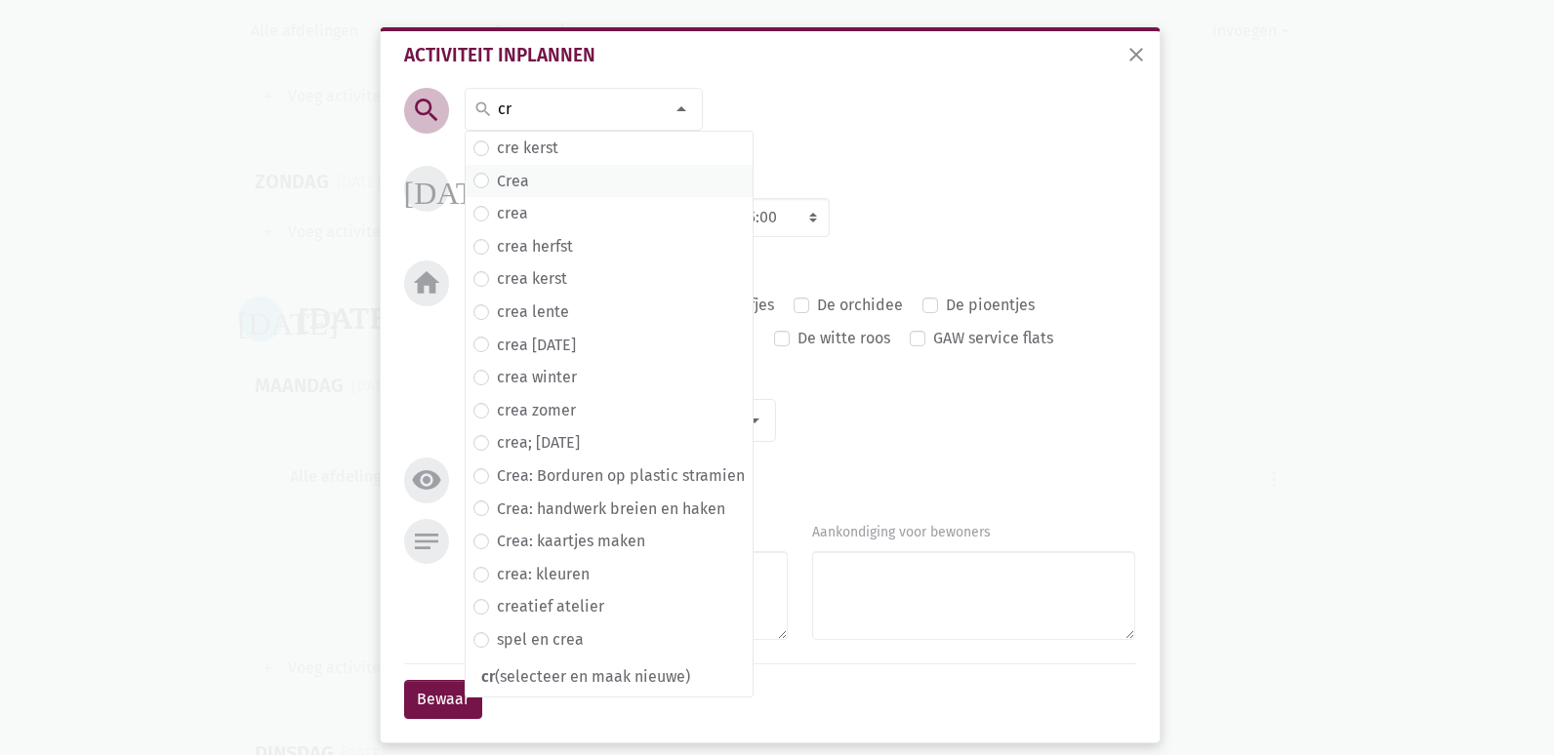
type input "cr"
click at [529, 183] on span "Crea" at bounding box center [608, 181] width 271 height 25
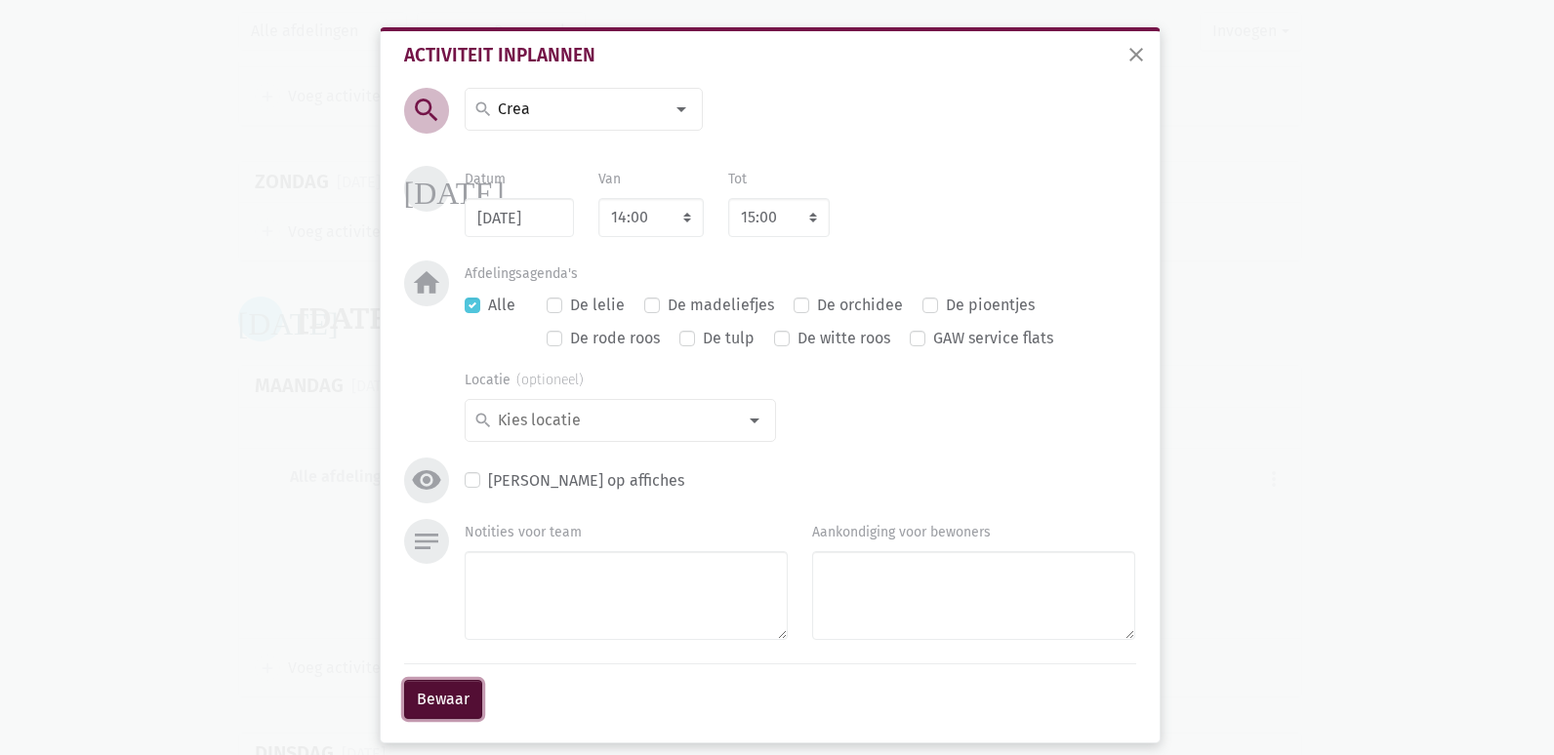
click at [462, 696] on button "Bewaar" at bounding box center [443, 699] width 78 height 39
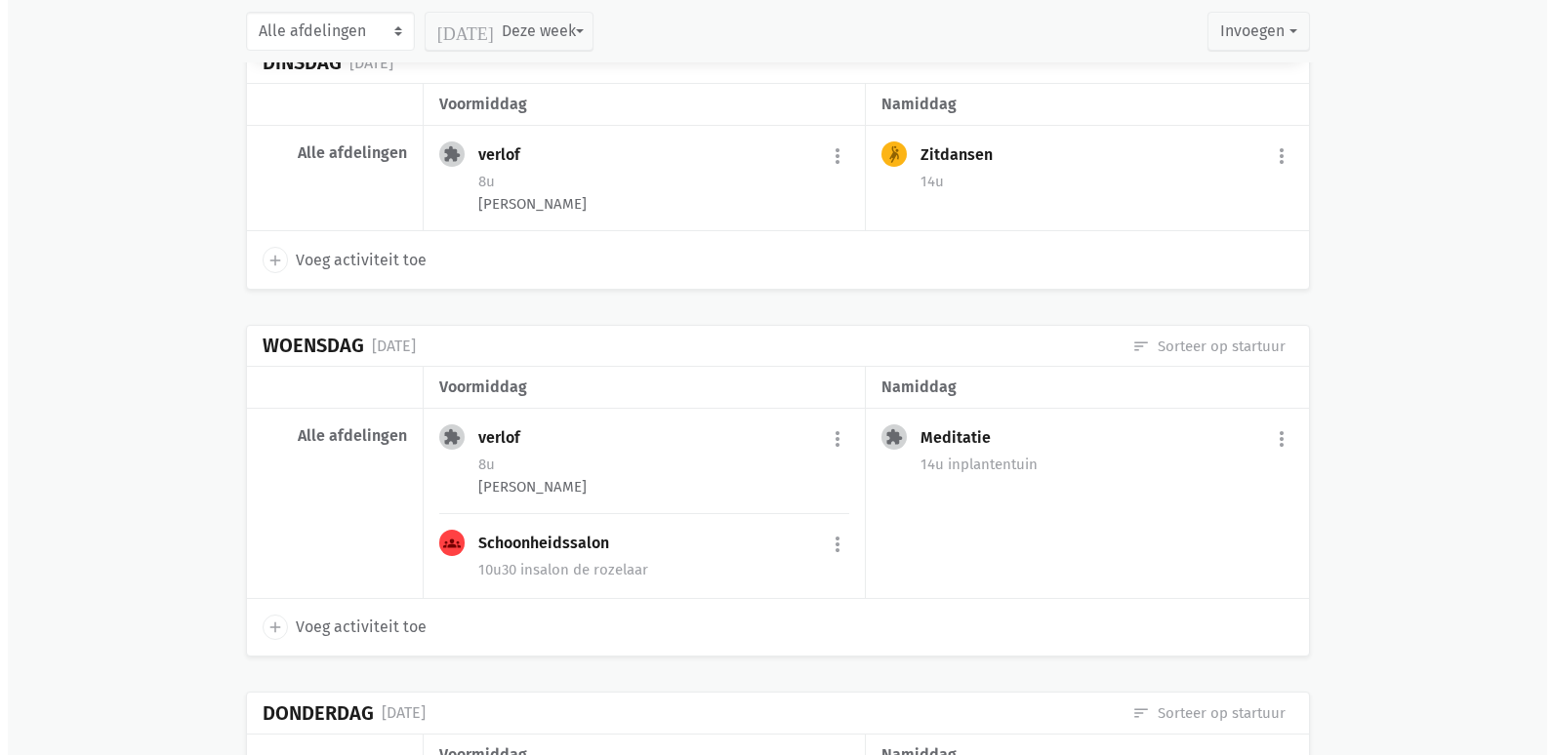
scroll to position [14854, 0]
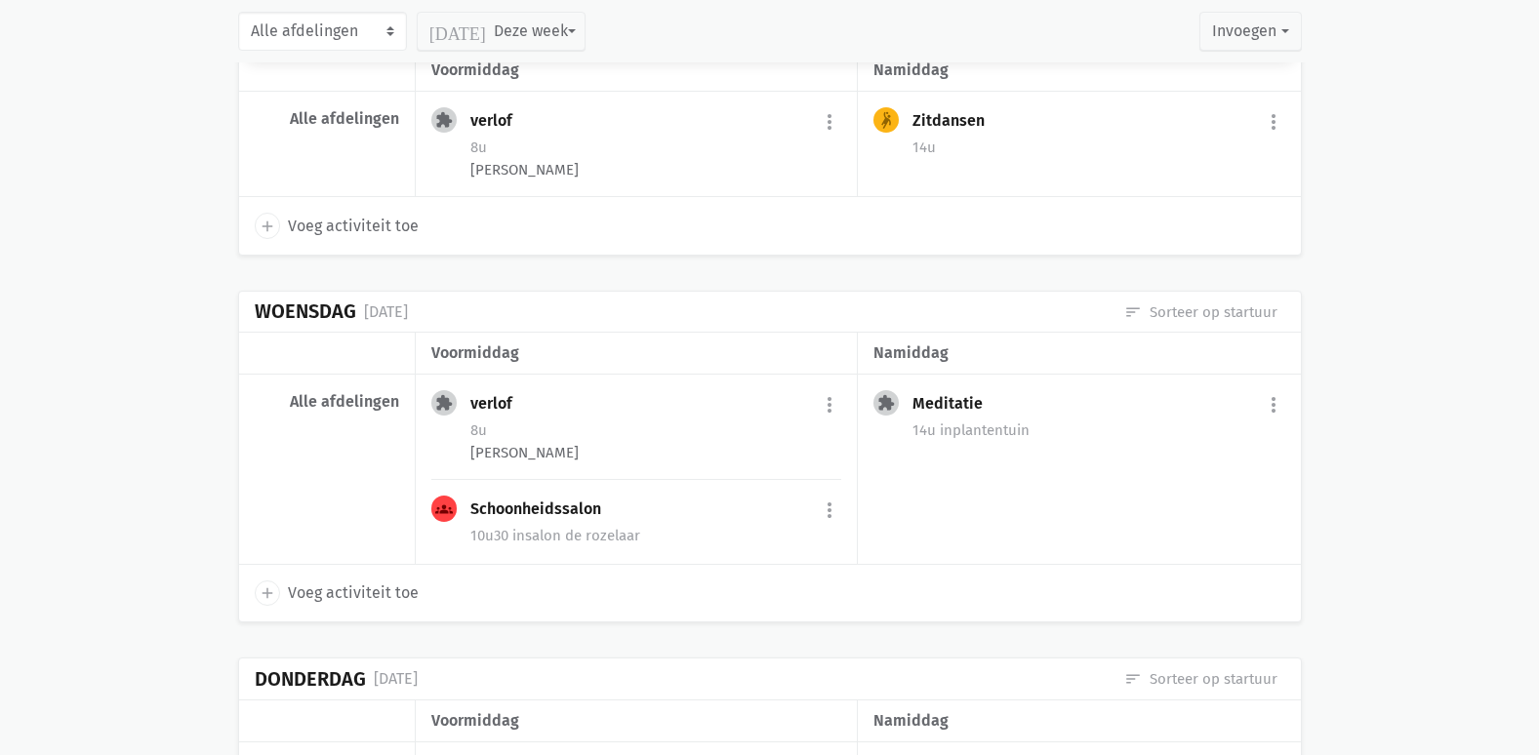
click at [309, 581] on span "Voeg activiteit toe" at bounding box center [353, 593] width 131 height 25
select select "14:00"
select select "15:00"
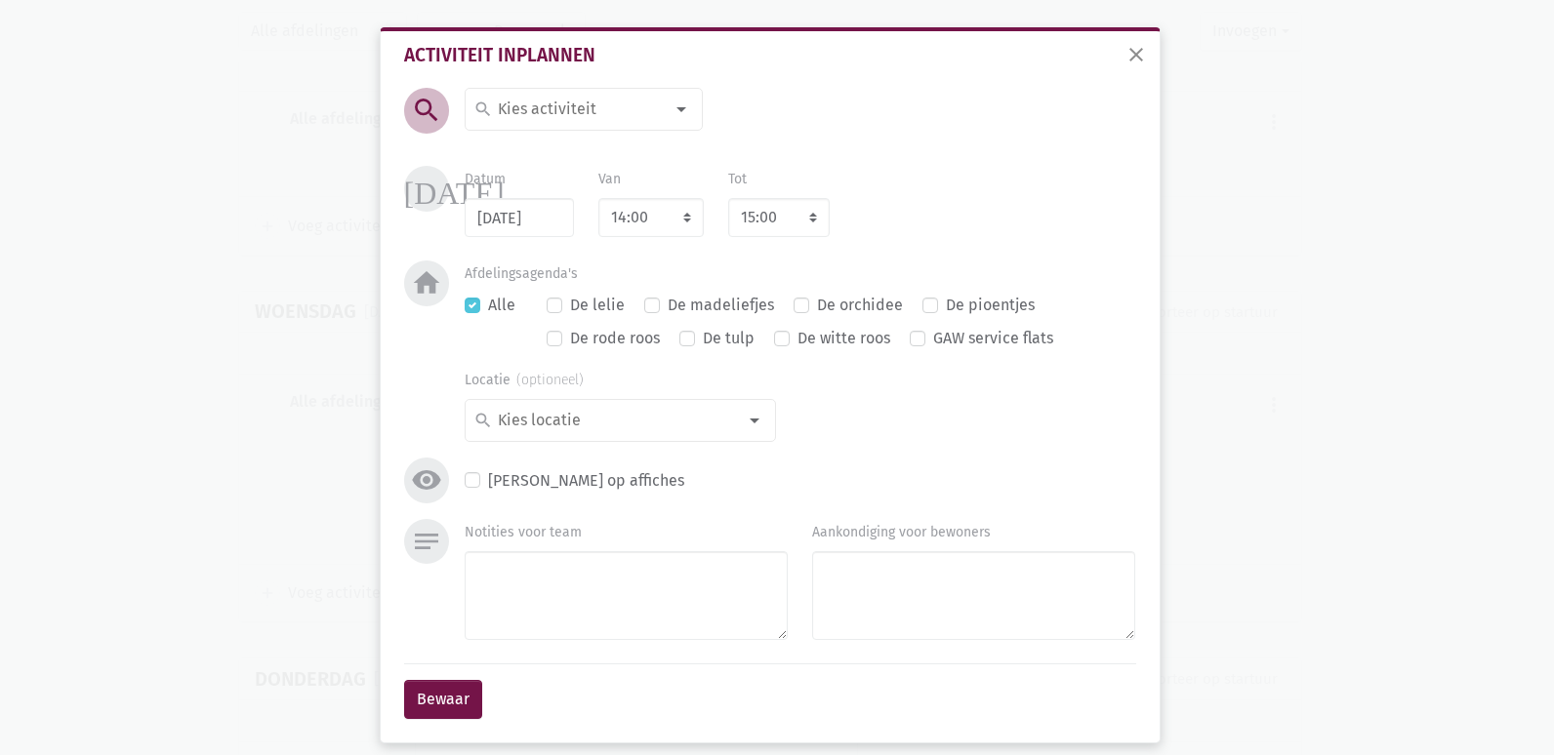
click at [678, 120] on div at bounding box center [681, 109] width 39 height 39
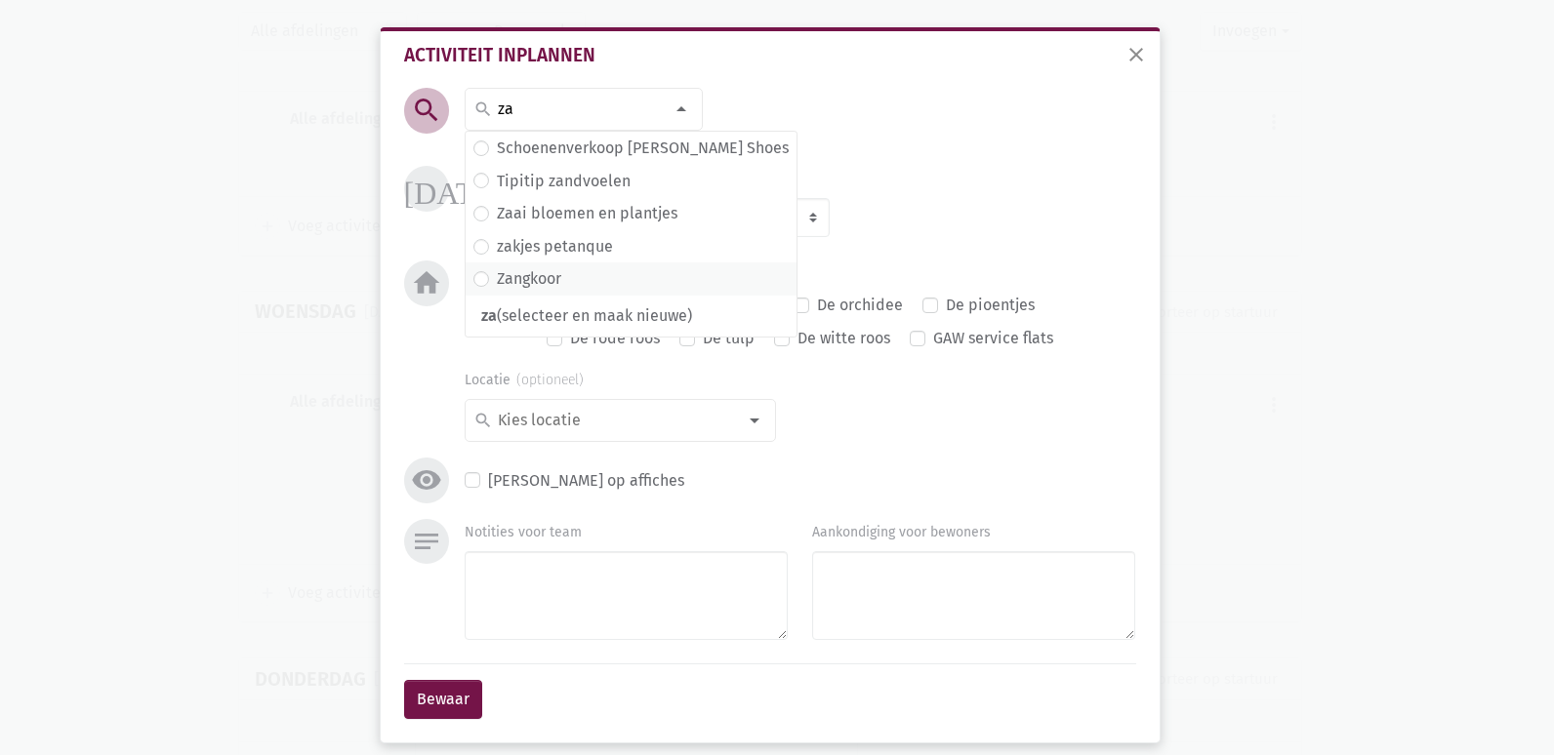
type input "za"
click at [540, 272] on label "Zangkoor" at bounding box center [529, 278] width 64 height 25
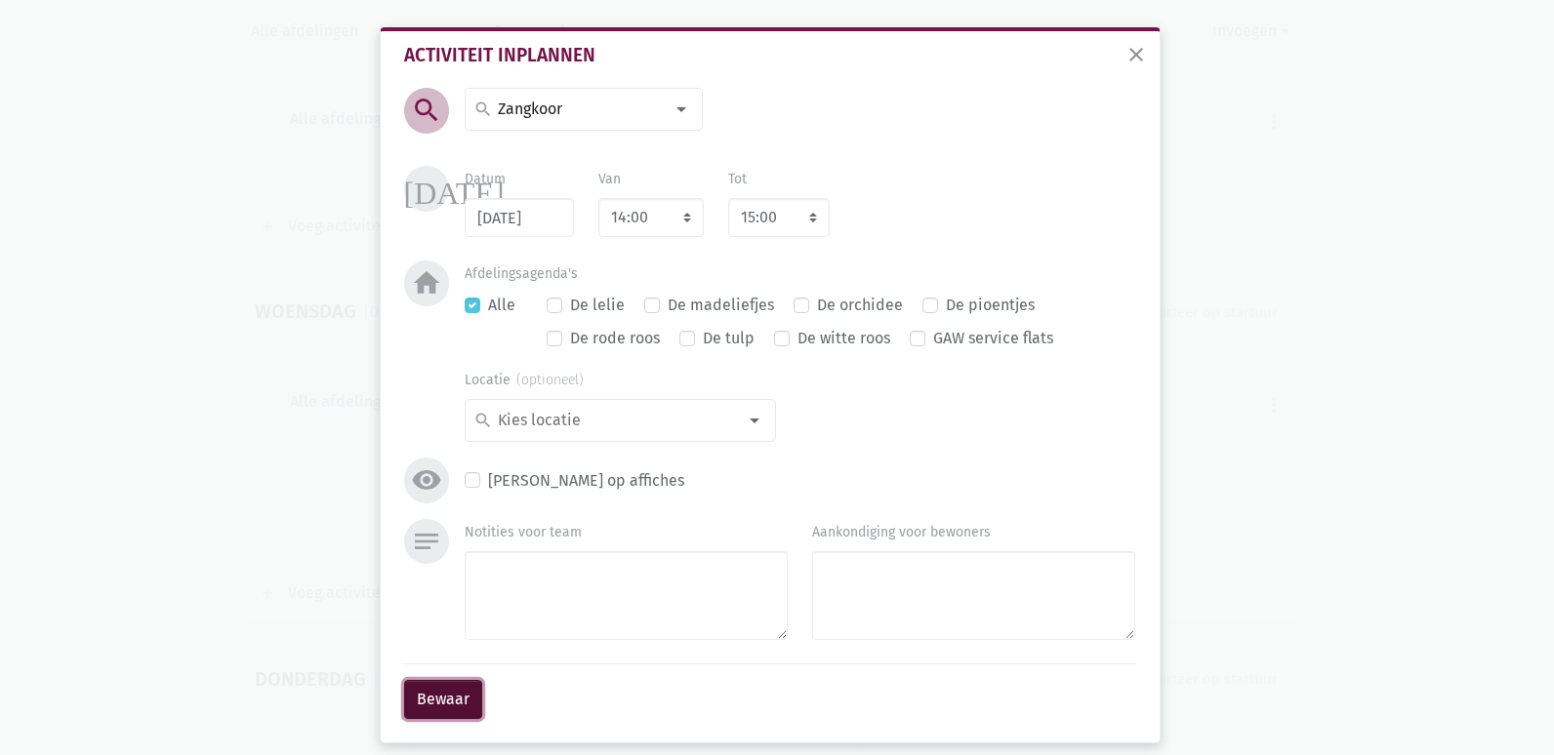
click at [456, 709] on button "Bewaar" at bounding box center [443, 699] width 78 height 39
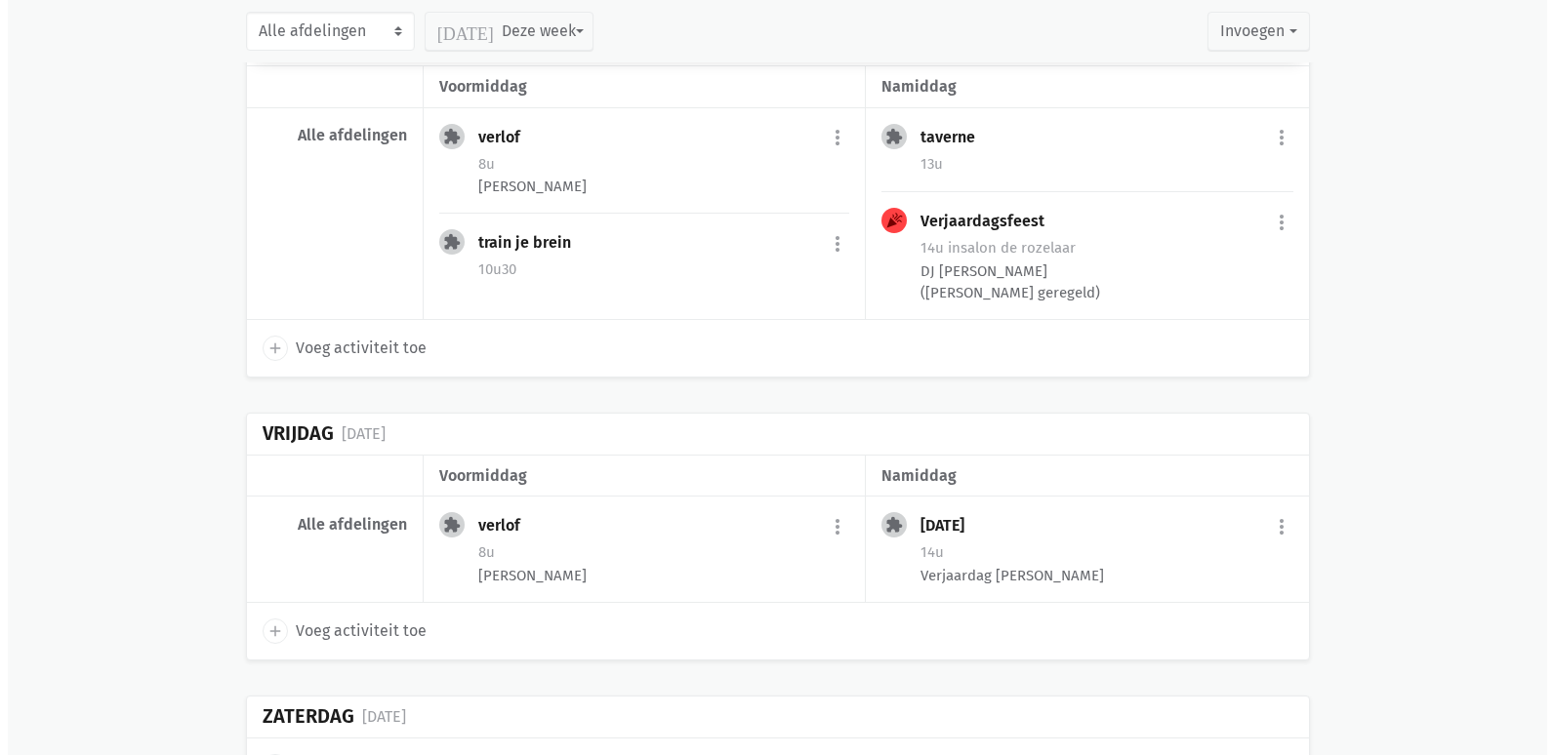
scroll to position [15505, 0]
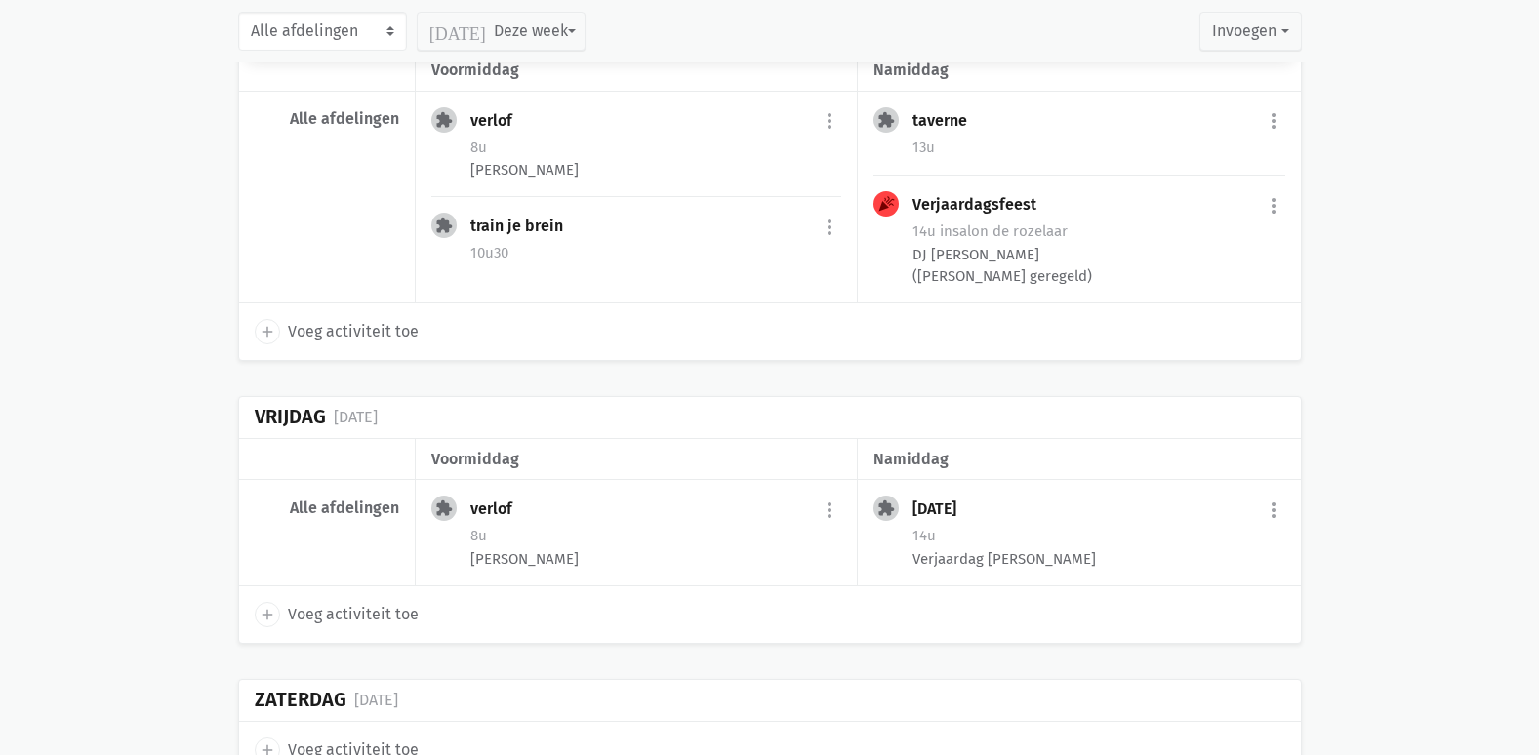
click at [346, 602] on span "Voeg activiteit toe" at bounding box center [353, 614] width 131 height 25
select select "14:00"
select select "15:00"
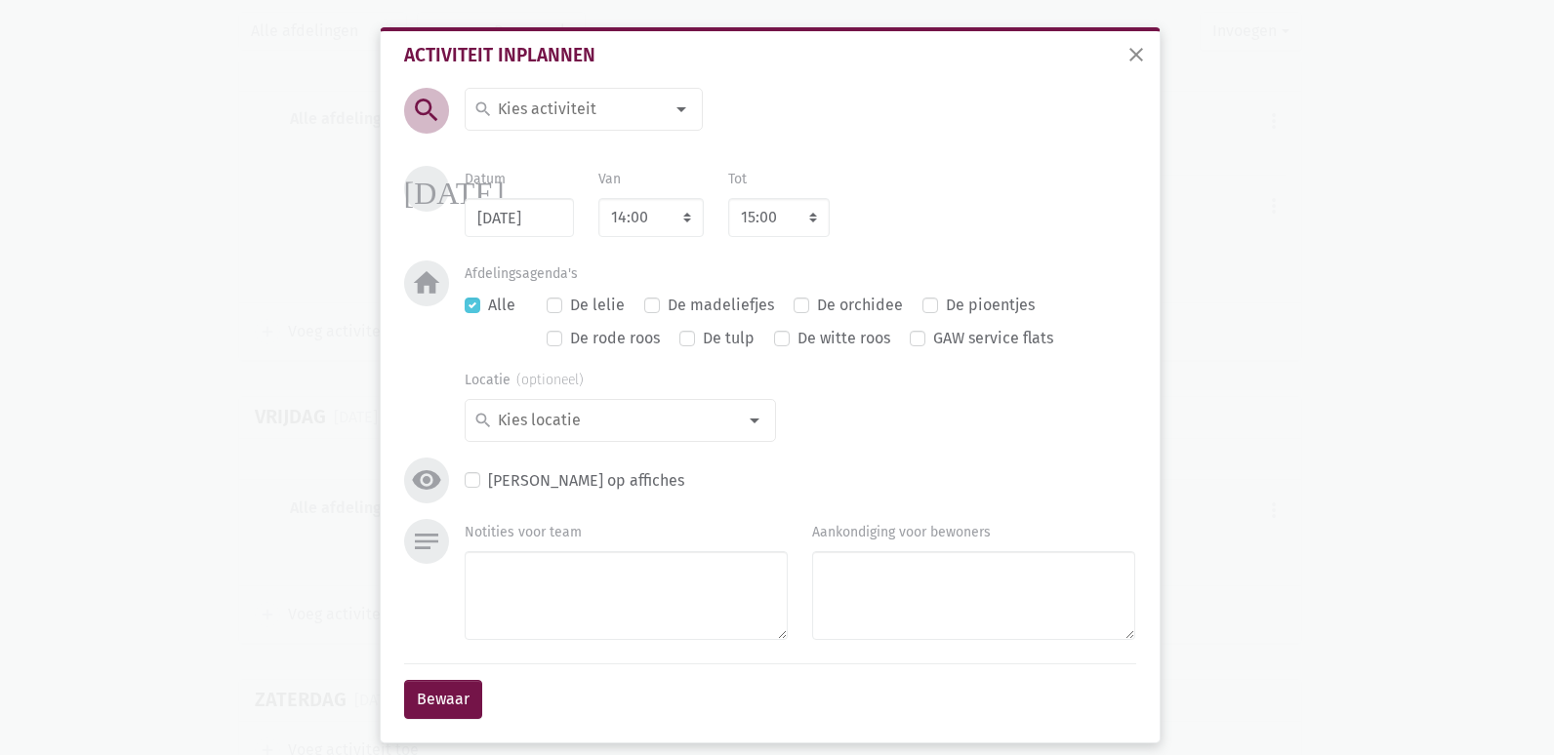
click at [671, 112] on div at bounding box center [681, 109] width 39 height 39
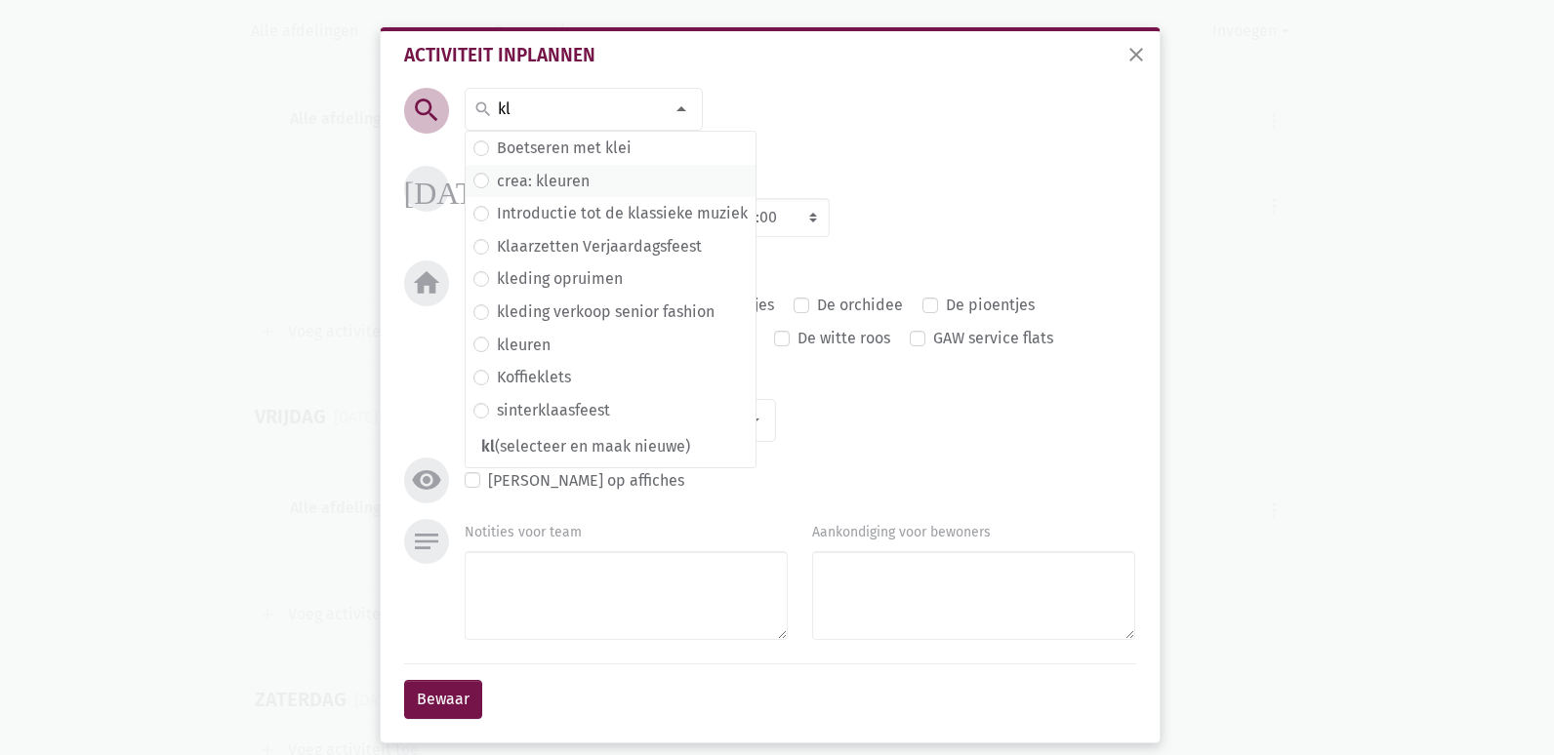
type input "kl"
click at [535, 181] on label "crea: kleuren" at bounding box center [543, 181] width 93 height 25
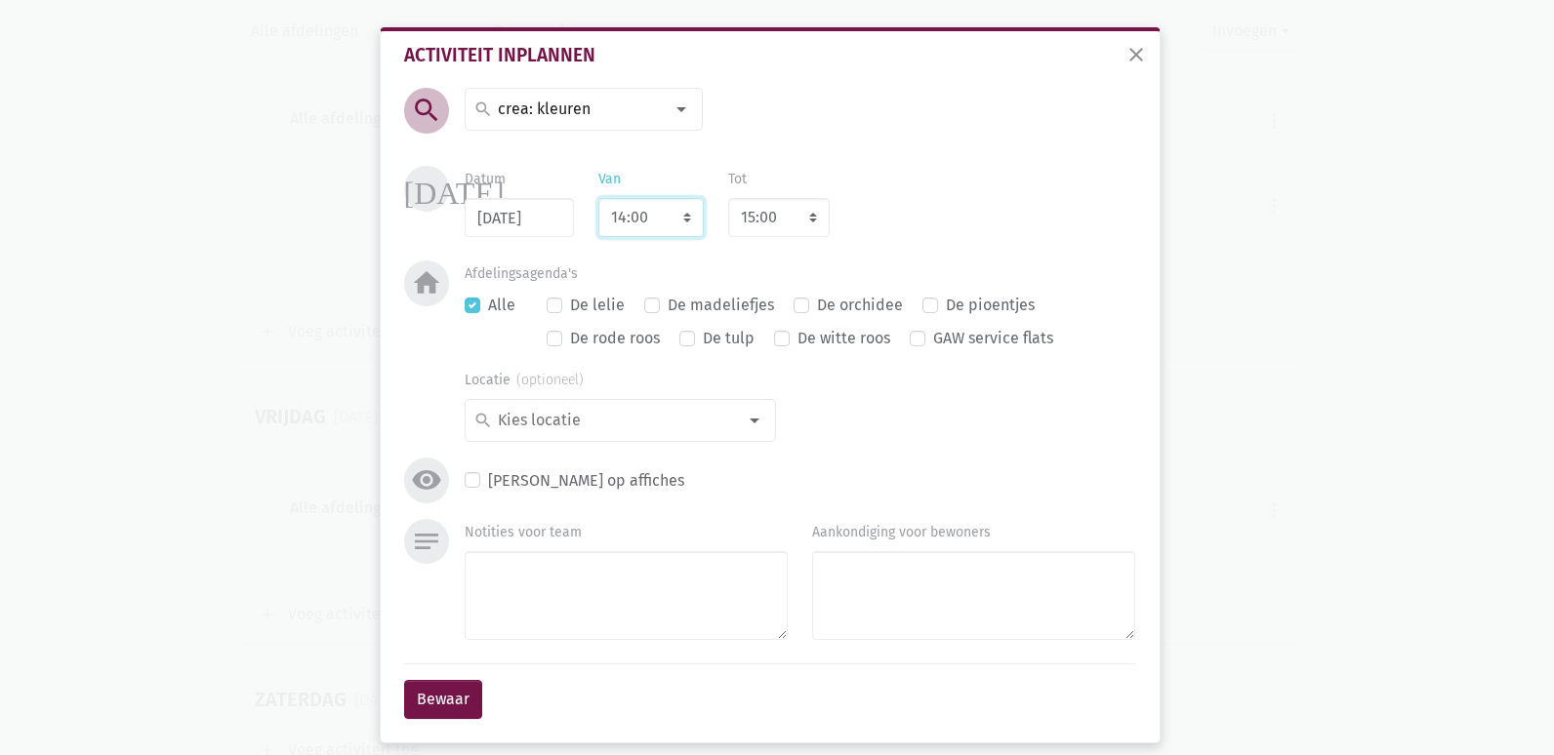
click at [680, 214] on select "7:00 7:15 7:30 7:45 8:00 8:15 8:30 8:45 9:00 9:15 9:30 9:45 10:00 10:15 10:30 1…" at bounding box center [650, 217] width 105 height 39
select select "10:30"
click at [598, 198] on select "7:00 7:15 7:30 7:45 8:00 8:15 8:30 8:45 9:00 9:15 9:30 9:45 10:00 10:15 10:30 1…" at bounding box center [650, 217] width 105 height 39
select select "11:30"
click at [443, 696] on button "Bewaar" at bounding box center [443, 699] width 78 height 39
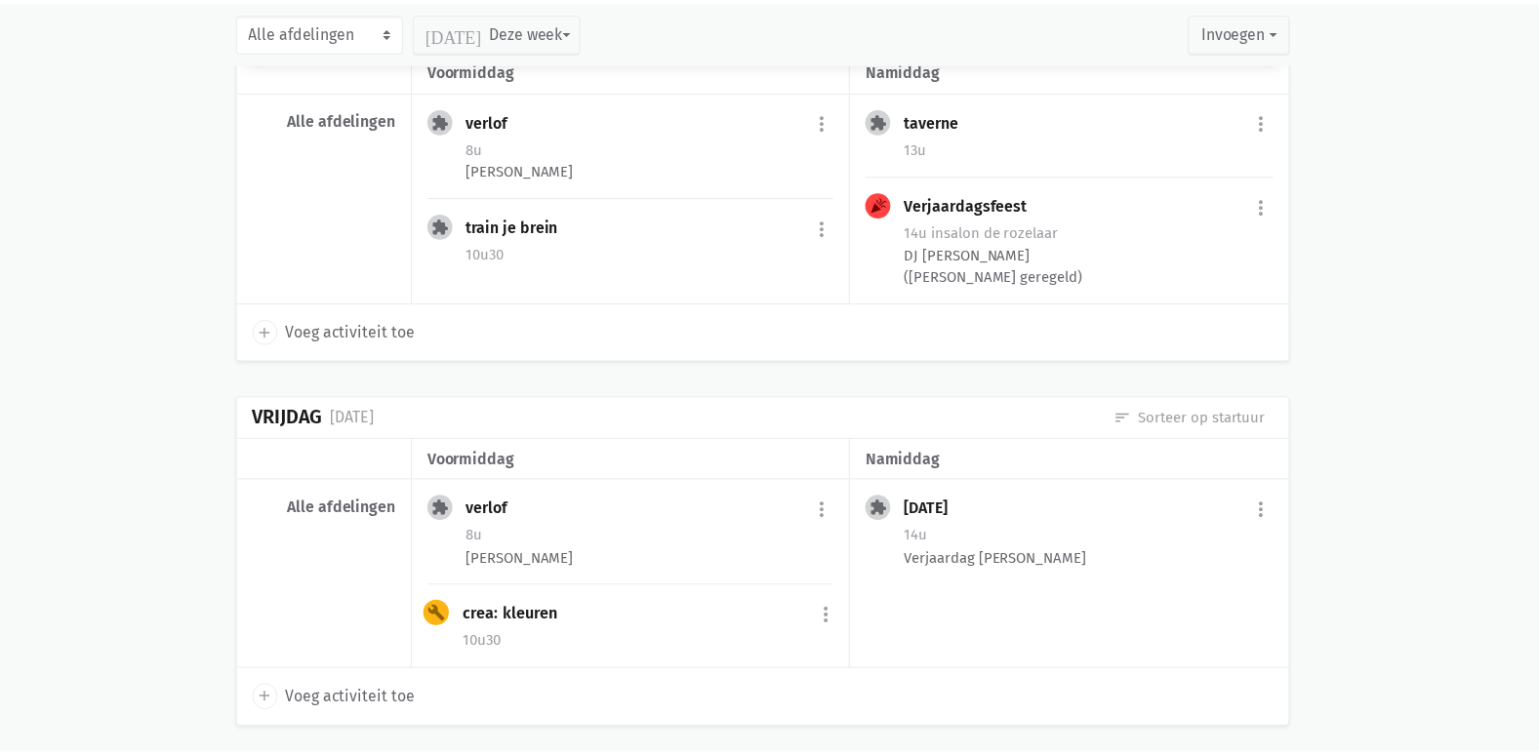
scroll to position [15578, 0]
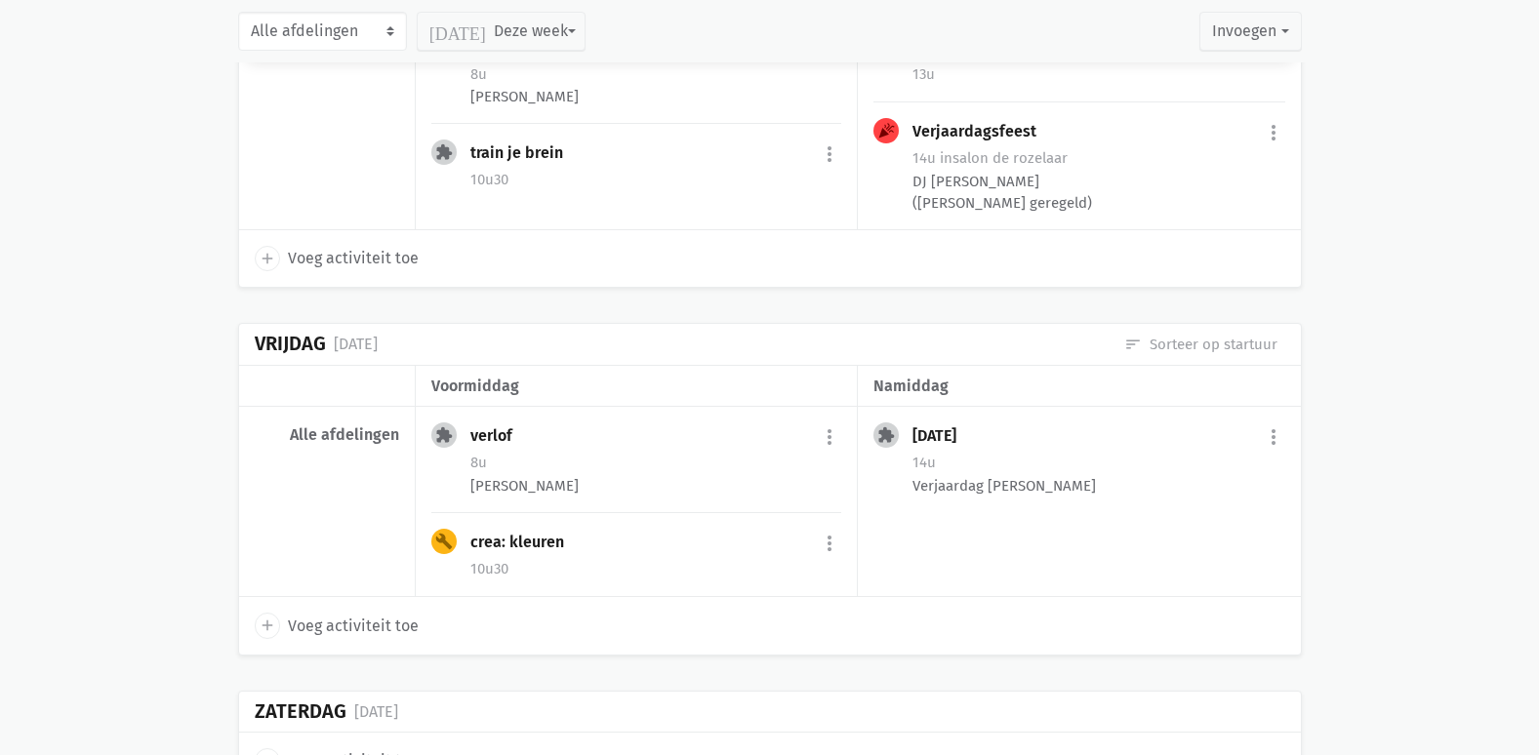
click at [362, 614] on span "Voeg activiteit toe" at bounding box center [353, 626] width 131 height 25
select select "14:00"
select select "15:00"
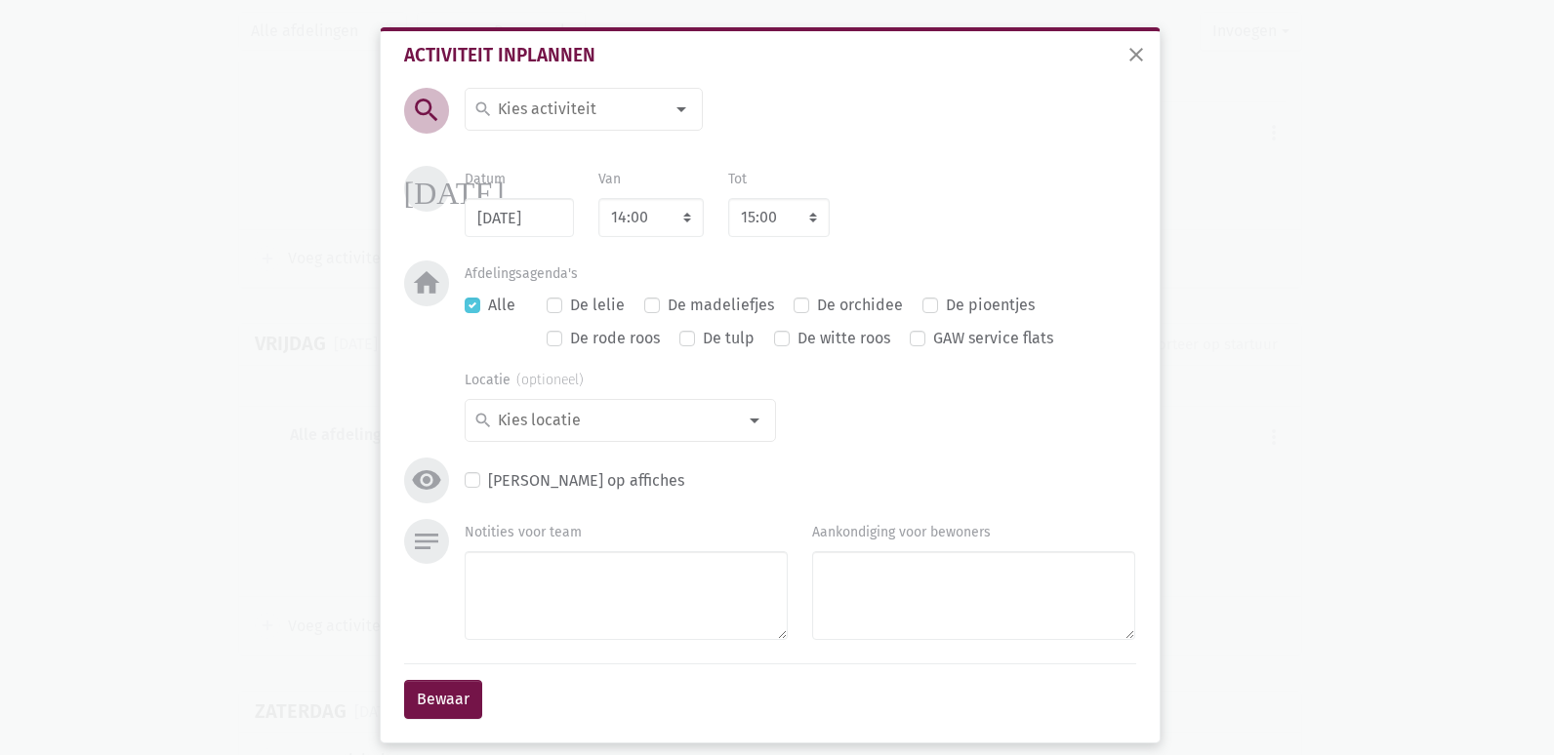
click at [676, 113] on div at bounding box center [681, 109] width 39 height 39
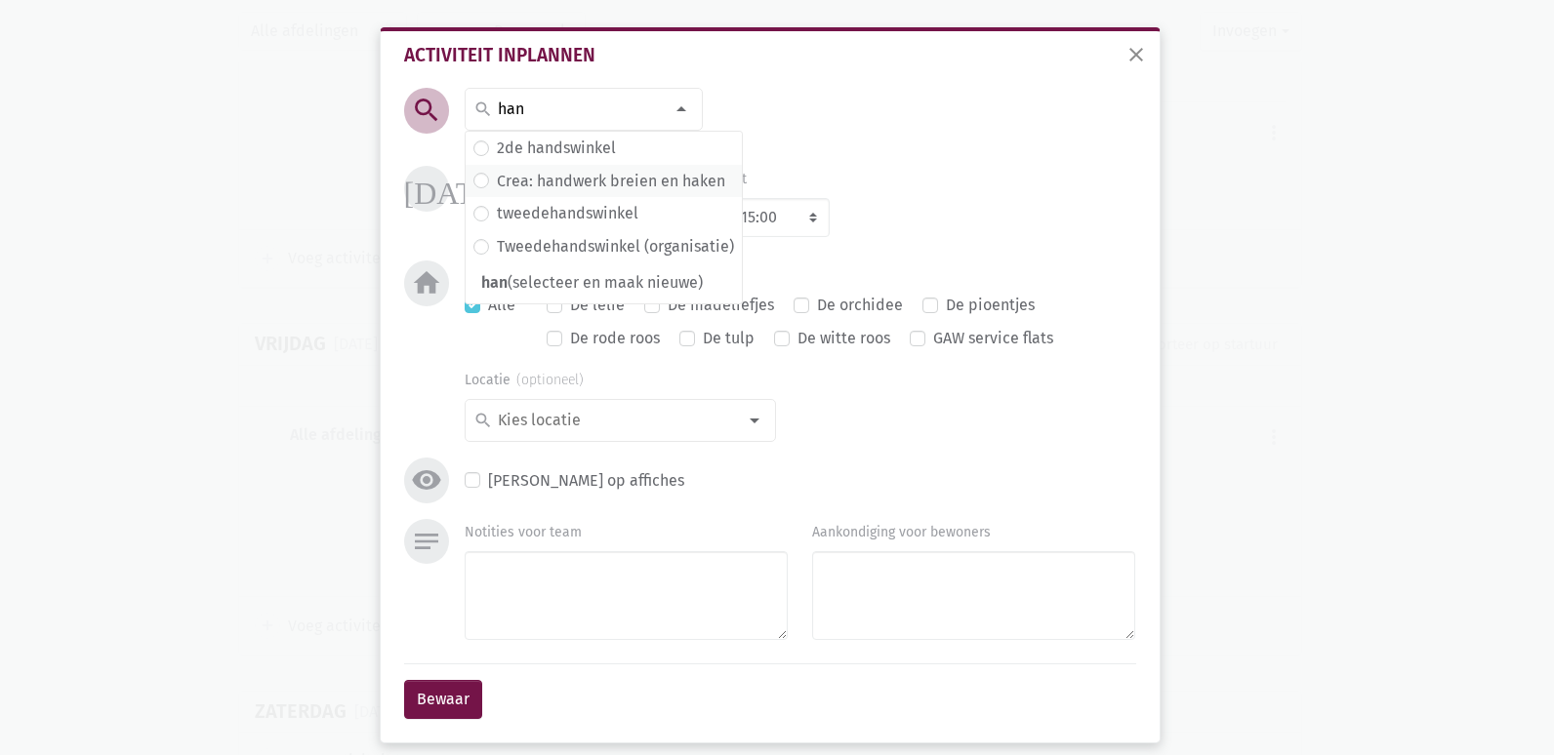
type input "han"
click at [651, 187] on label "Crea: handwerk breien en haken" at bounding box center [611, 181] width 228 height 25
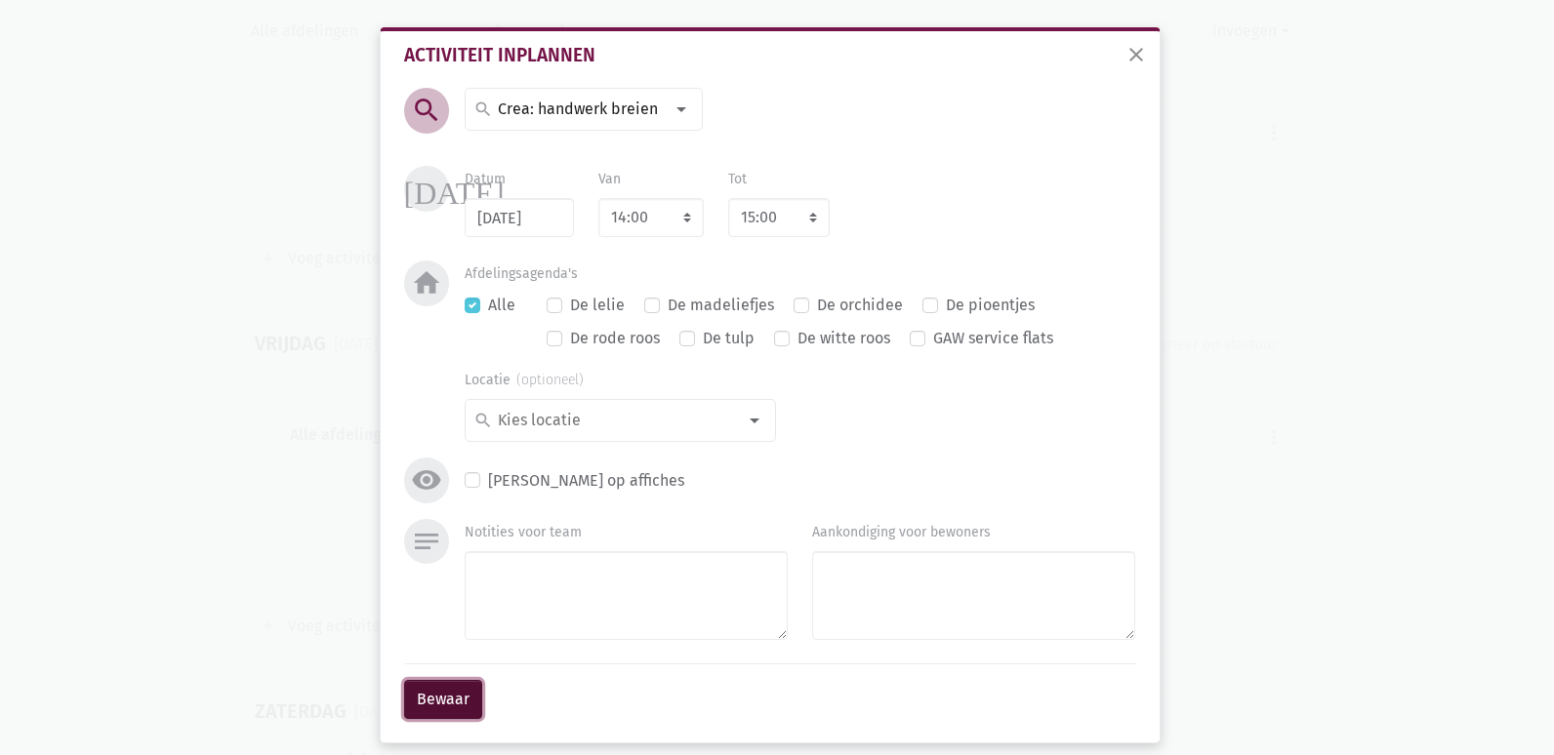
click at [470, 693] on button "Bewaar" at bounding box center [443, 699] width 78 height 39
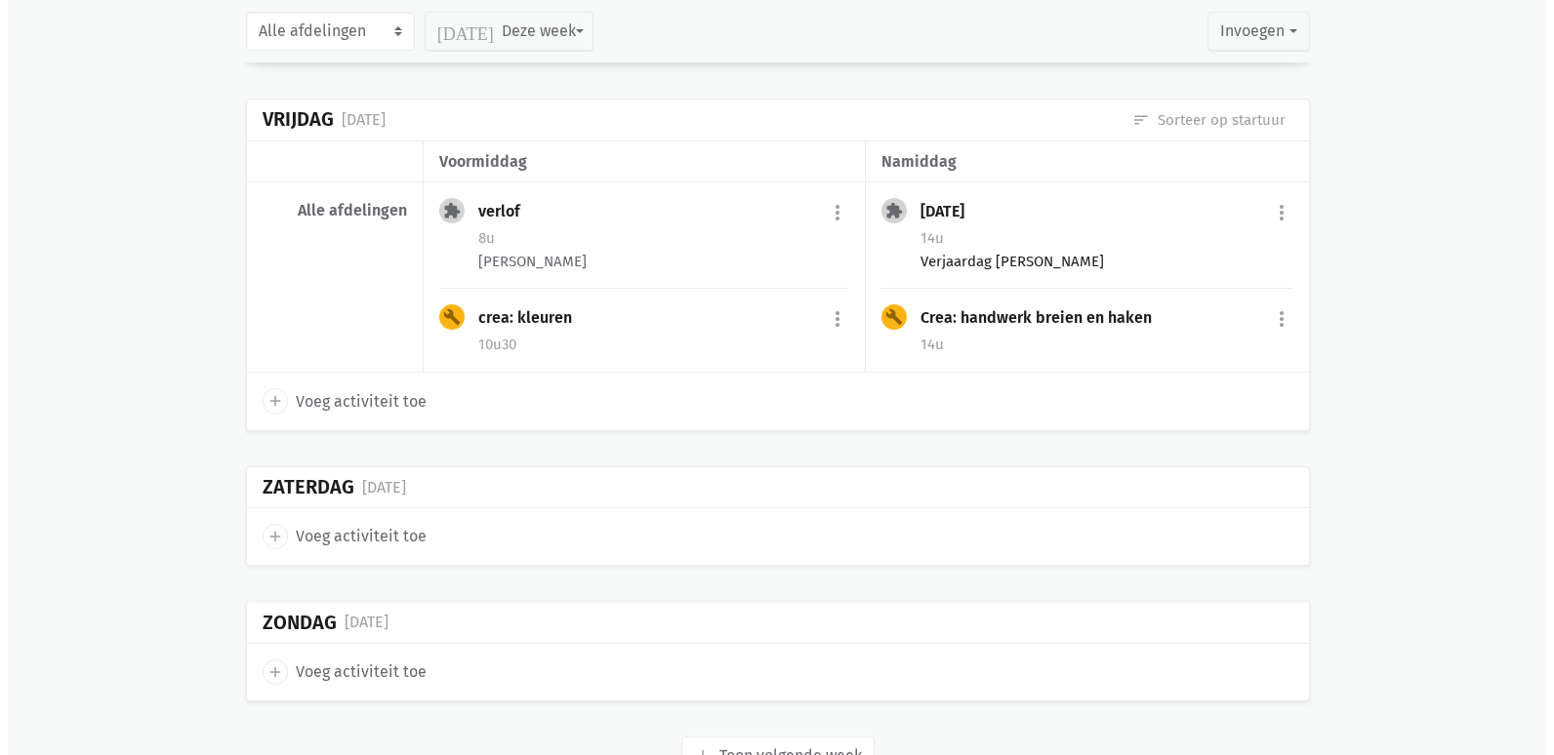
scroll to position [15805, 0]
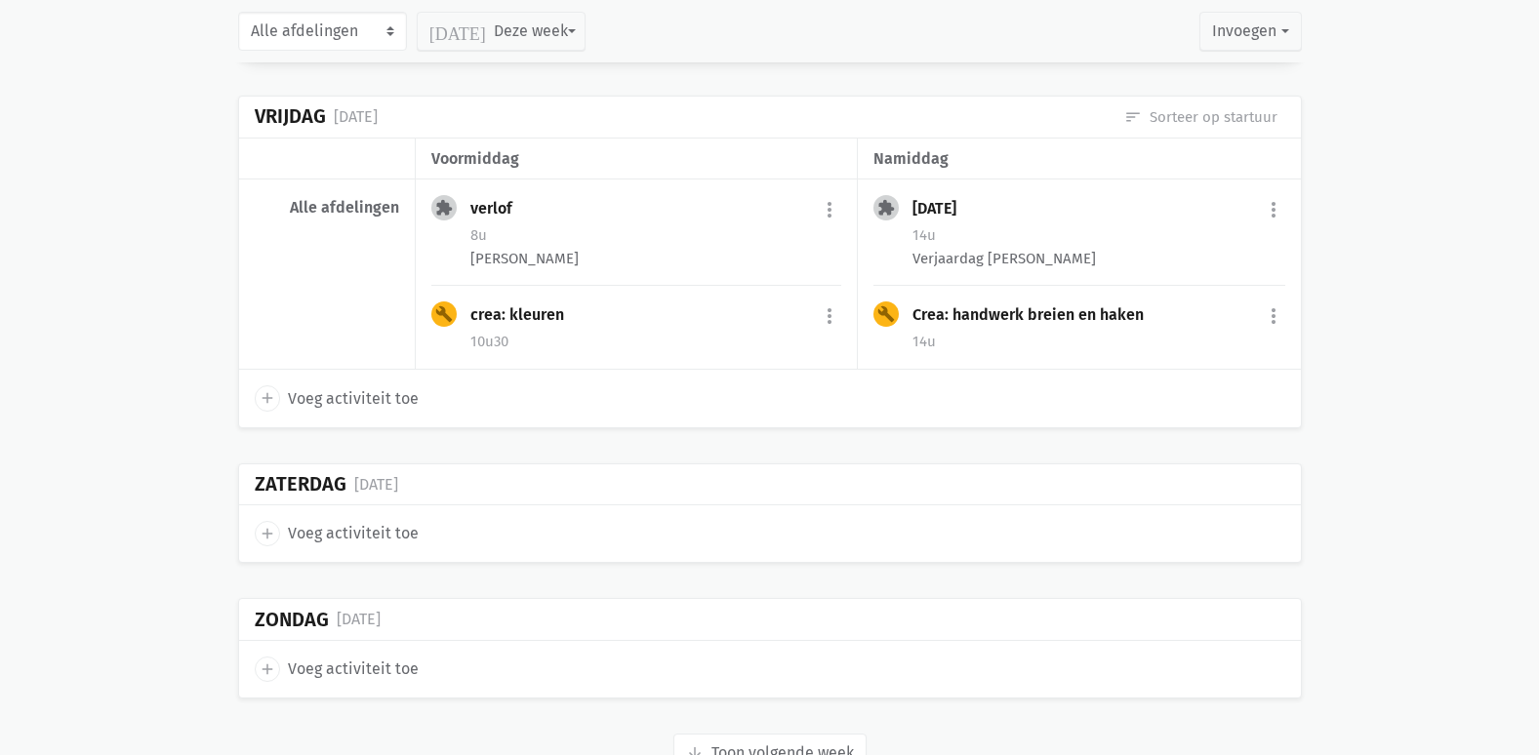
click at [328, 521] on span "Voeg activiteit toe" at bounding box center [353, 533] width 131 height 25
select select "14:00"
select select "15:00"
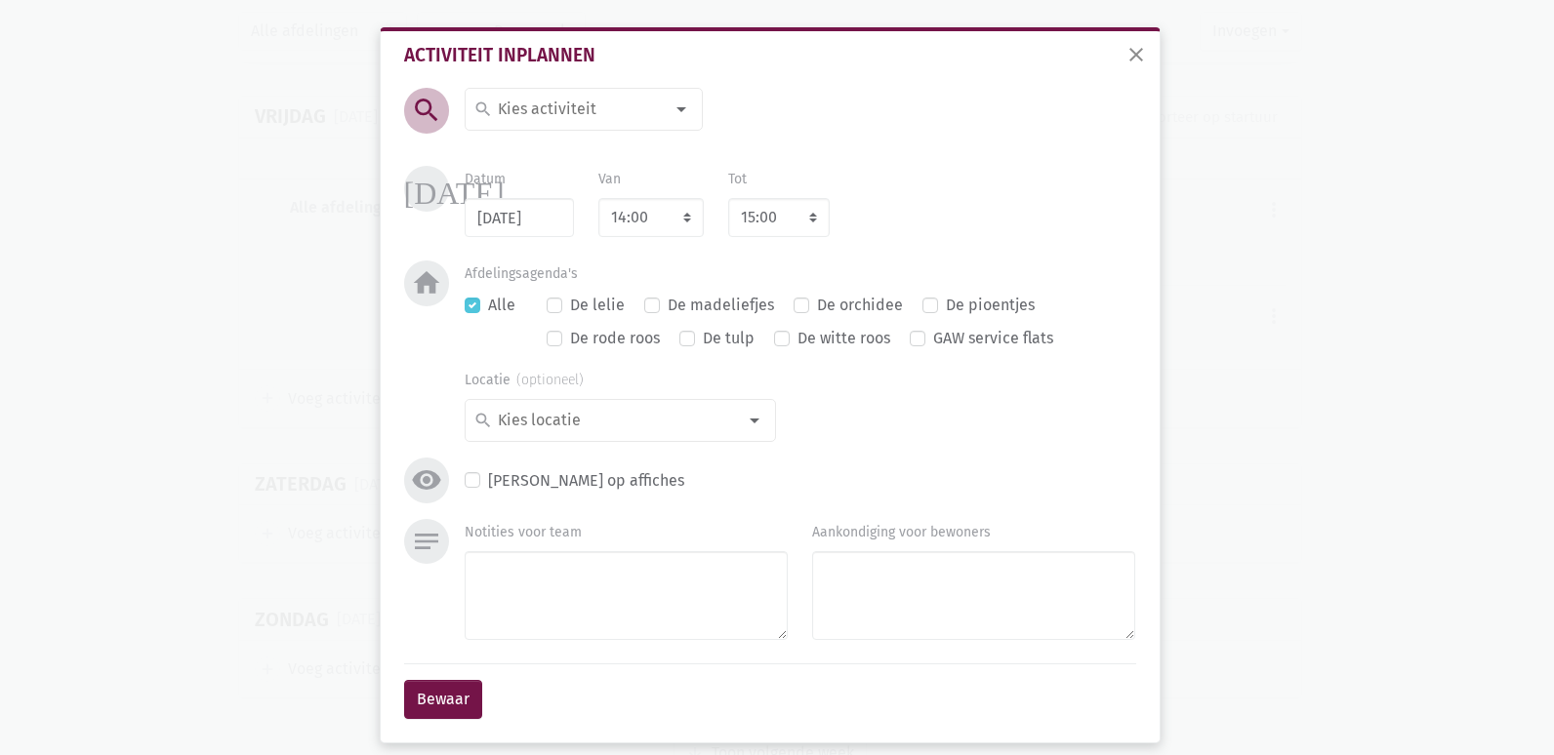
click at [675, 100] on div at bounding box center [681, 109] width 39 height 39
type input "gez"
click at [559, 156] on label "Gezelschapsspelen" at bounding box center [565, 148] width 136 height 25
click at [451, 705] on button "Bewaar" at bounding box center [443, 699] width 78 height 39
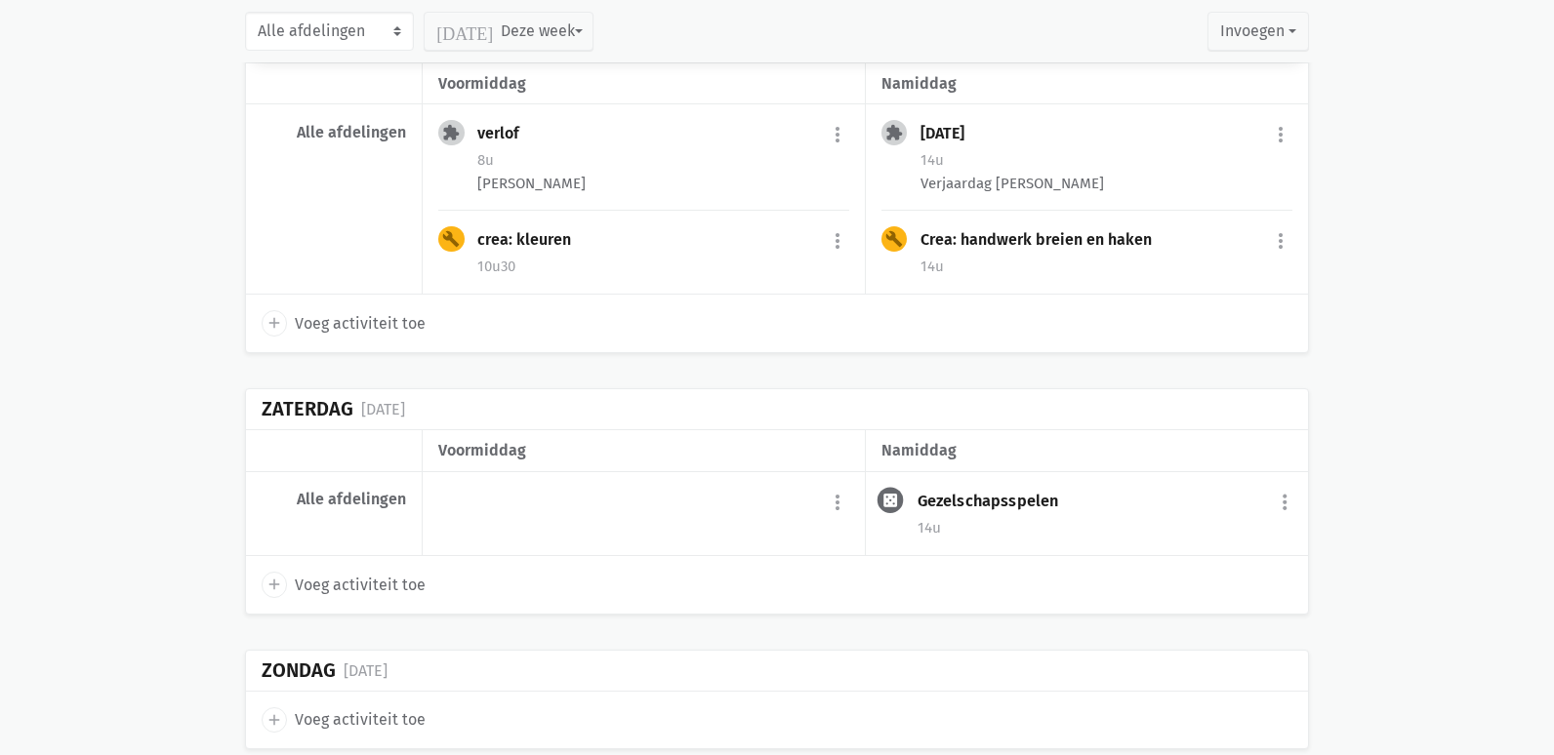
scroll to position [15893, 0]
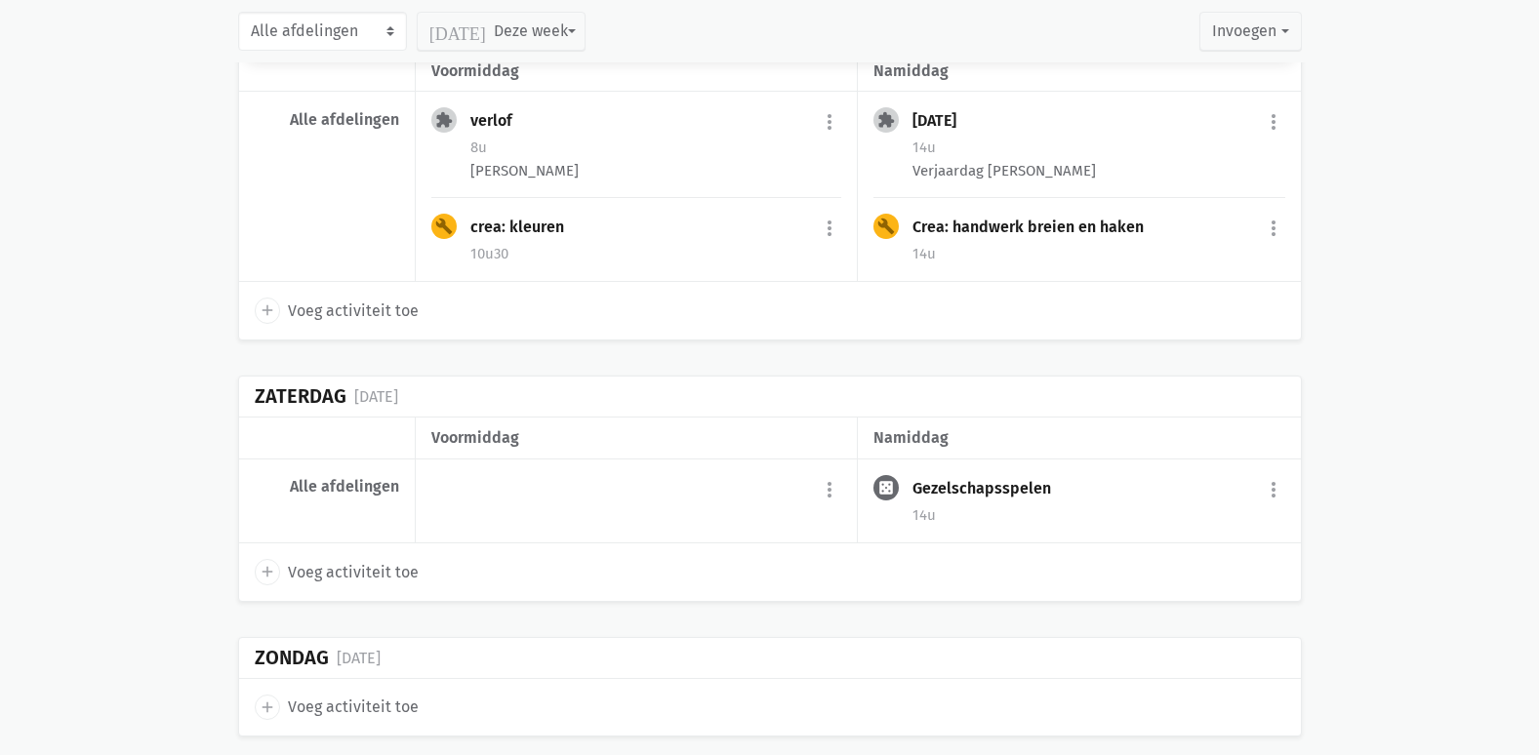
click at [347, 695] on span "Voeg activiteit toe" at bounding box center [353, 707] width 131 height 25
select select "14:00"
select select "15:00"
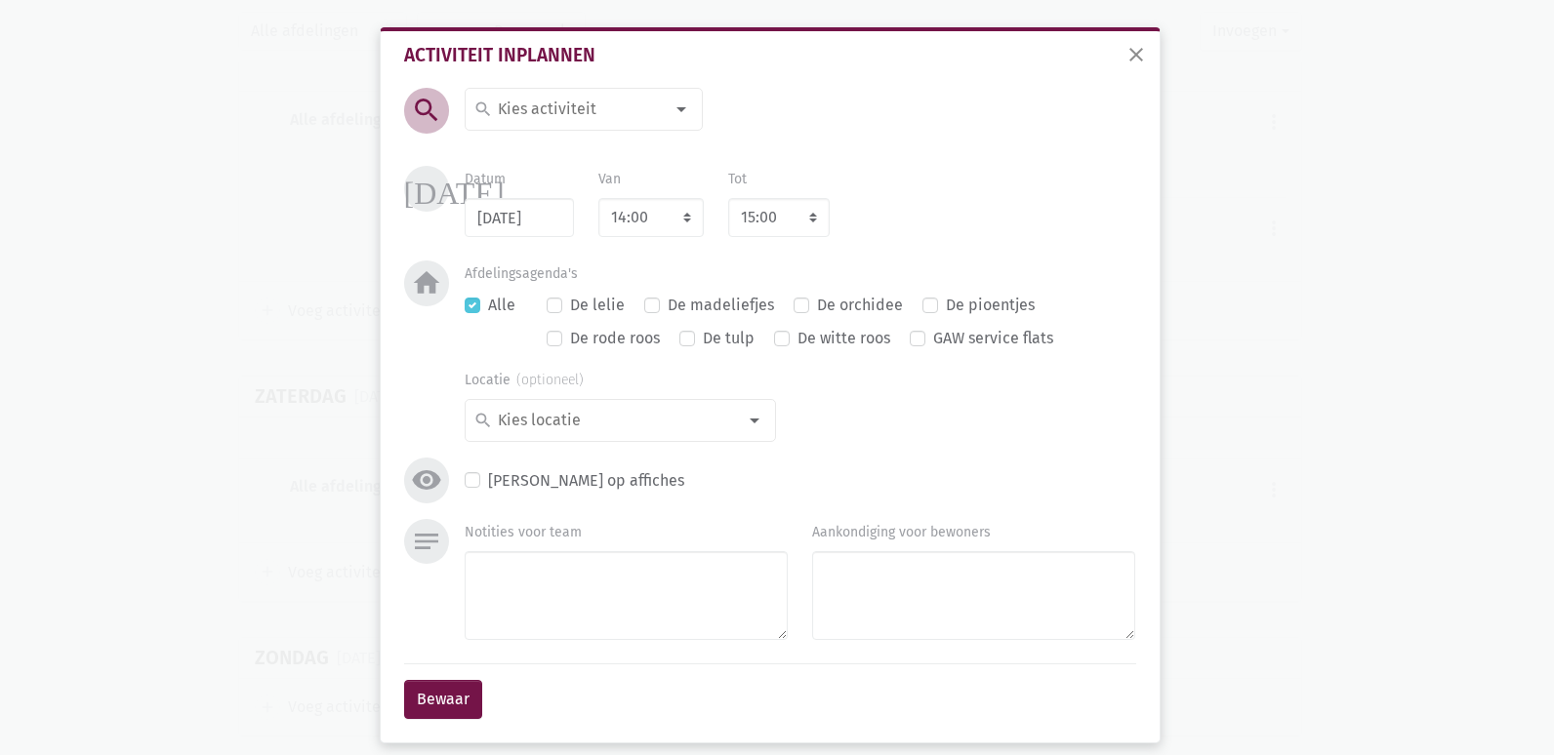
click at [680, 107] on div at bounding box center [681, 109] width 39 height 39
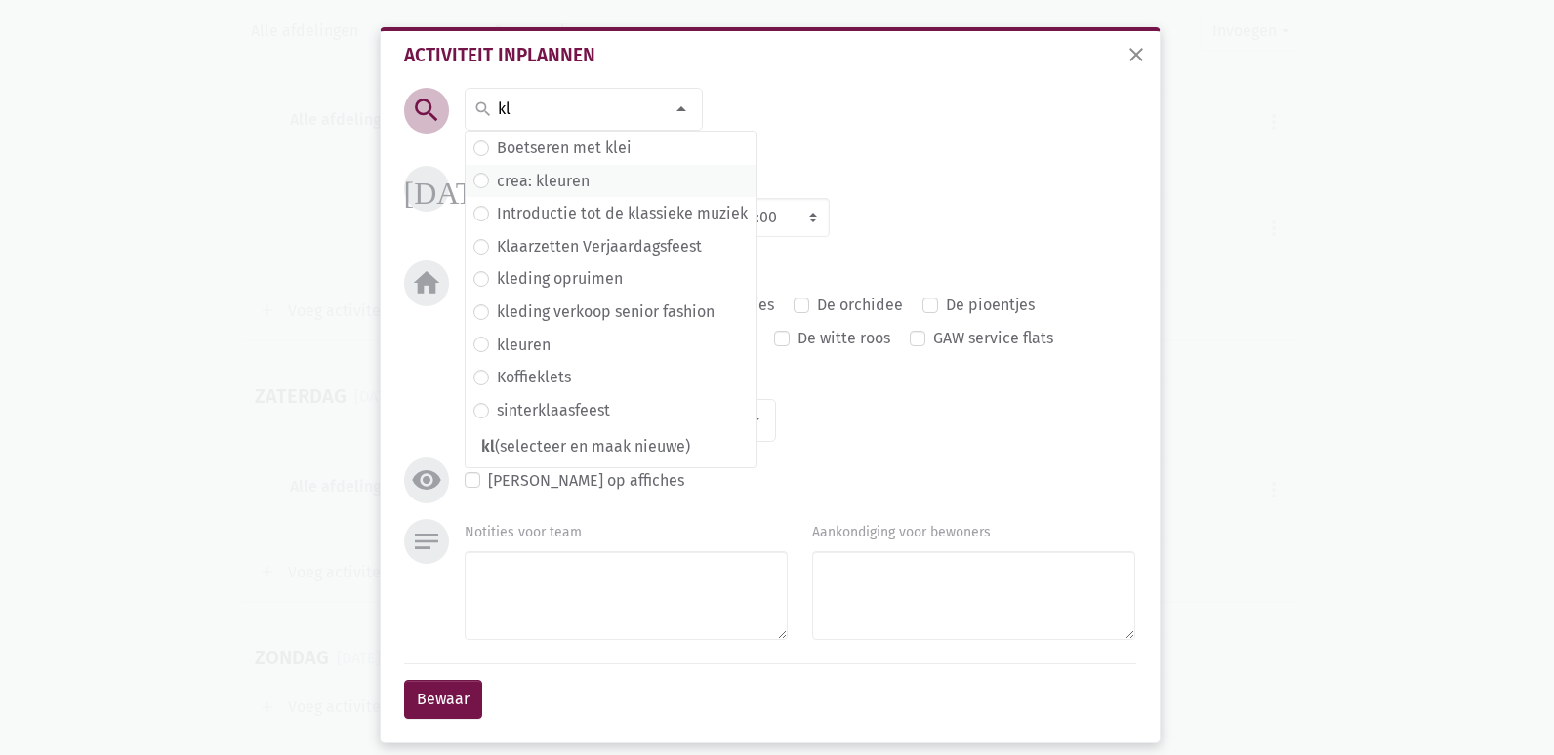
type input "kl"
click at [590, 189] on span "crea: kleuren" at bounding box center [610, 181] width 274 height 25
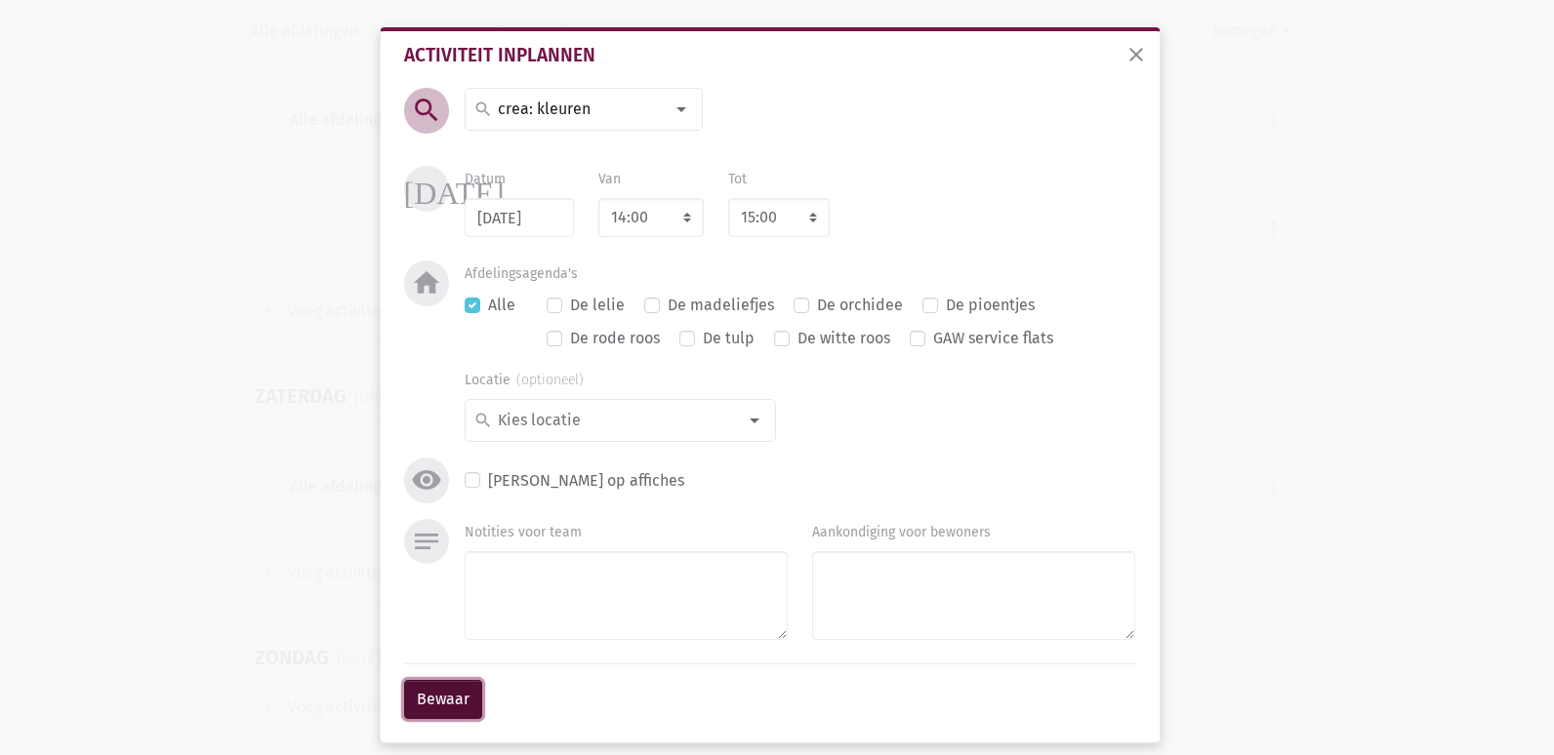
click at [427, 716] on button "Bewaar" at bounding box center [443, 699] width 78 height 39
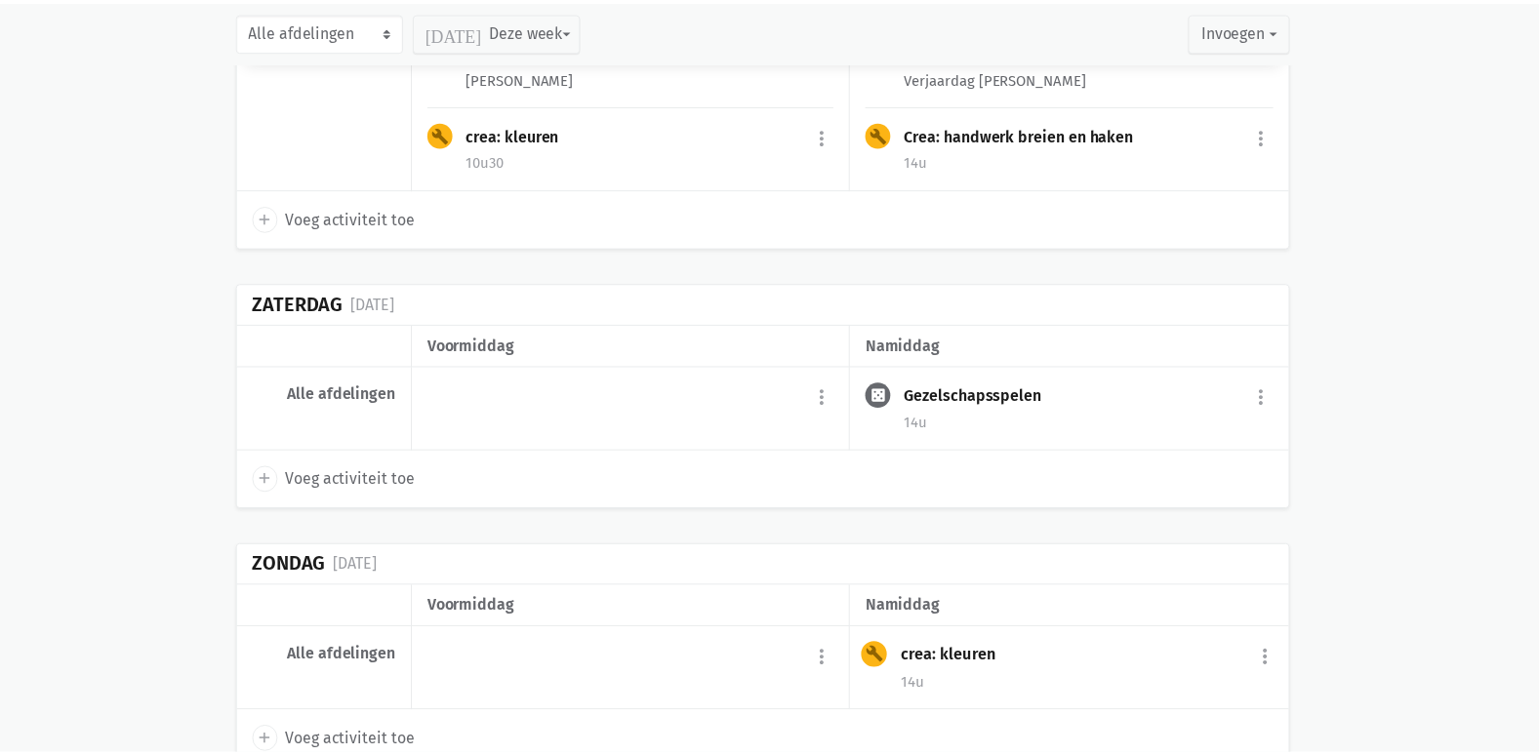
scroll to position [16057, 0]
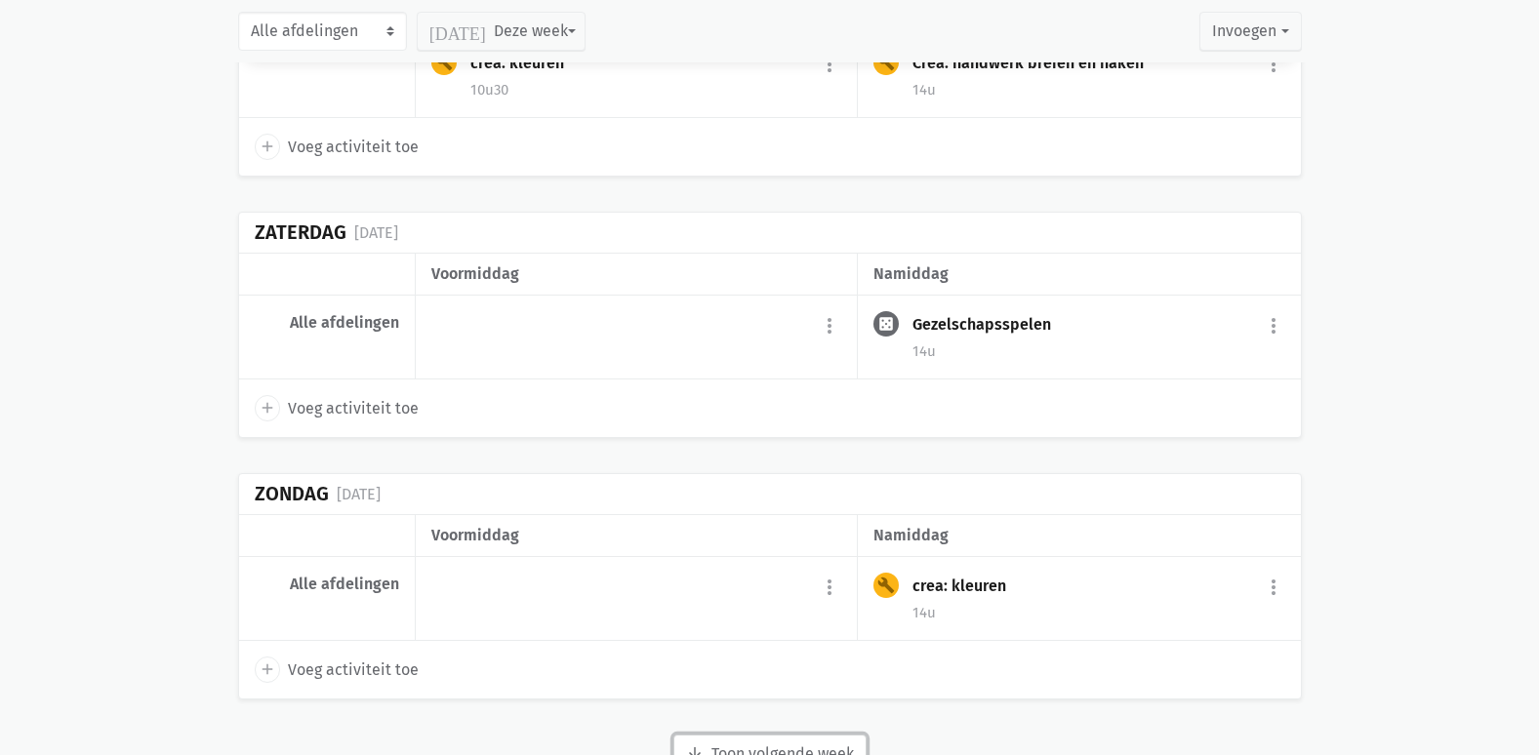
click at [820, 735] on button "arrow_downward Week wordt geladen Toon volgende week" at bounding box center [769, 754] width 193 height 39
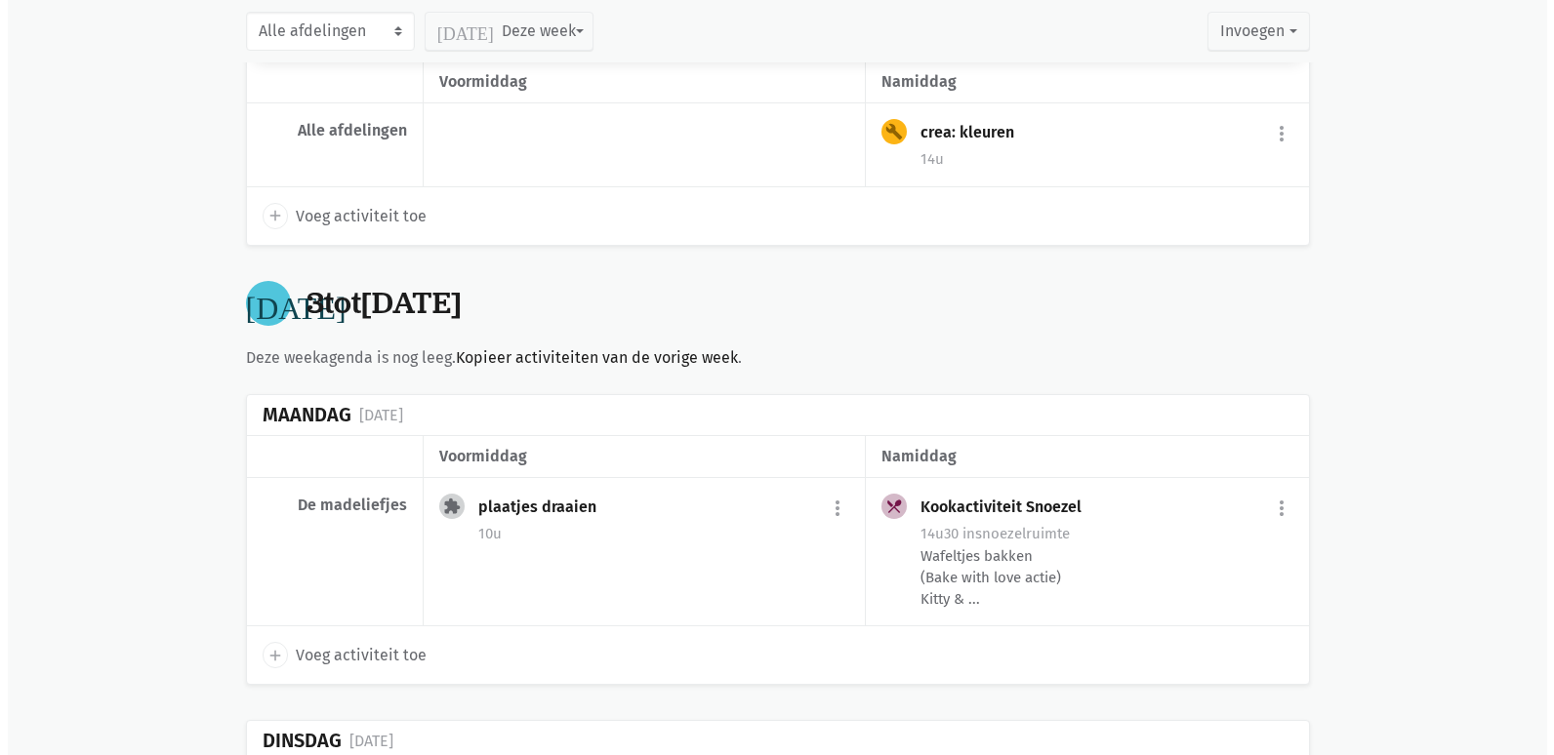
scroll to position [16545, 0]
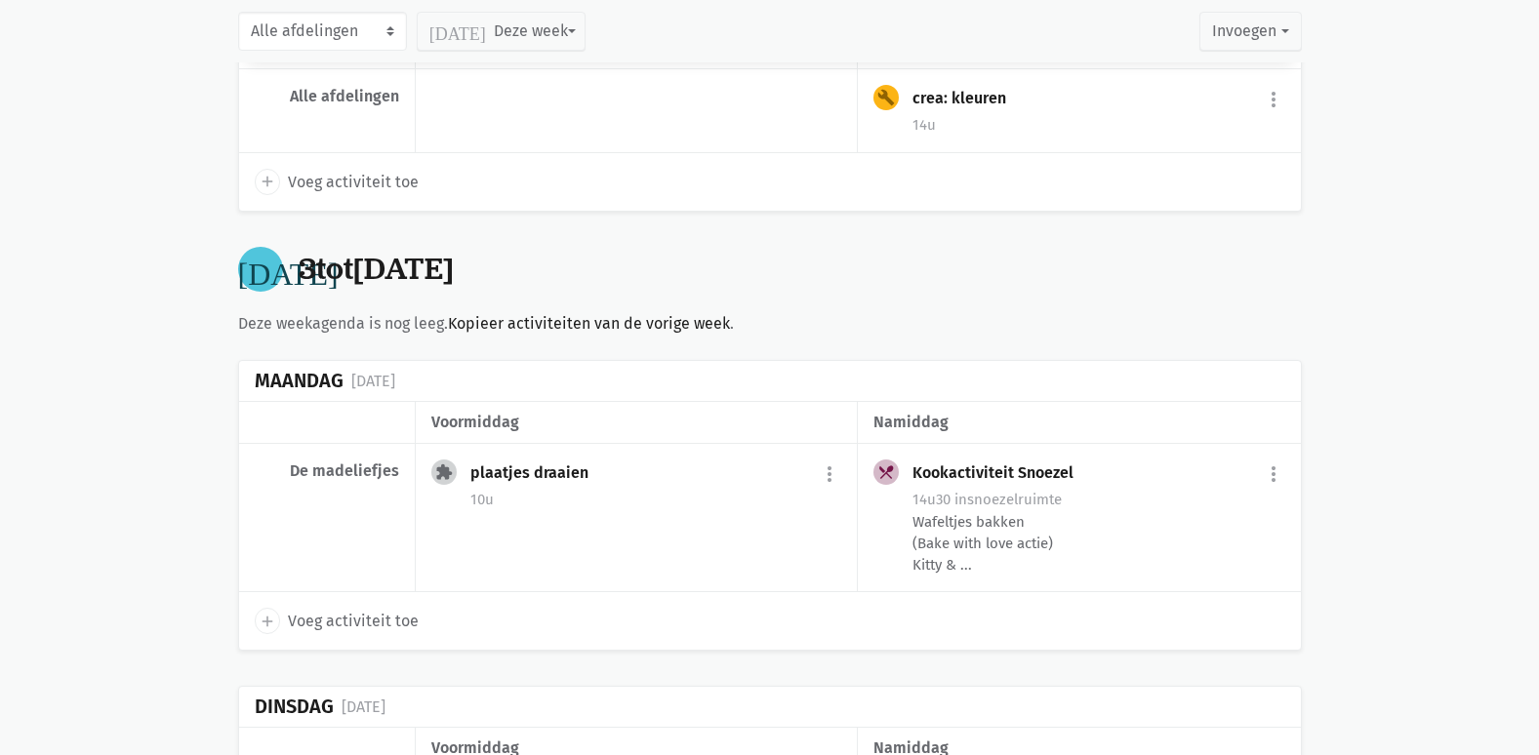
click at [376, 592] on div "add Voeg activiteit toe" at bounding box center [770, 620] width 1062 height 57
click at [352, 609] on span "Voeg activiteit toe" at bounding box center [353, 621] width 131 height 25
select select "14:00"
select select "15:00"
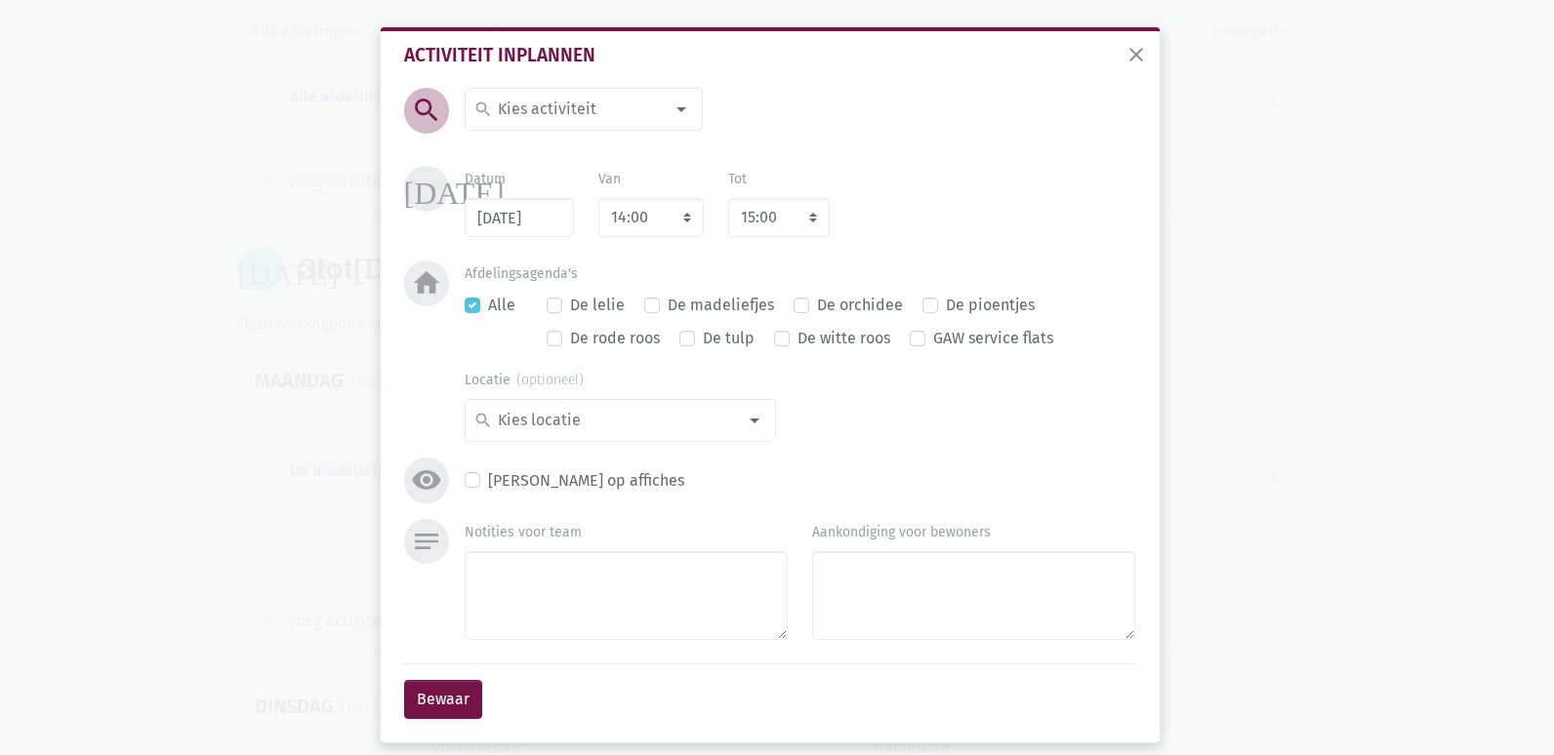
click at [638, 126] on div "search" at bounding box center [584, 109] width 238 height 43
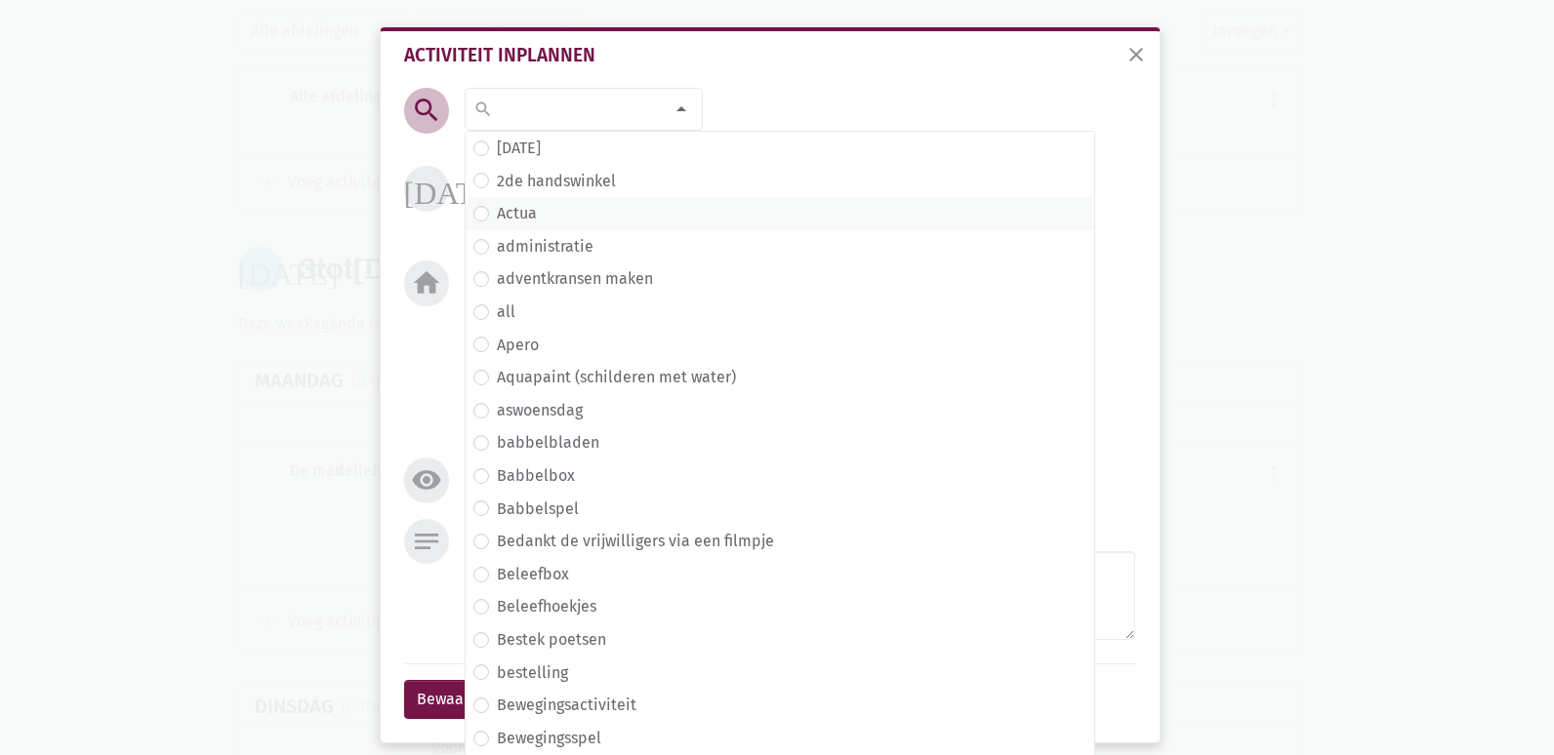
click at [540, 222] on span "Actua" at bounding box center [779, 213] width 613 height 25
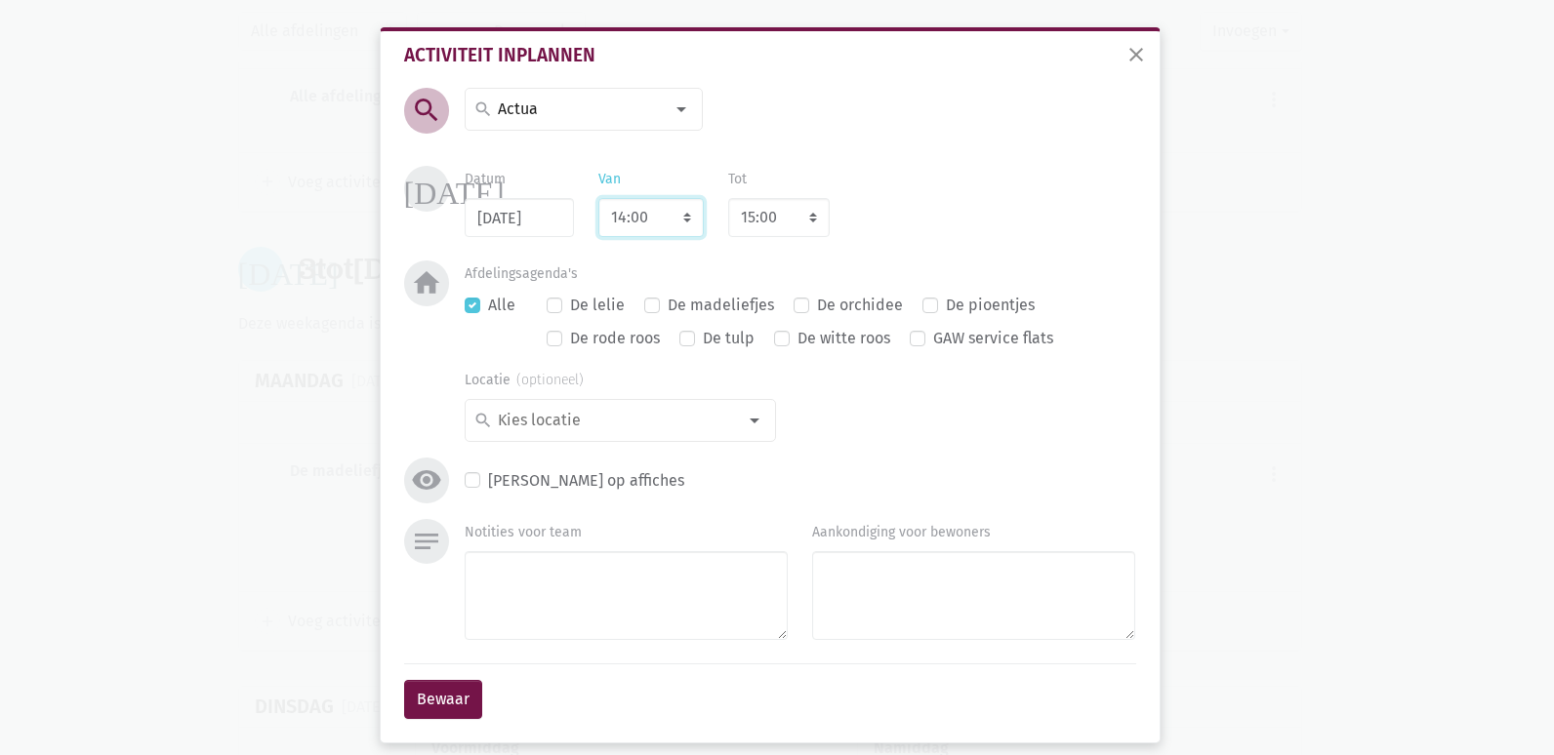
click at [673, 220] on select "7:00 7:15 7:30 7:45 8:00 8:15 8:30 8:45 9:00 9:15 9:30 9:45 10:00 10:15 10:30 1…" at bounding box center [650, 217] width 105 height 39
select select "10:30"
click at [598, 198] on select "7:00 7:15 7:30 7:45 8:00 8:15 8:30 8:45 9:00 9:15 9:30 9:45 10:00 10:15 10:30 1…" at bounding box center [650, 217] width 105 height 39
select select "11:30"
click at [409, 705] on button "Bewaar" at bounding box center [443, 699] width 78 height 39
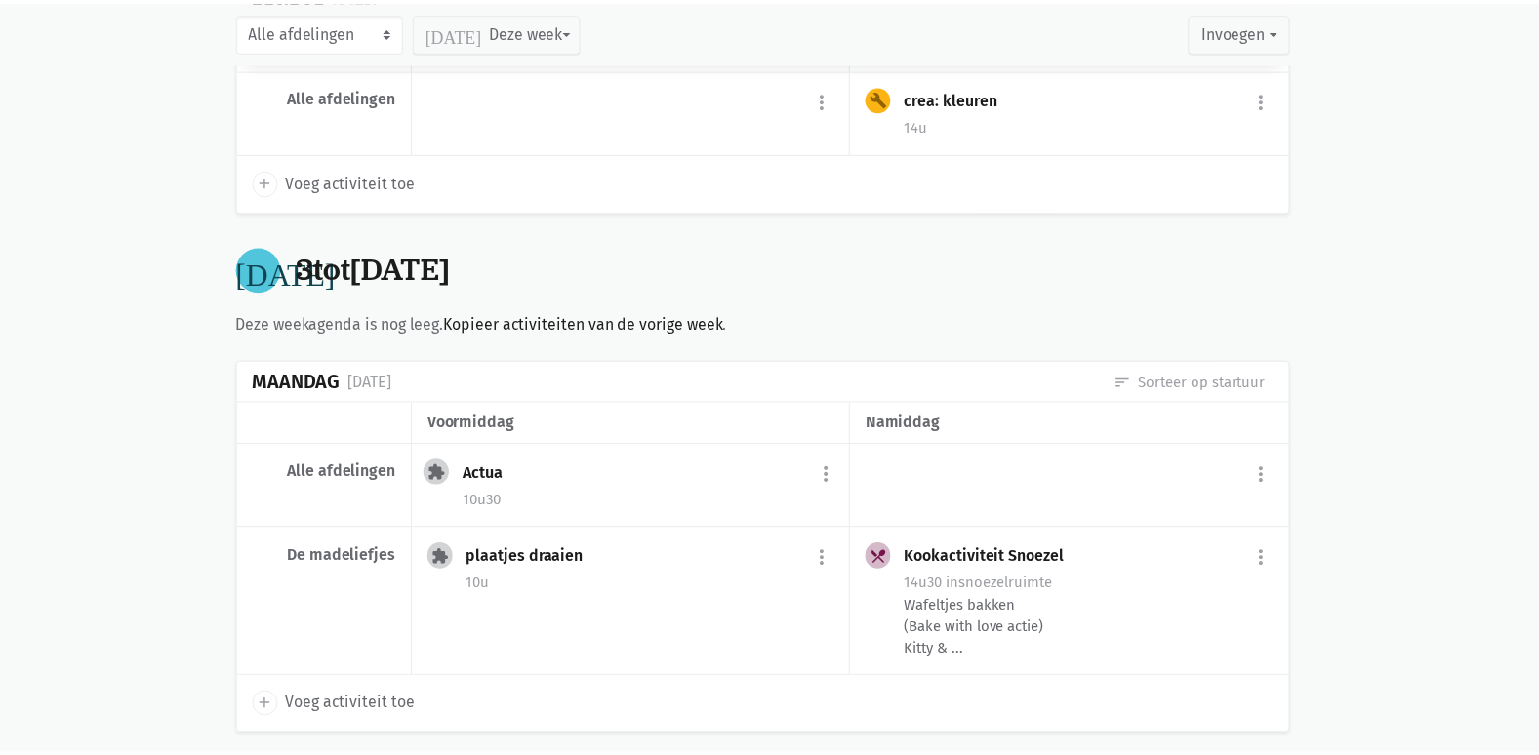
scroll to position [16604, 0]
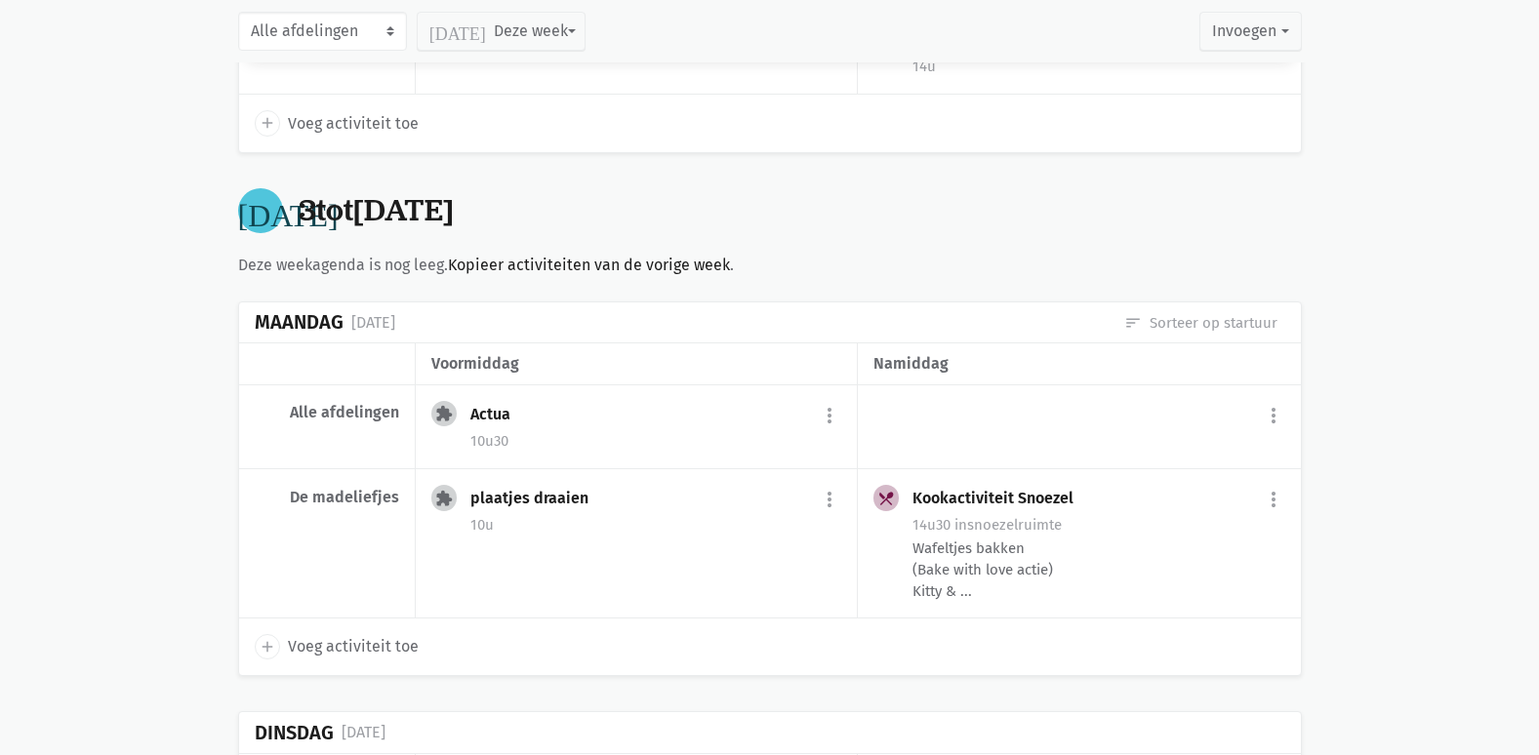
click at [306, 634] on span "Voeg activiteit toe" at bounding box center [353, 646] width 131 height 25
select select "14:00"
select select "15:00"
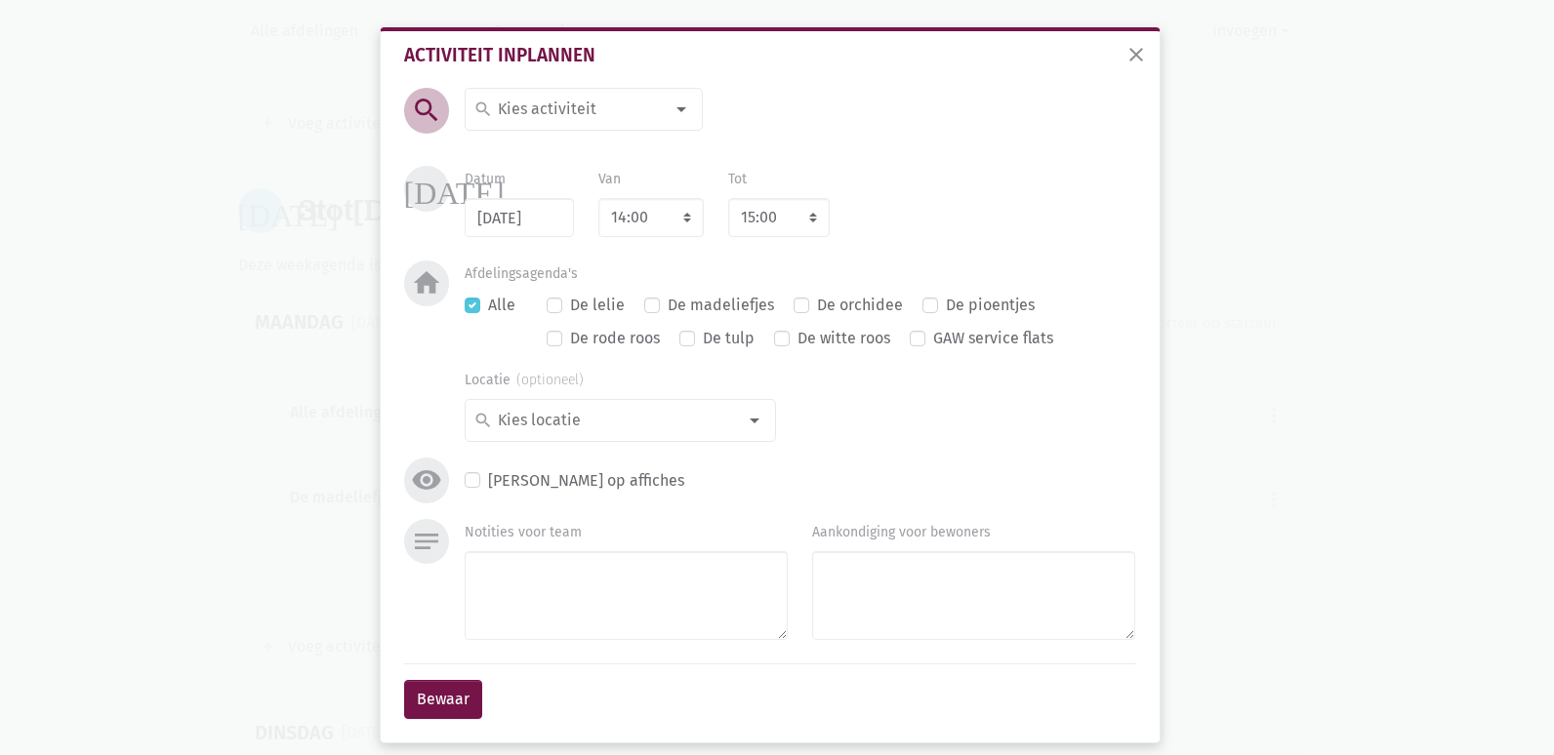
click at [668, 112] on div at bounding box center [681, 109] width 39 height 39
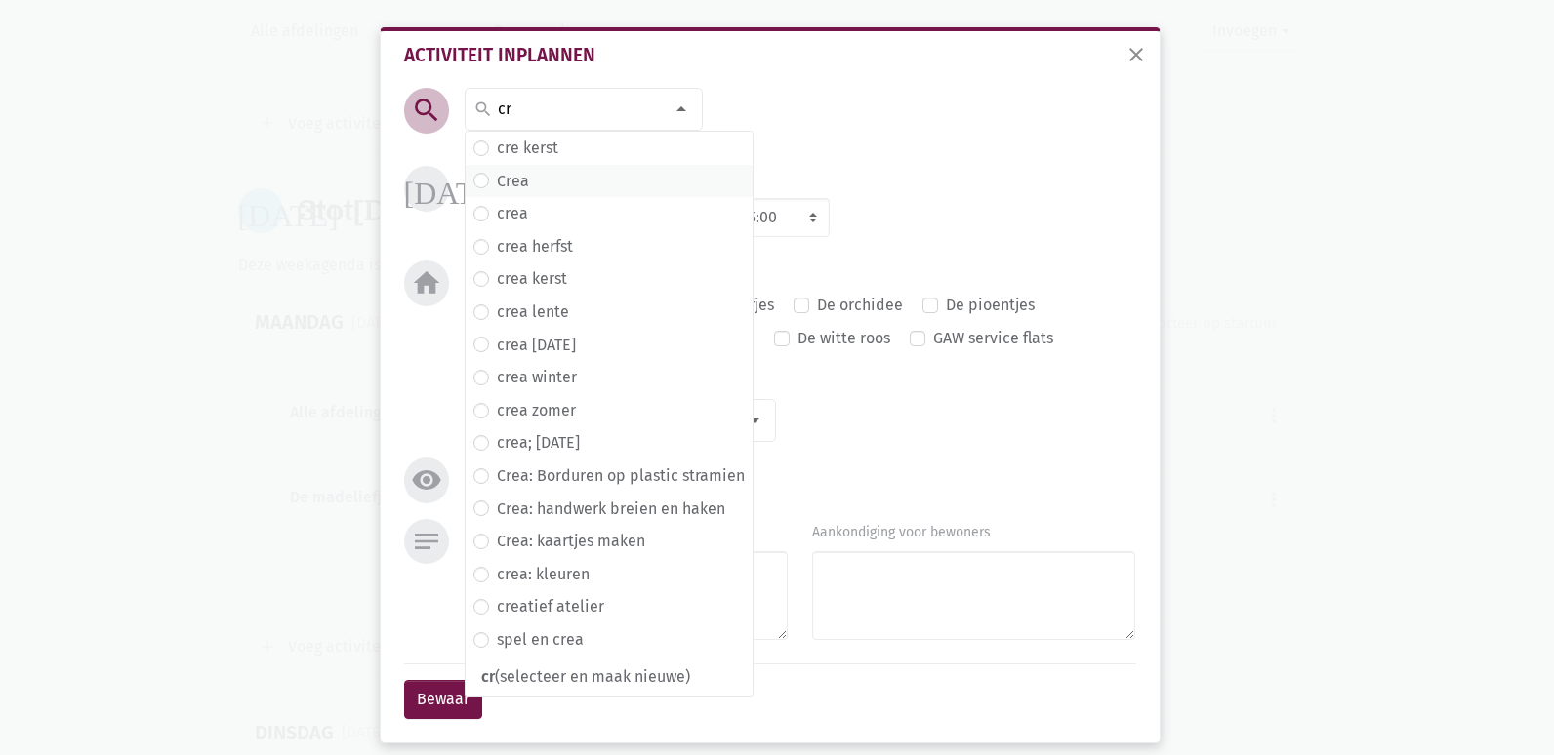
type input "cr"
click at [559, 180] on span "Crea" at bounding box center [608, 181] width 271 height 25
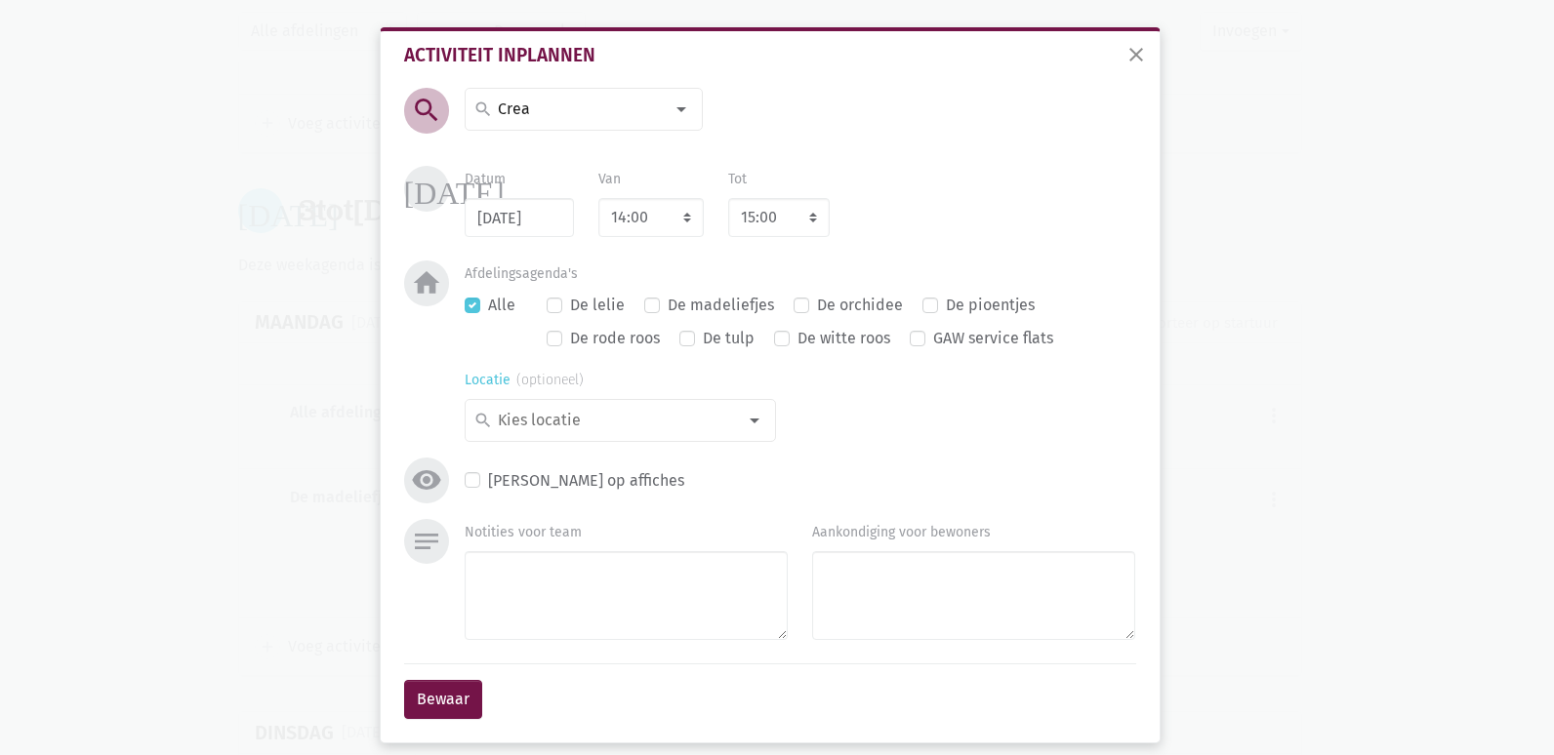
click at [749, 423] on div at bounding box center [754, 420] width 39 height 39
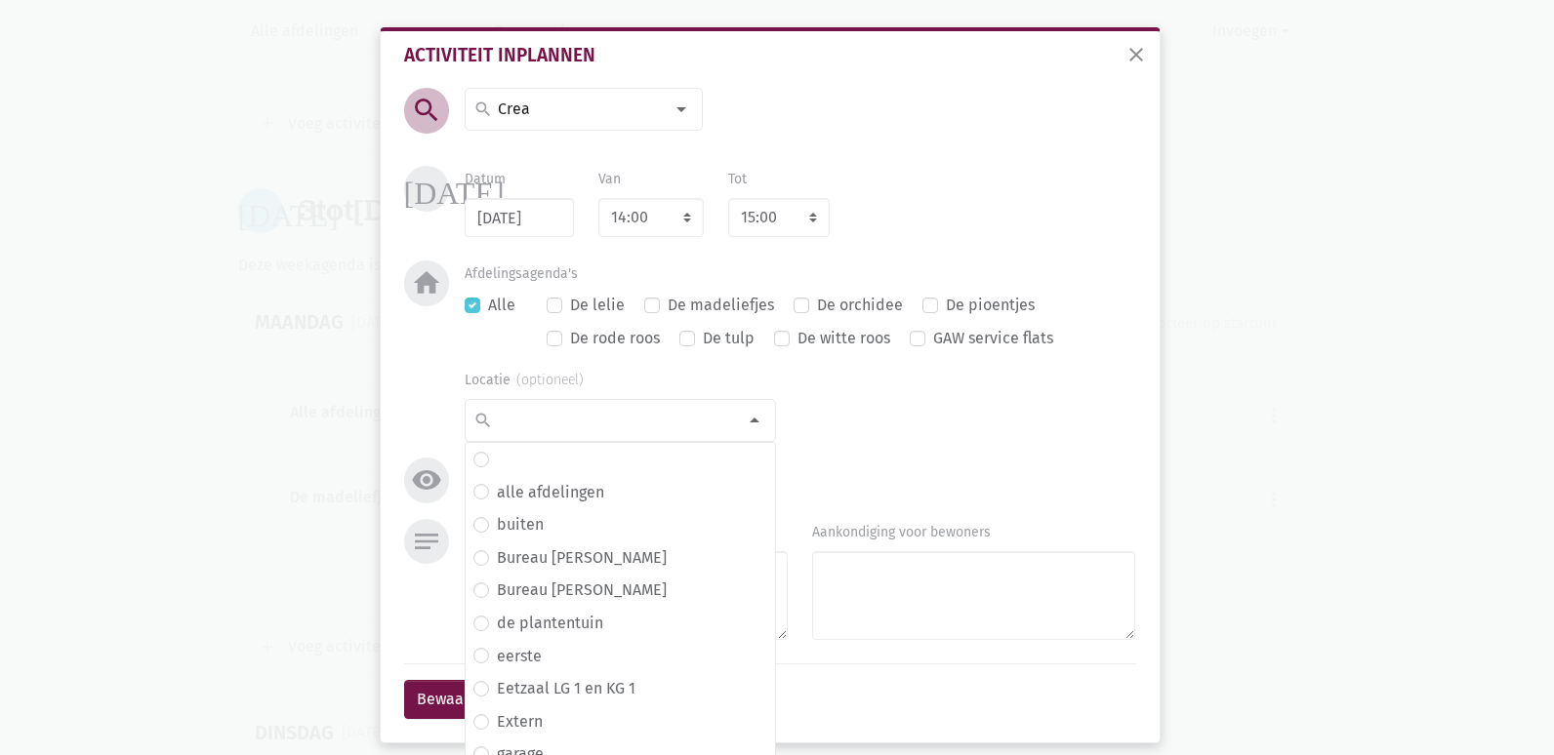
click at [893, 432] on div "Locatie search alle afdelingen buiten Bureau Dante Bureau [PERSON_NAME] de plan…" at bounding box center [799, 404] width 719 height 75
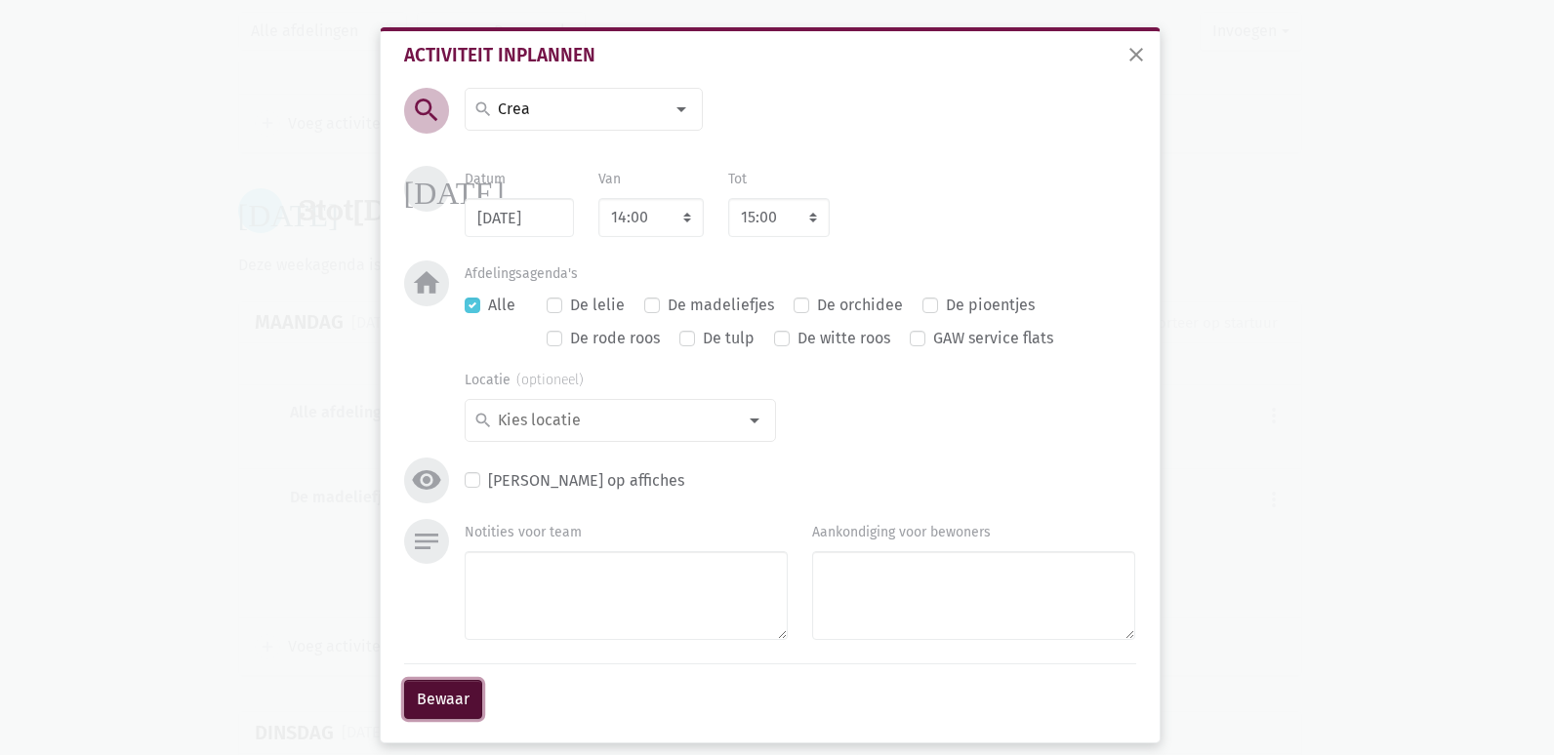
click at [439, 682] on button "Bewaar" at bounding box center [443, 699] width 78 height 39
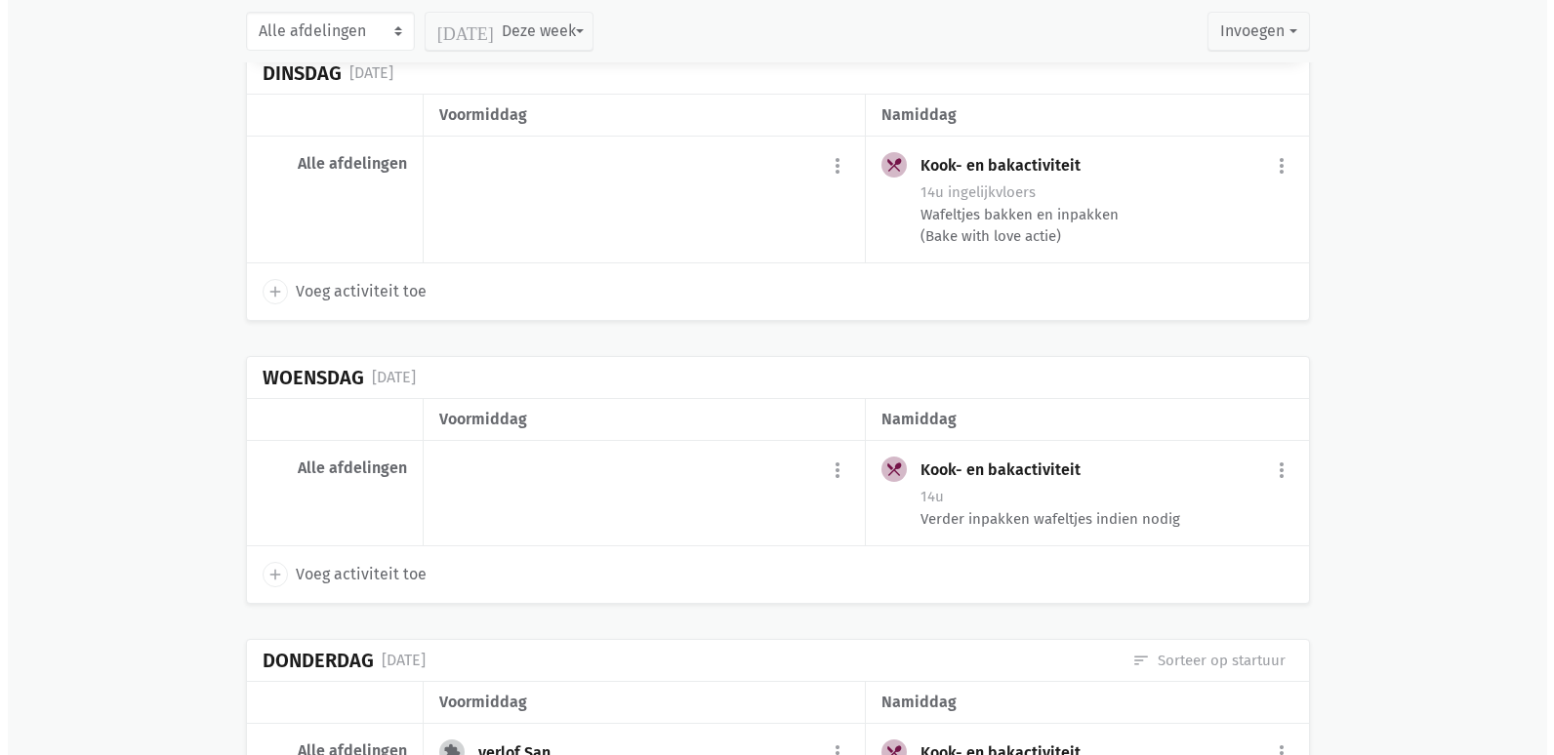
scroll to position [17287, 0]
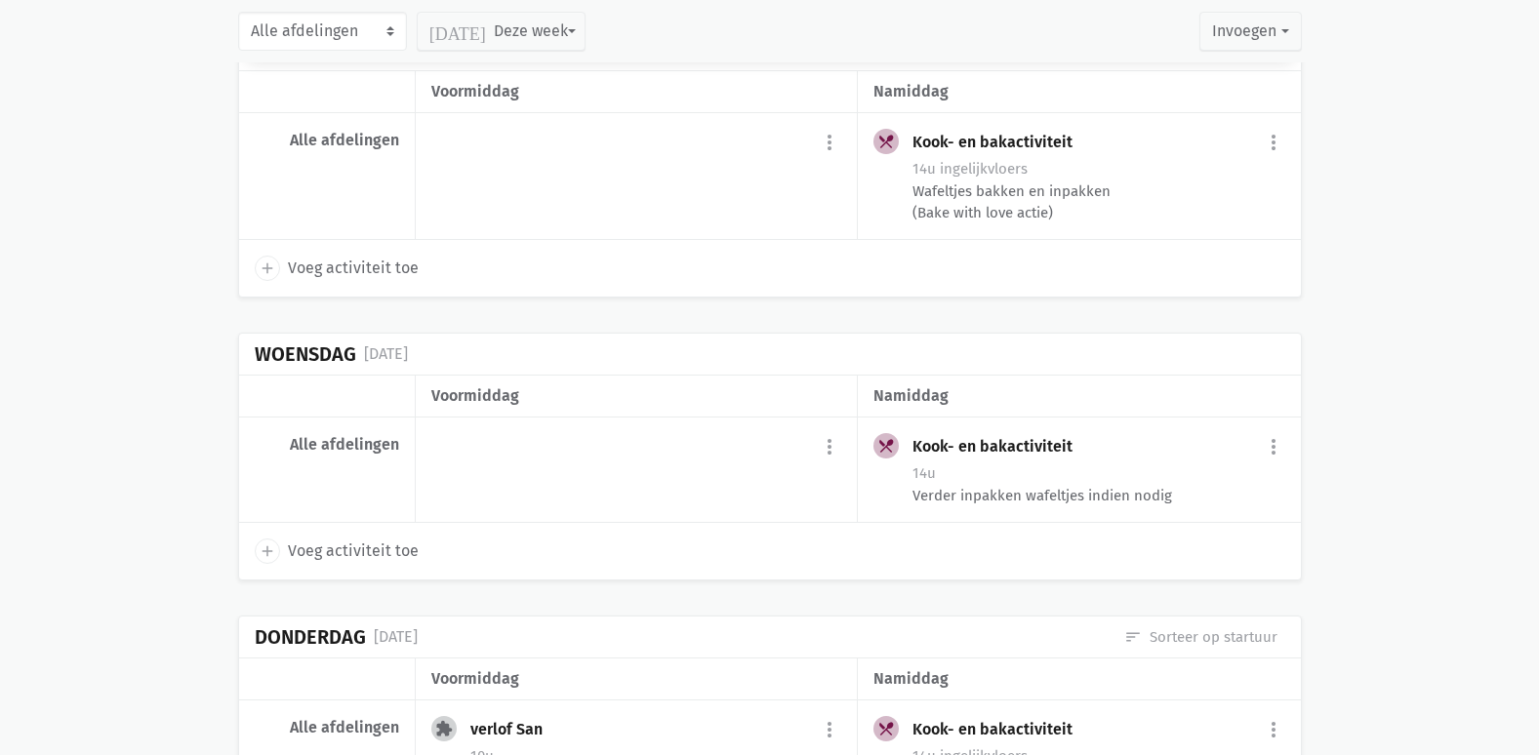
click at [393, 539] on span "Voeg activiteit toe" at bounding box center [353, 551] width 131 height 25
select select "14:00"
select select "15:00"
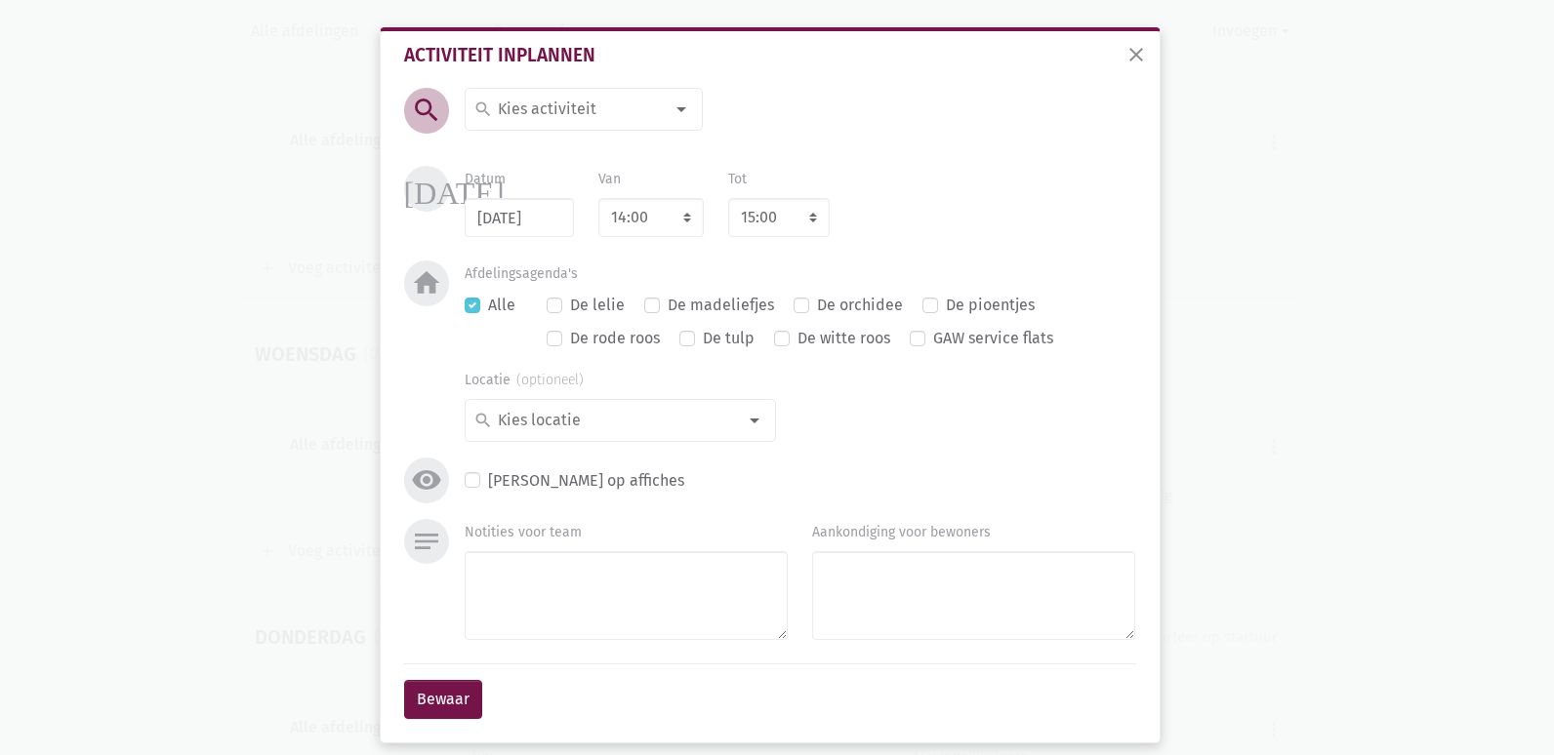
click at [671, 104] on div at bounding box center [681, 109] width 39 height 39
type input "zang"
click at [622, 158] on span "Zangkoor" at bounding box center [595, 148] width 244 height 25
click at [460, 704] on button "Bewaar" at bounding box center [443, 699] width 78 height 39
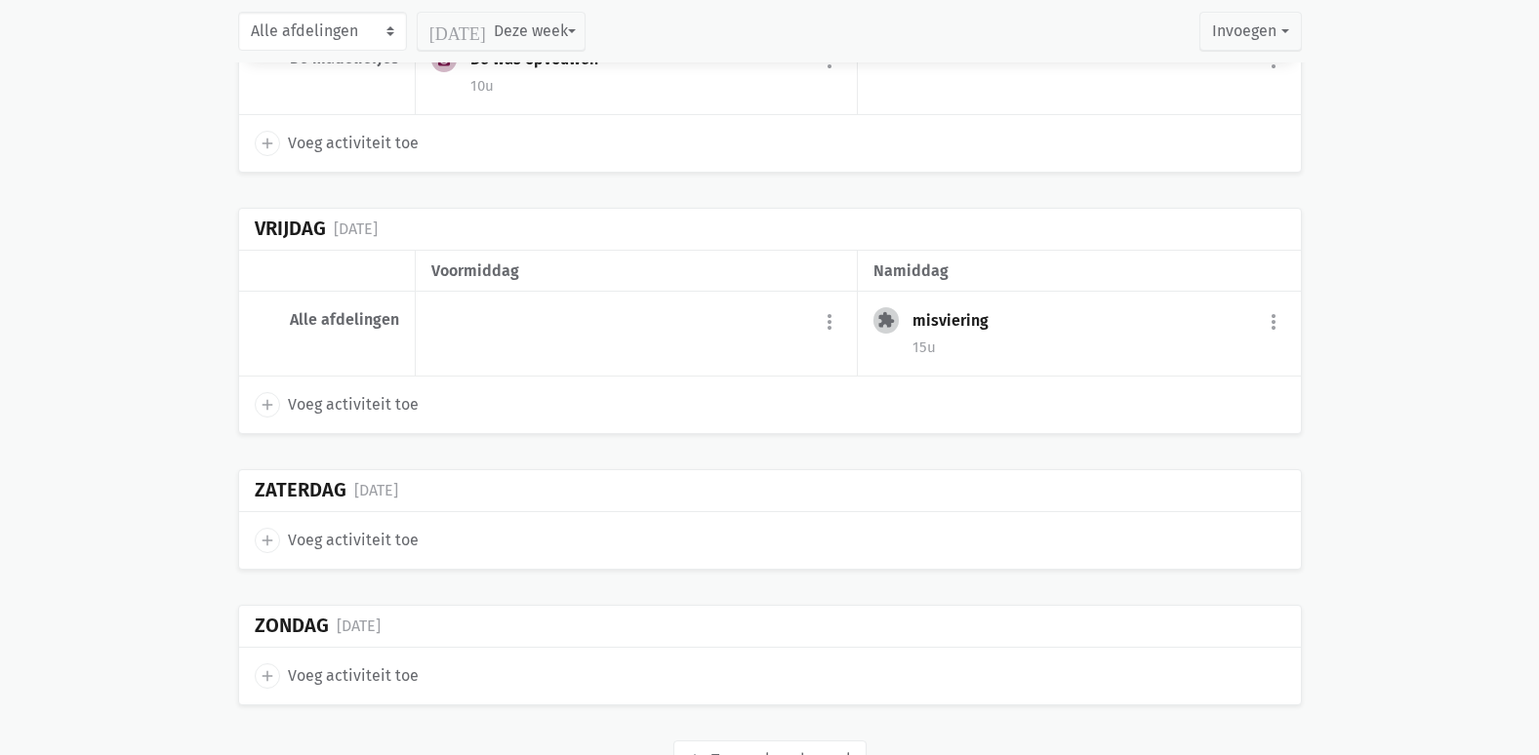
scroll to position [18302, 0]
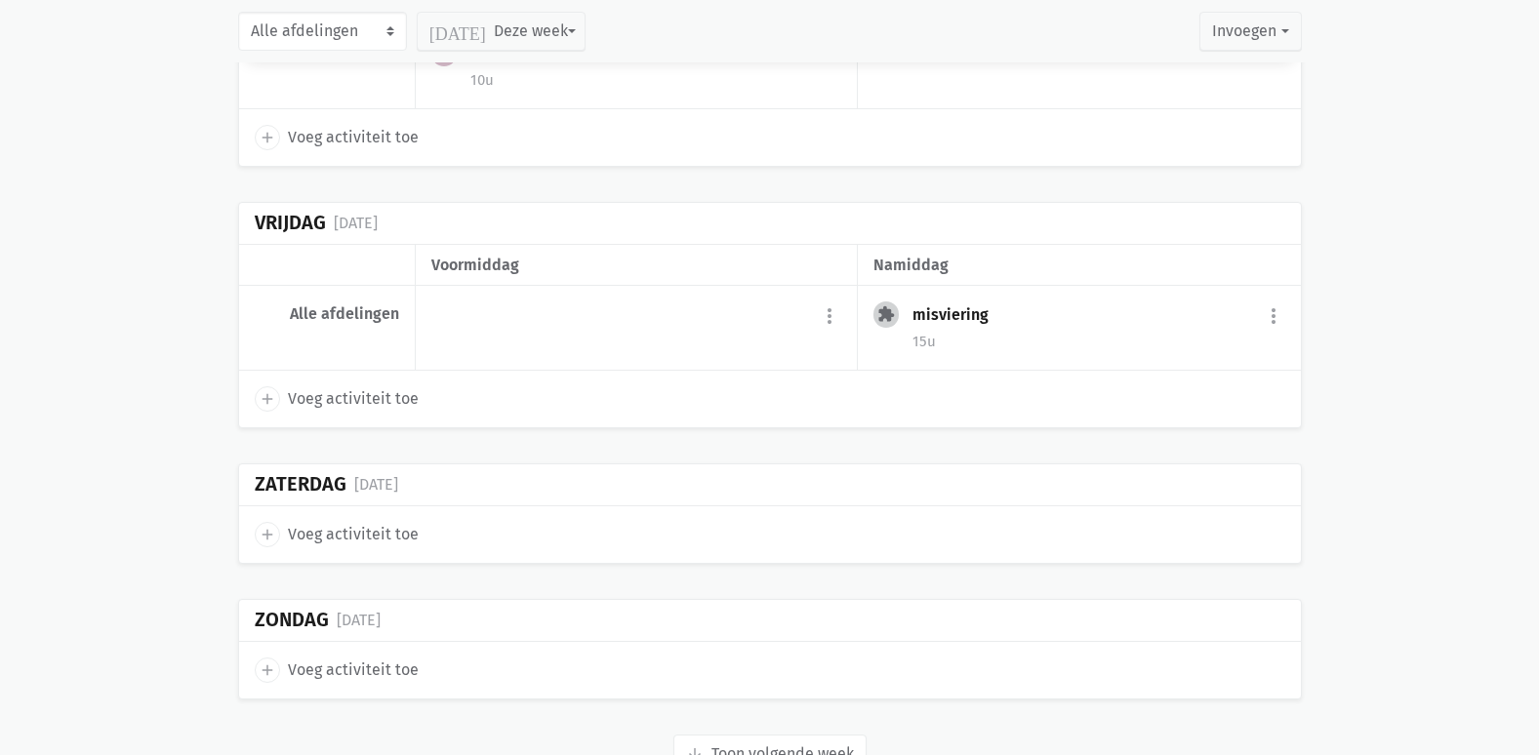
click at [327, 387] on span "Voeg activiteit toe" at bounding box center [353, 399] width 131 height 25
select select "14:00"
select select "15:00"
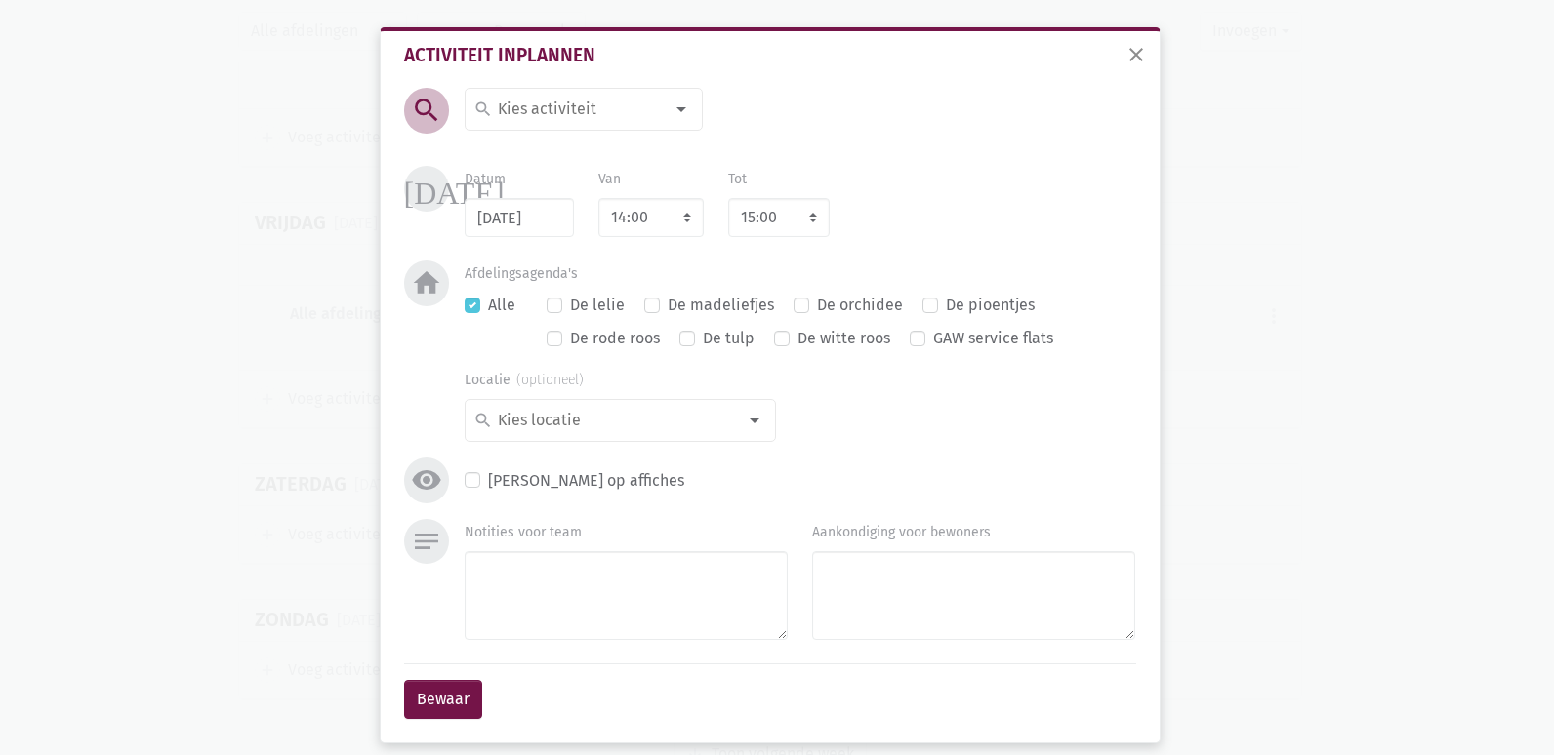
click at [677, 102] on div at bounding box center [681, 109] width 39 height 39
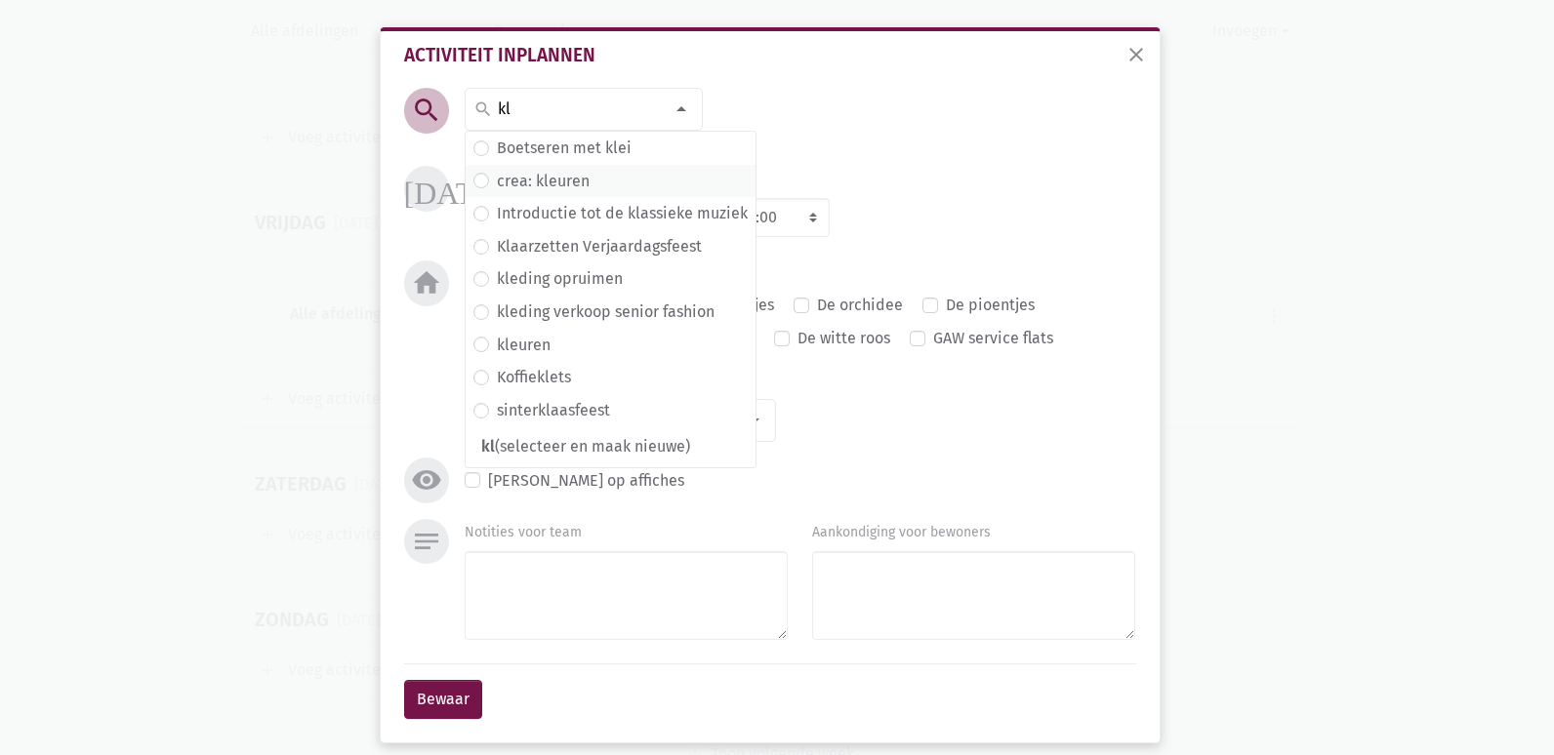
type input "kl"
click at [590, 186] on span "crea: kleuren" at bounding box center [610, 181] width 274 height 25
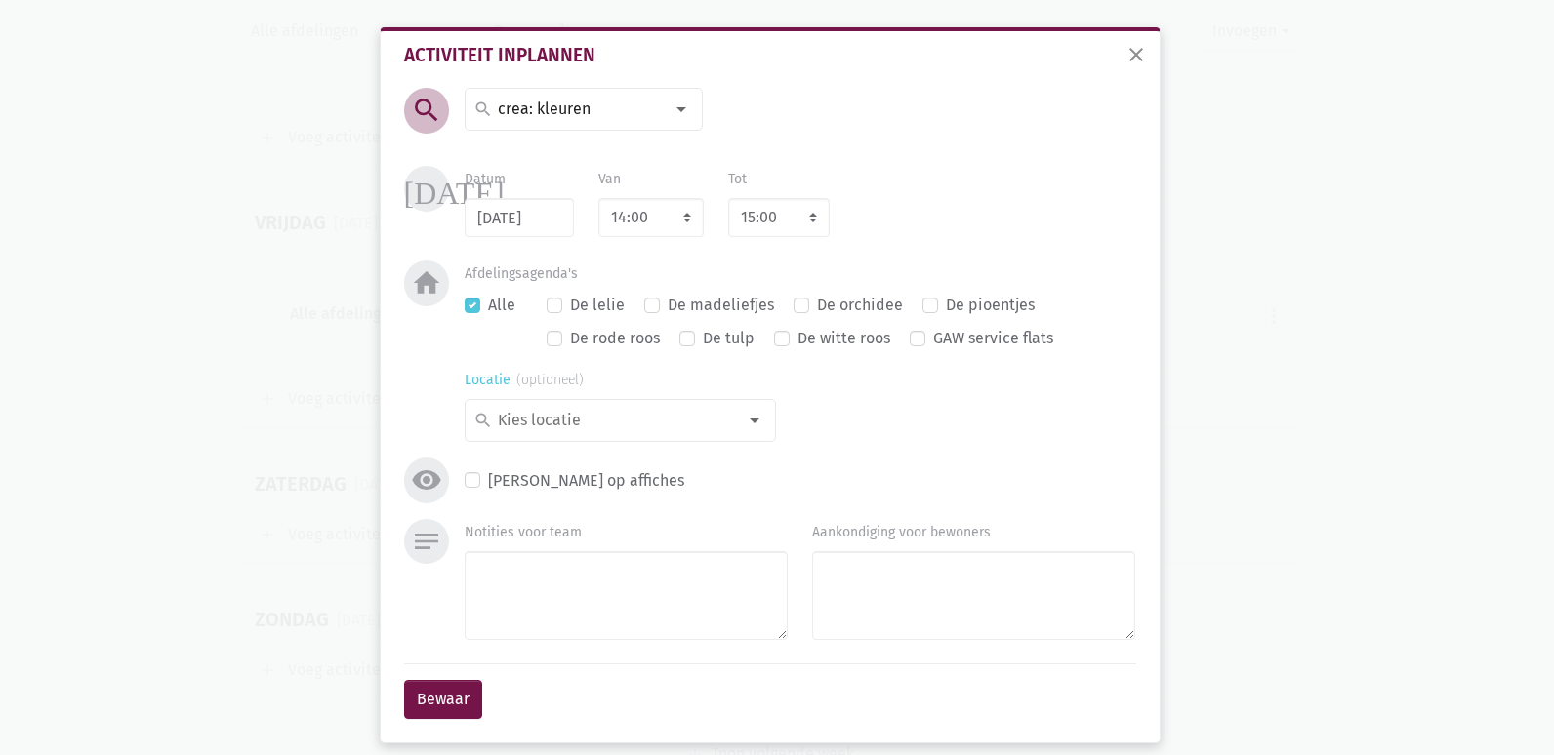
click at [754, 426] on div at bounding box center [754, 420] width 39 height 39
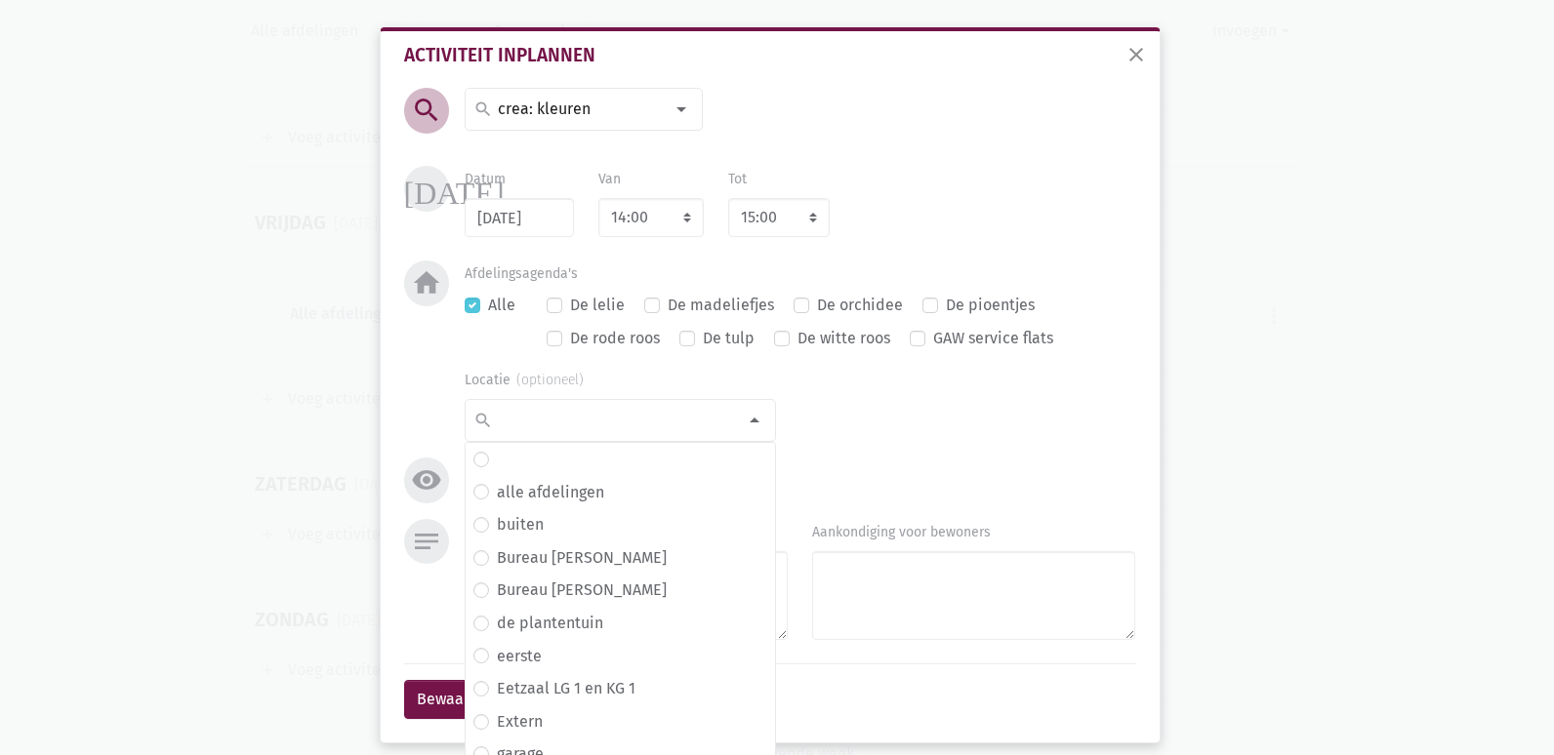
click at [991, 95] on div "search search [DATE] 2de handswinkel [GEOGRAPHIC_DATA] administratie adventkran…" at bounding box center [770, 303] width 742 height 431
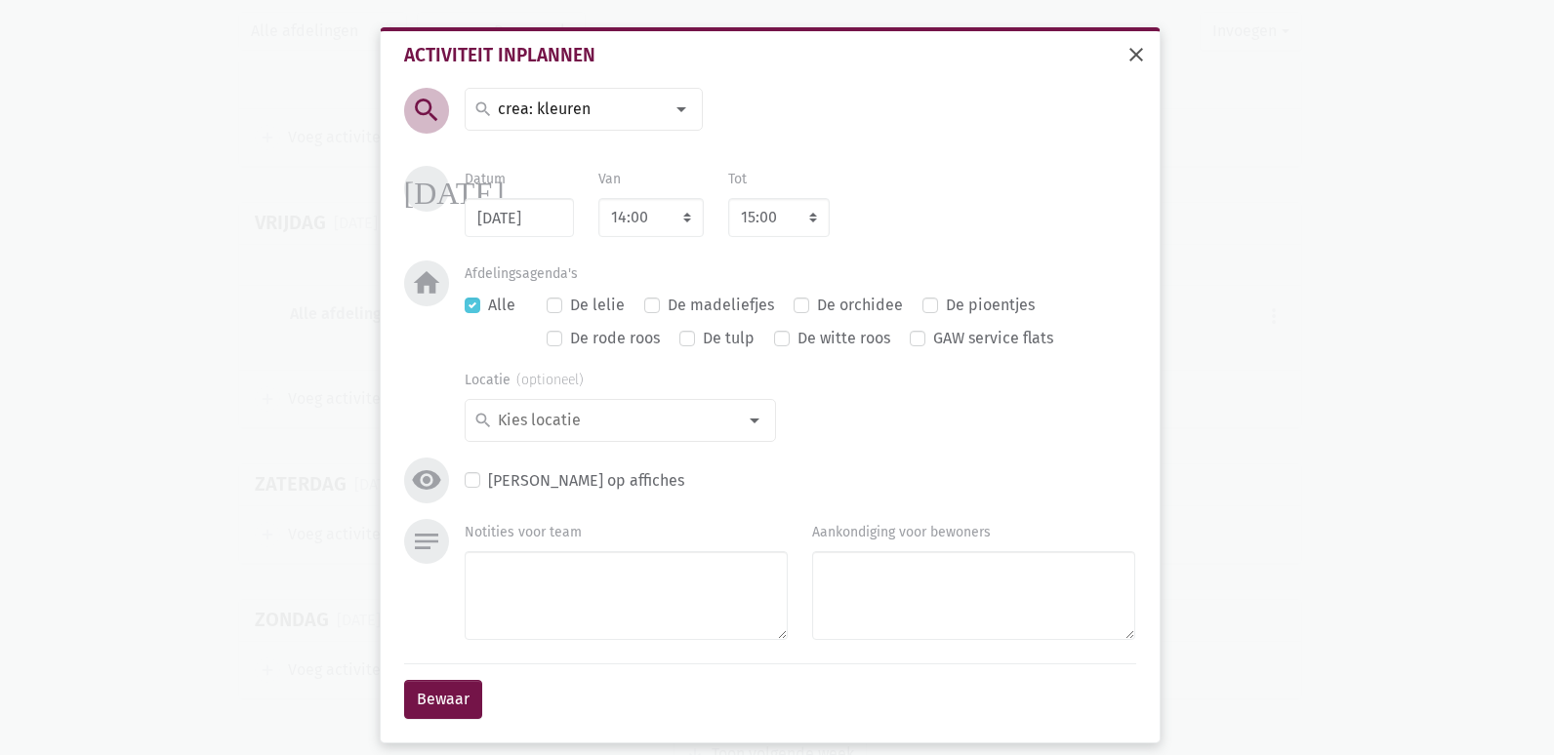
click at [1133, 46] on span "close" at bounding box center [1135, 54] width 23 height 23
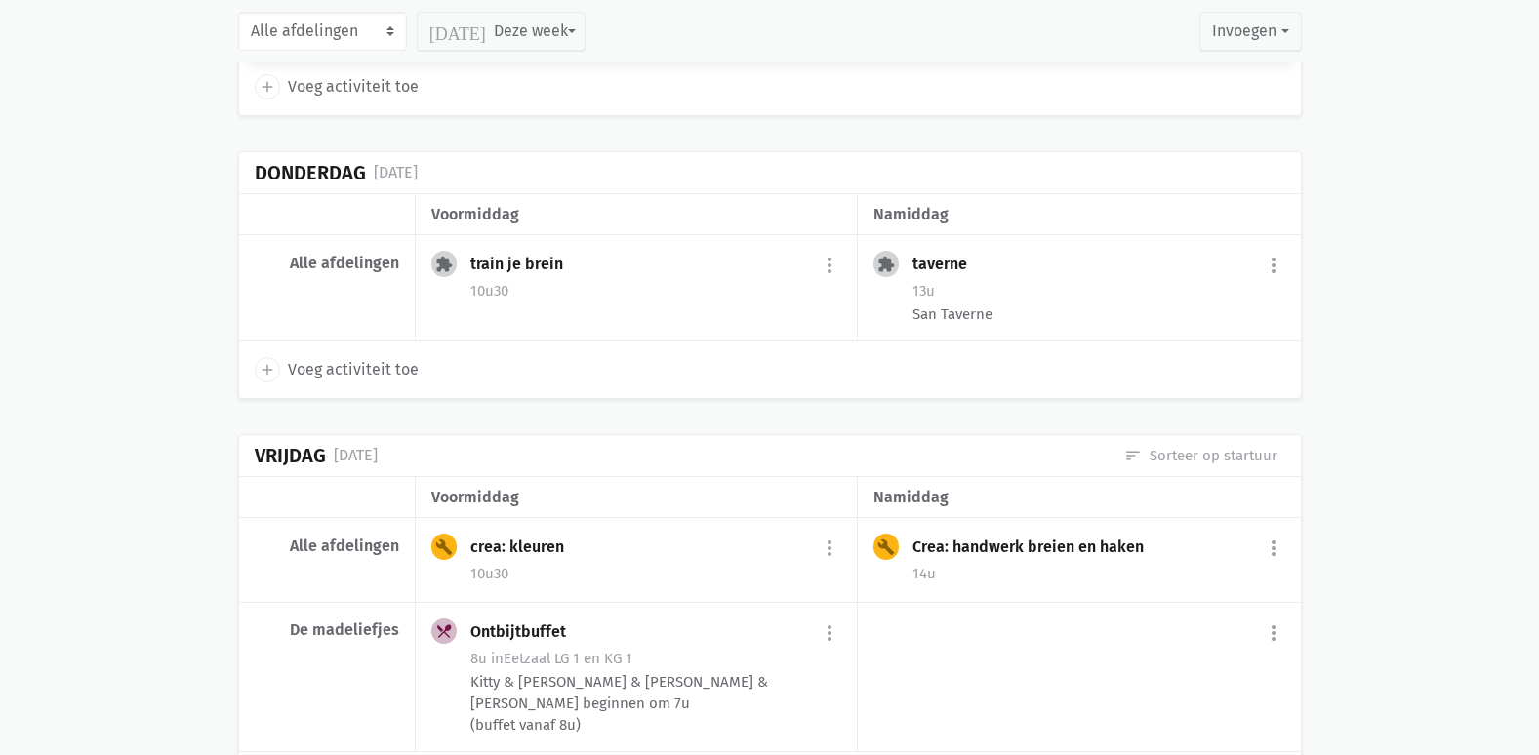
scroll to position [13227, 0]
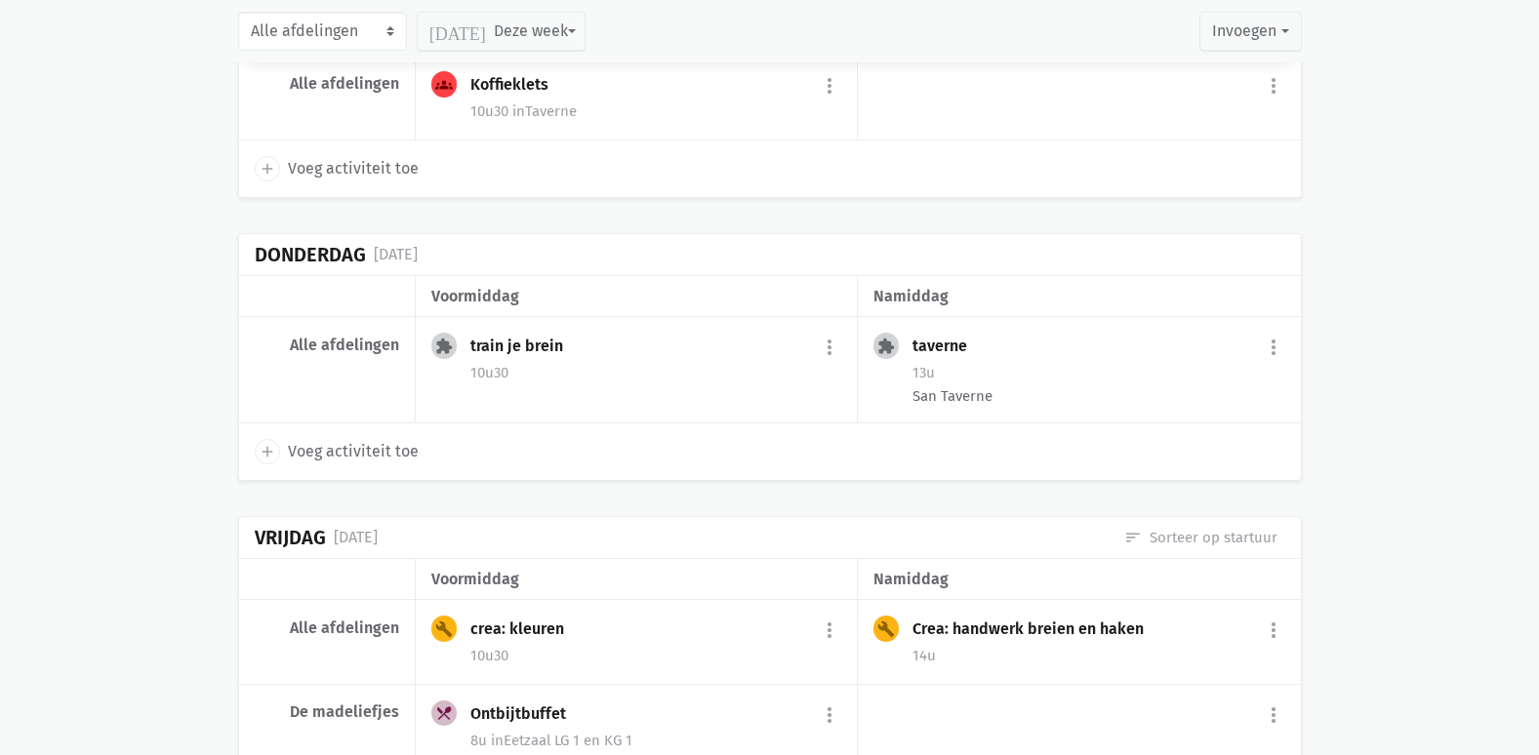
drag, startPoint x: 526, startPoint y: 399, endPoint x: 536, endPoint y: 805, distance: 406.2
drag, startPoint x: 536, startPoint y: 805, endPoint x: 1351, endPoint y: 424, distance: 899.9
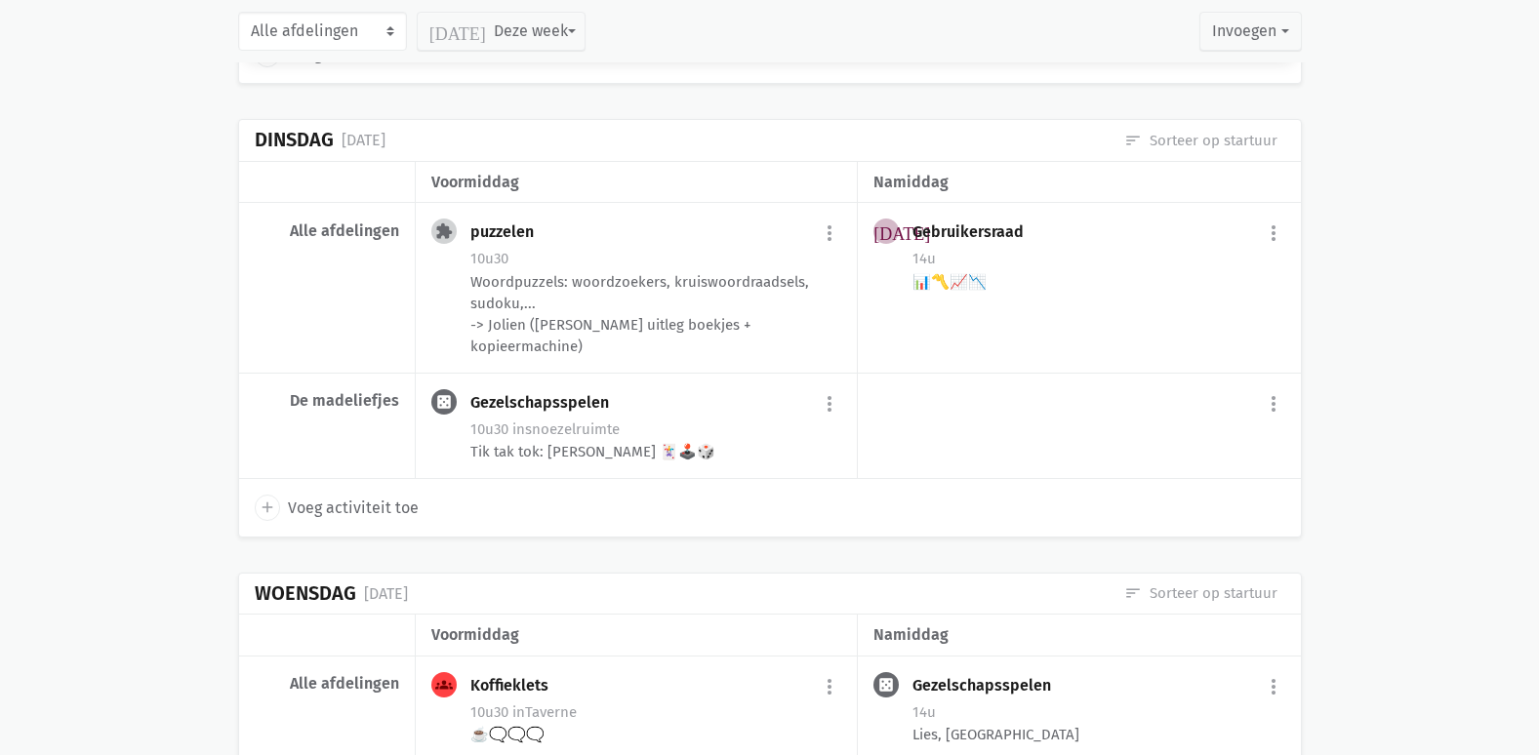
scroll to position [1269, 0]
